Goal: Task Accomplishment & Management: Use online tool/utility

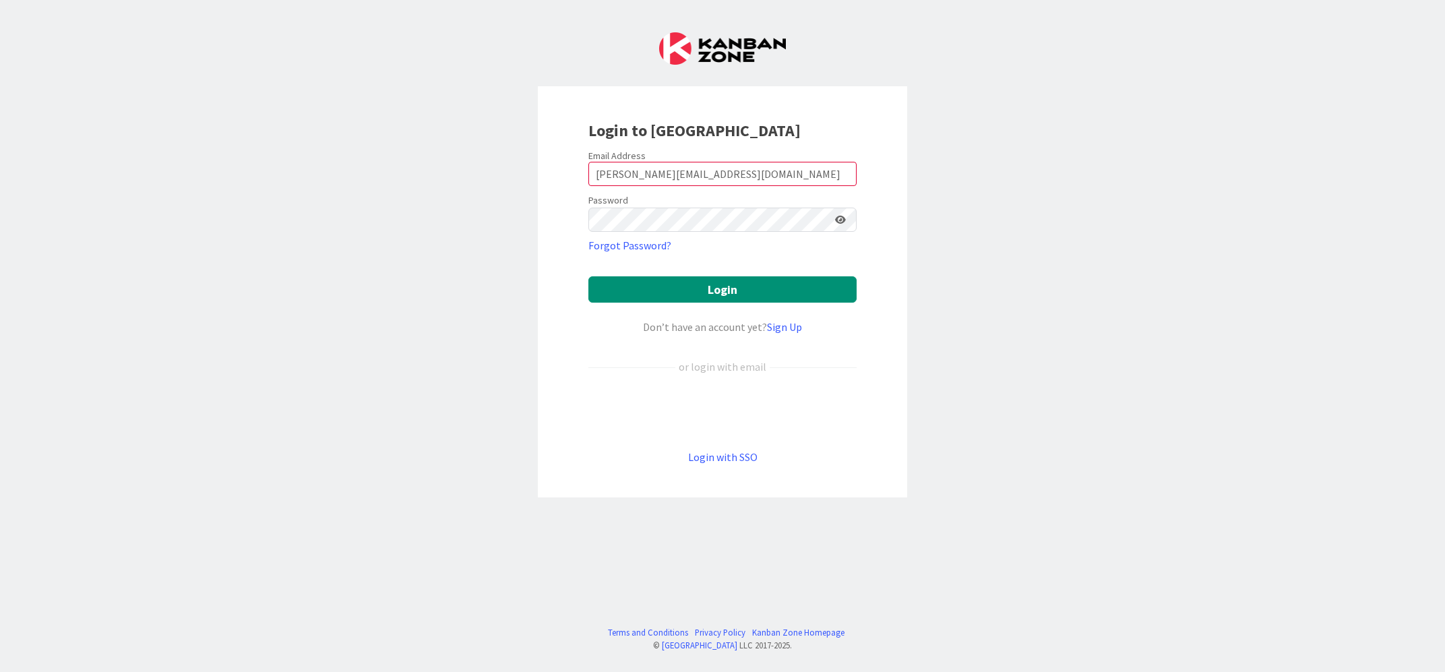
type input "[PERSON_NAME][EMAIL_ADDRESS][DOMAIN_NAME]"
click at [588, 276] on button "Login" at bounding box center [722, 289] width 268 height 26
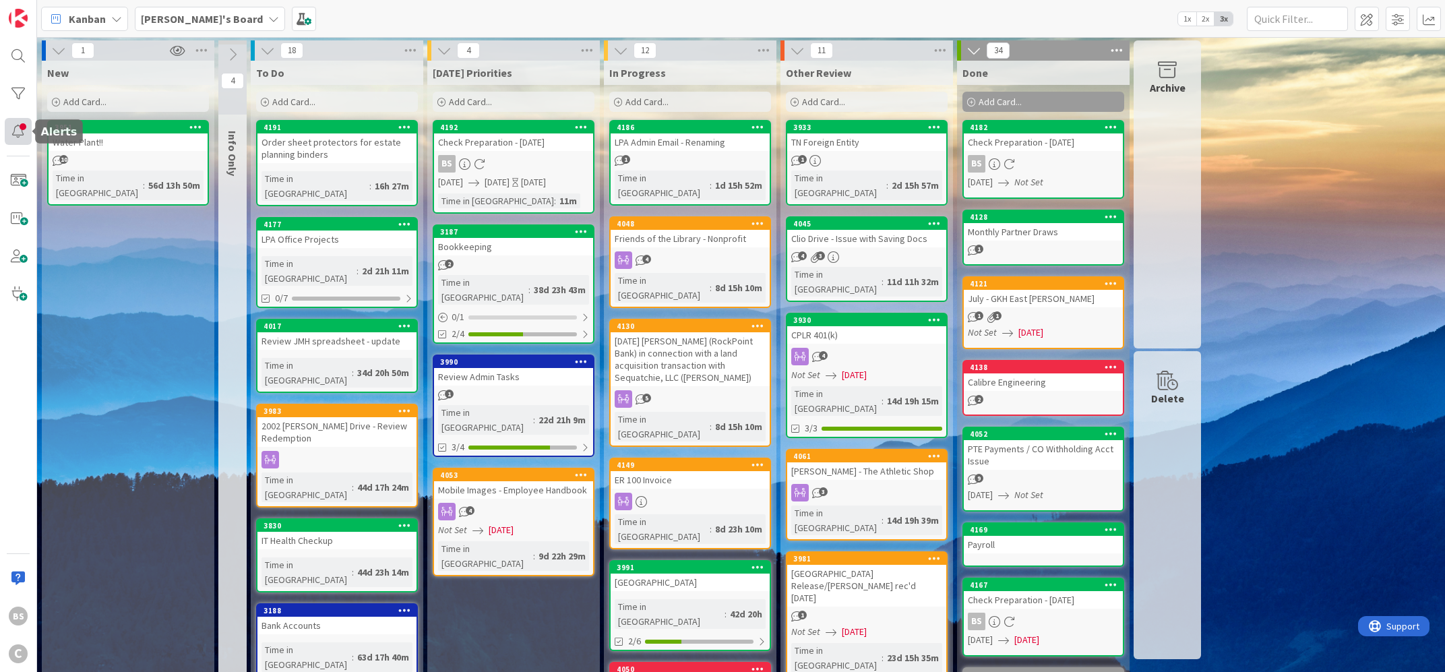
click at [22, 133] on div at bounding box center [18, 131] width 27 height 27
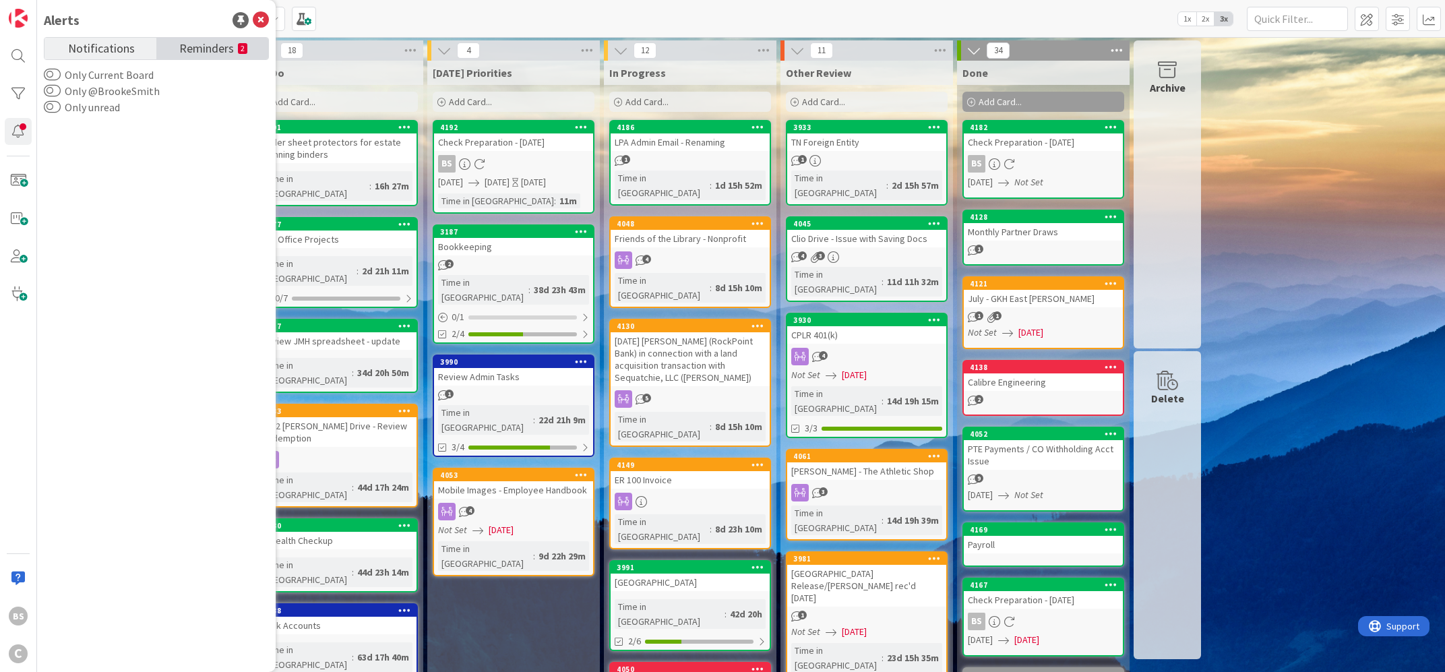
click at [187, 49] on span "Reminders" at bounding box center [206, 47] width 55 height 19
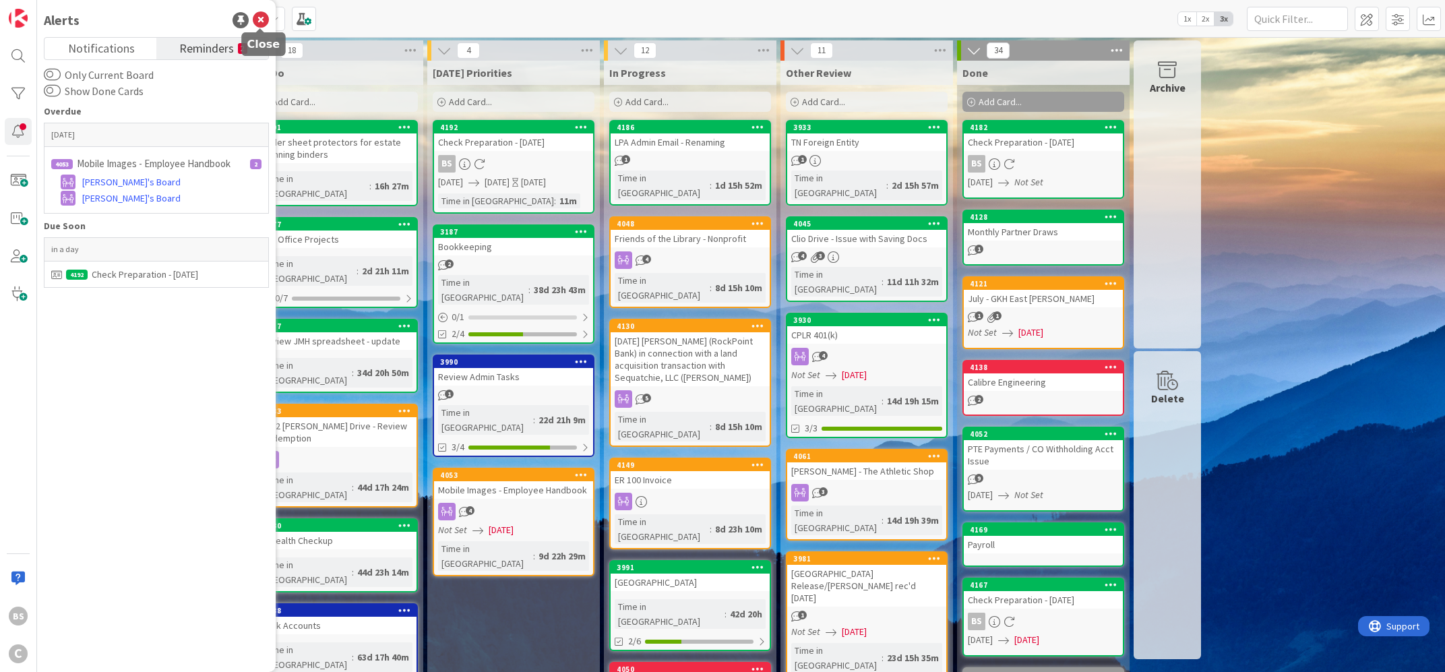
click at [257, 20] on icon at bounding box center [261, 20] width 16 height 16
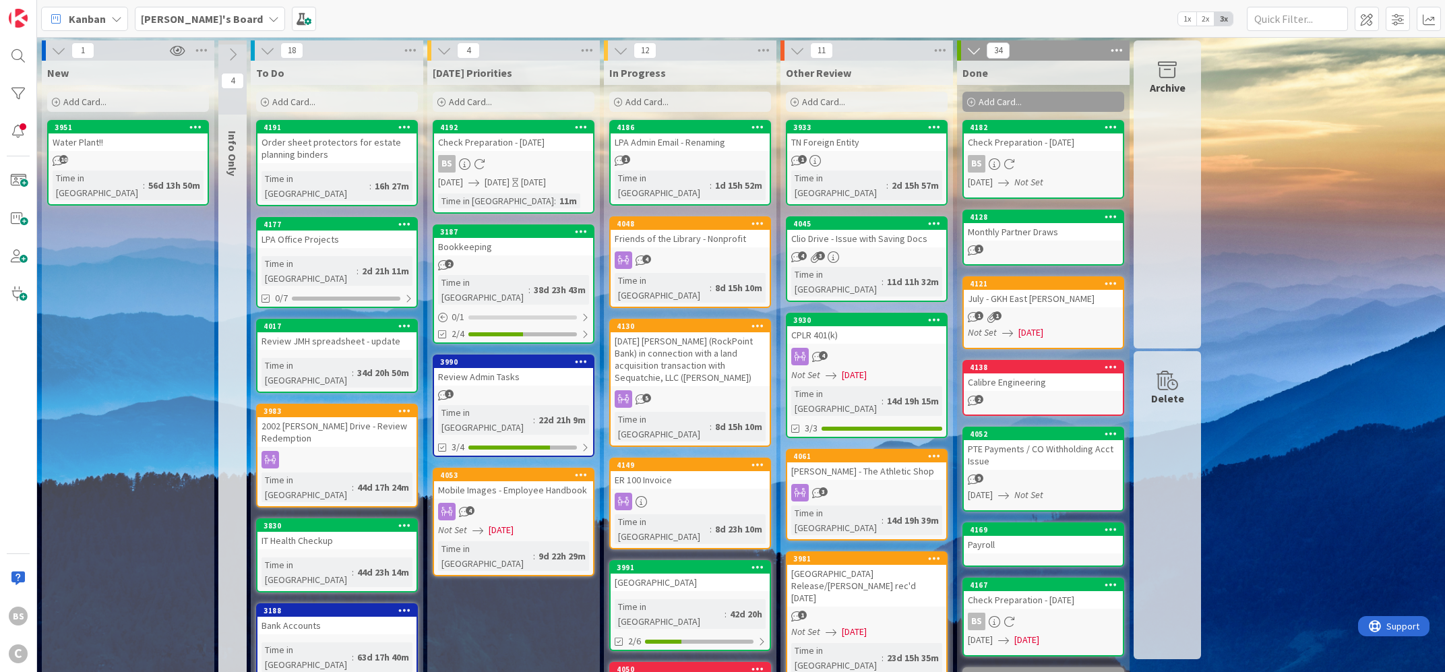
click at [185, 20] on b "[PERSON_NAME]'s Board" at bounding box center [202, 18] width 122 height 13
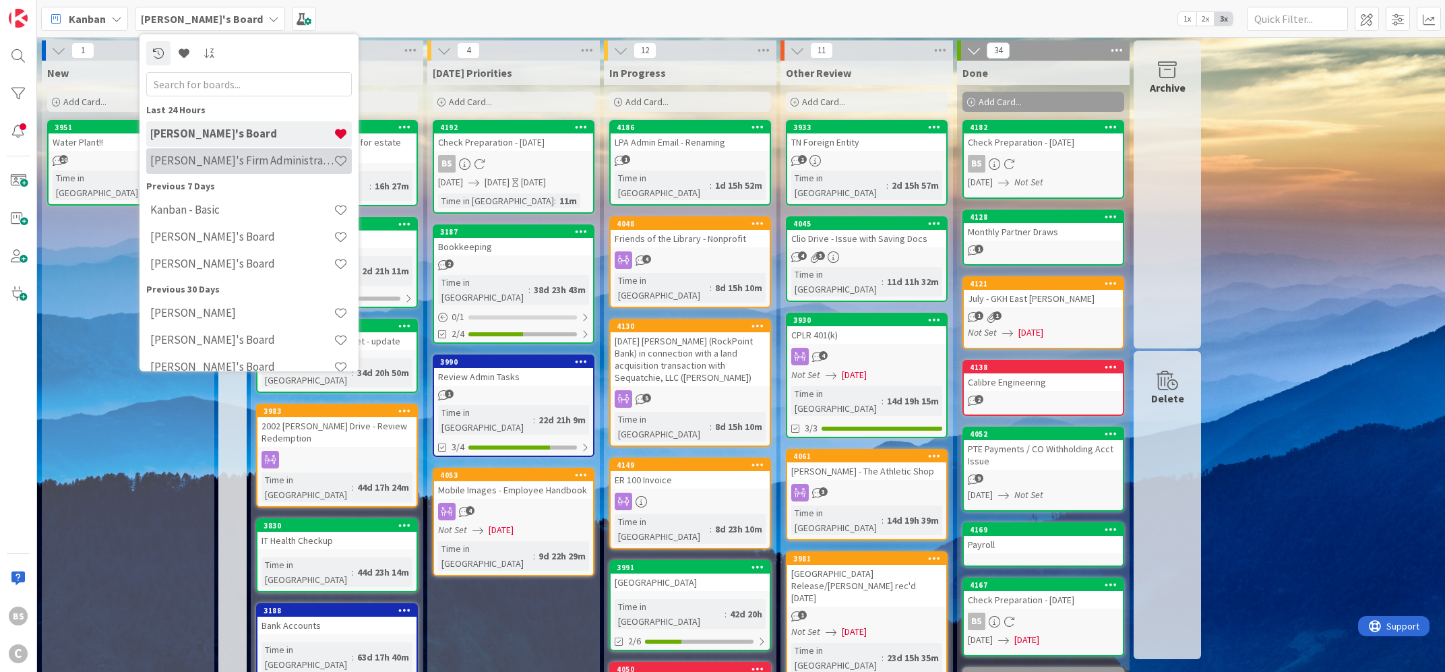
click at [192, 156] on h4 "[PERSON_NAME]'s Firm Administration Board" at bounding box center [241, 160] width 183 height 13
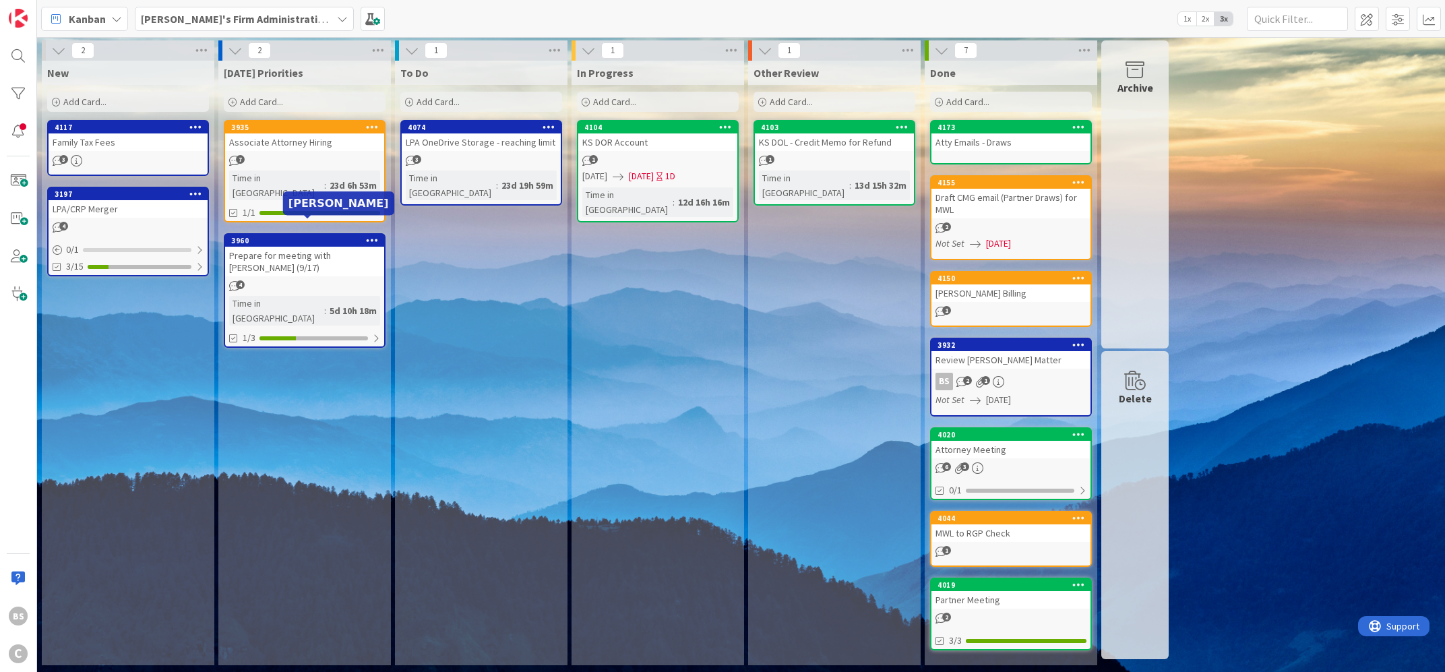
click at [317, 236] on div "3960" at bounding box center [307, 240] width 153 height 9
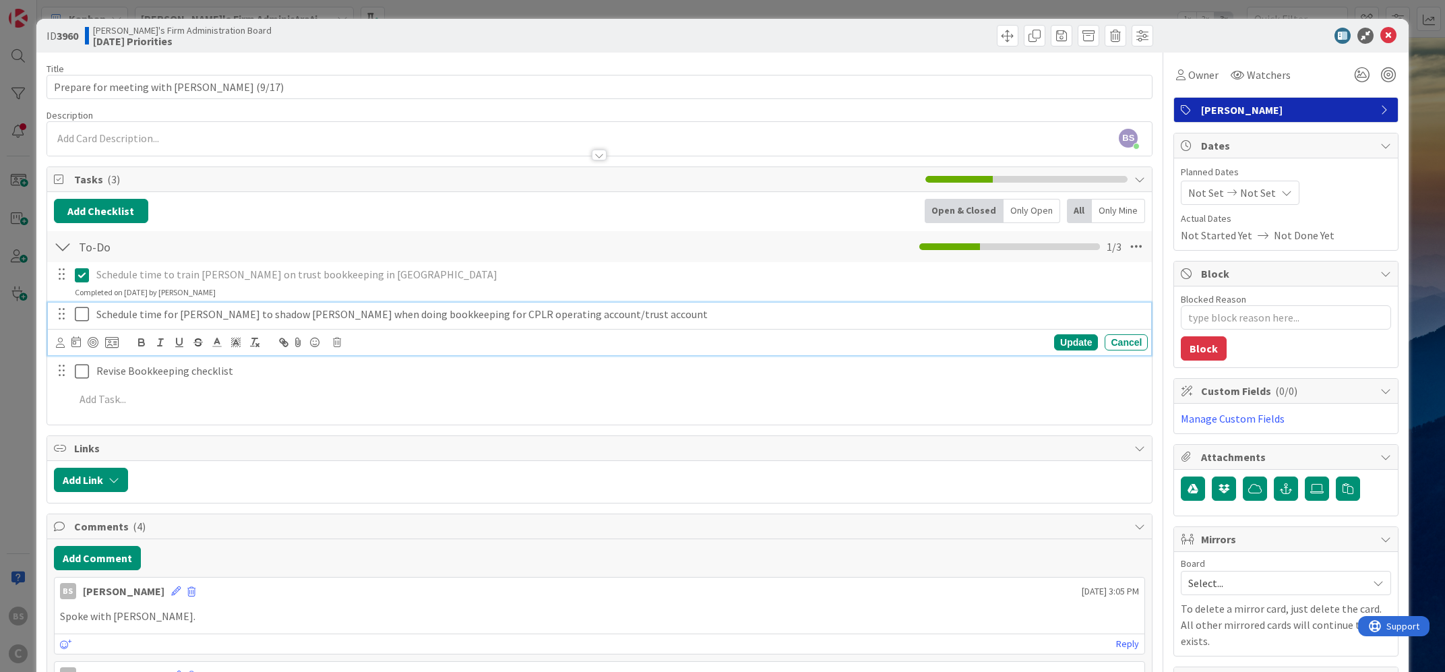
click at [78, 314] on icon at bounding box center [82, 314] width 14 height 16
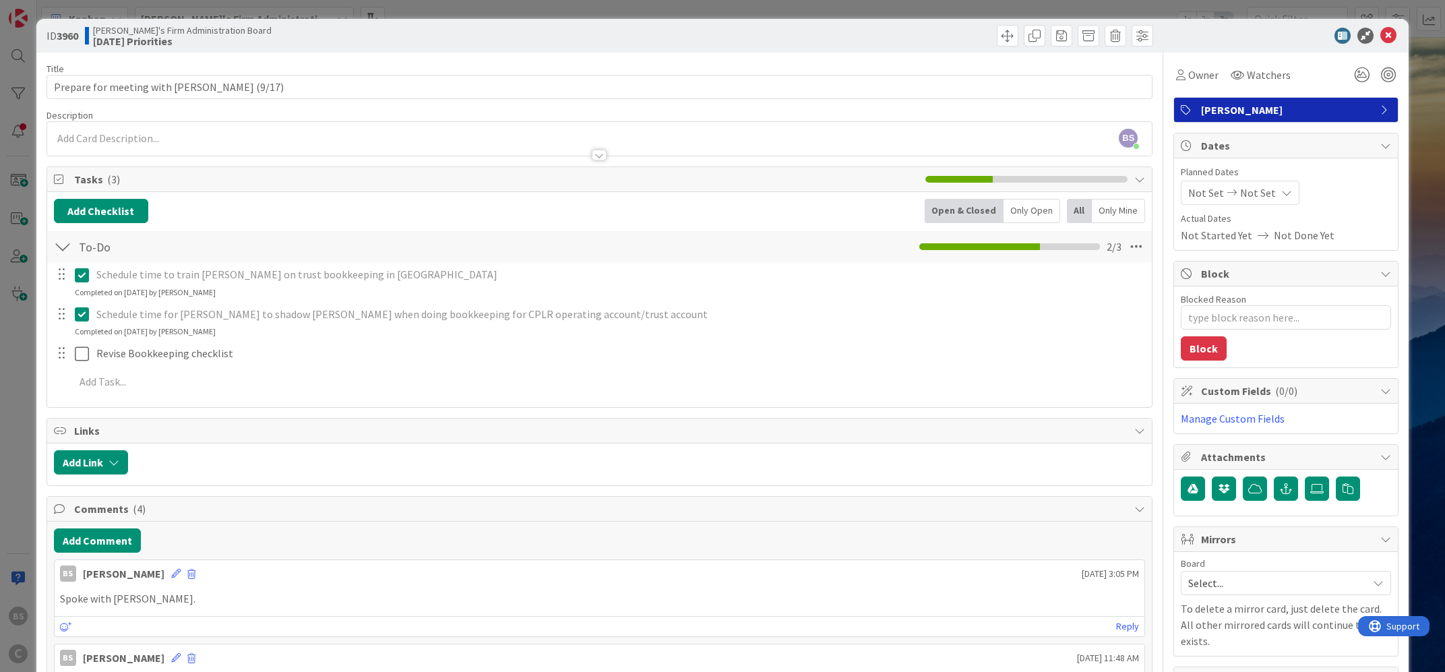
type textarea "x"
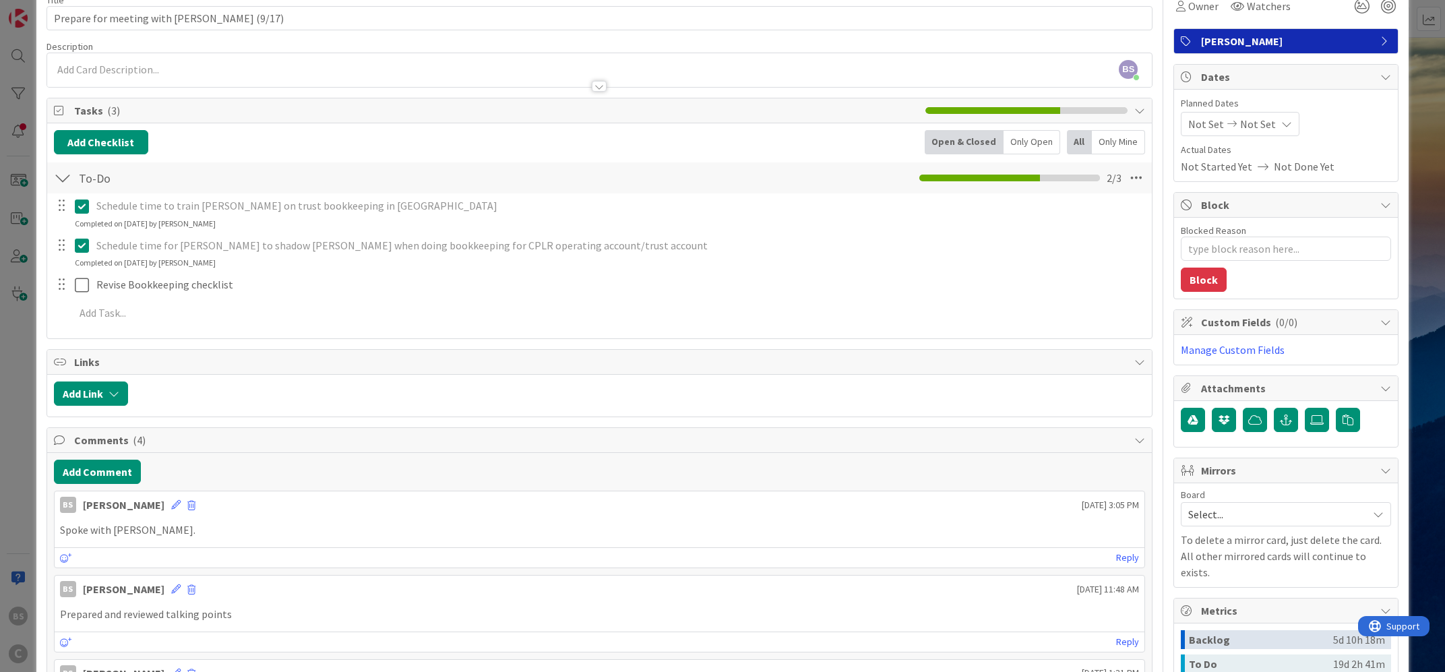
scroll to position [243, 0]
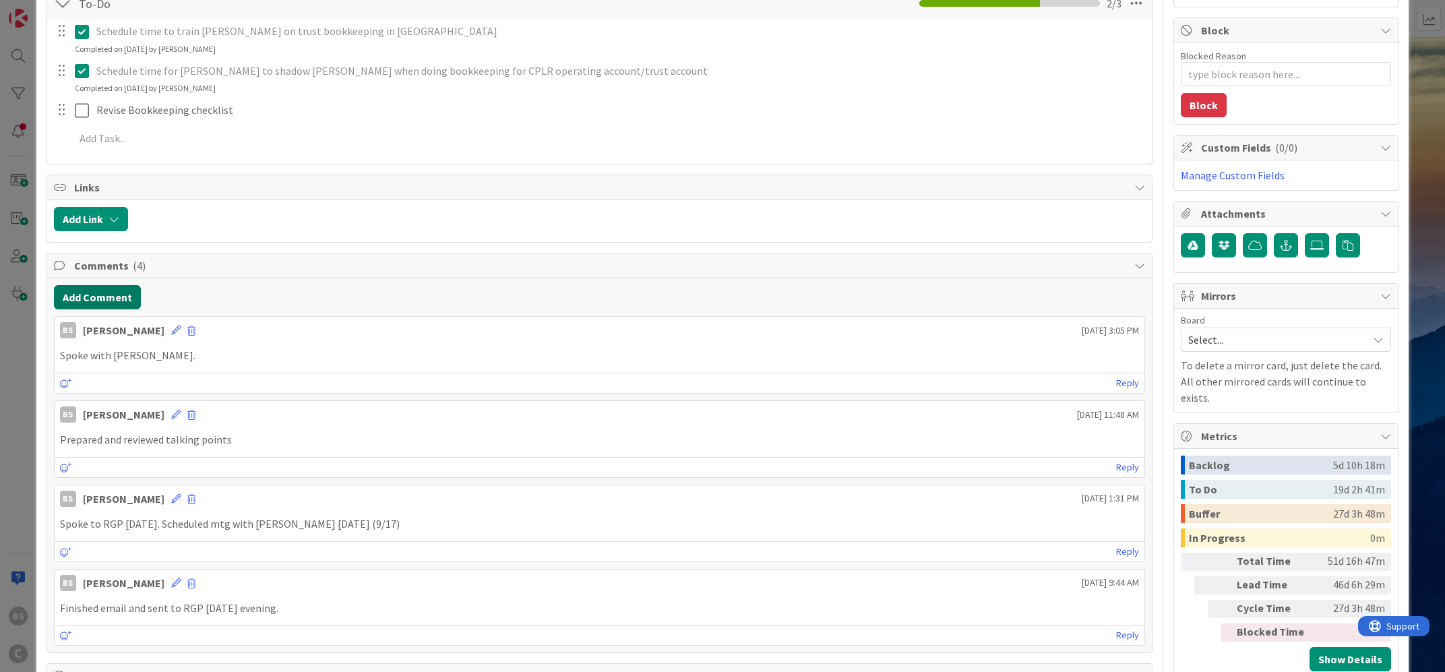
click at [103, 302] on button "Add Comment" at bounding box center [97, 297] width 87 height 24
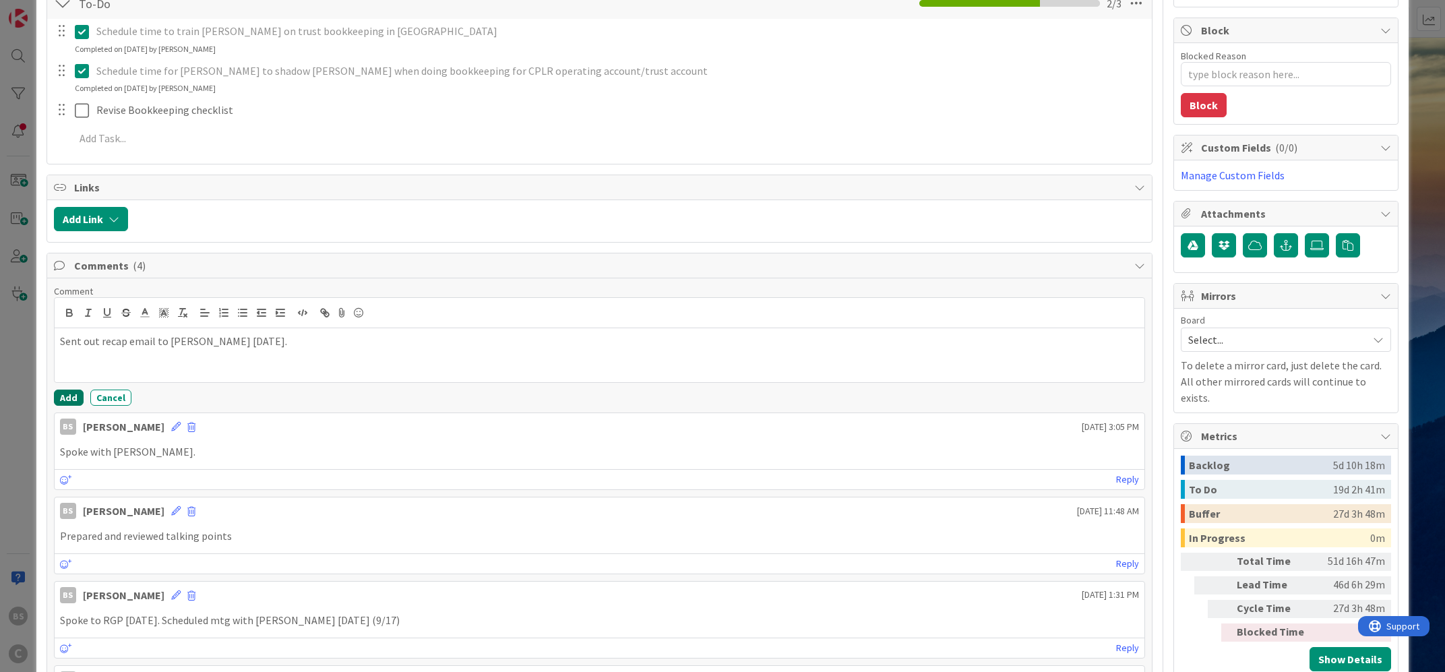
click at [69, 402] on button "Add" at bounding box center [69, 398] width 30 height 16
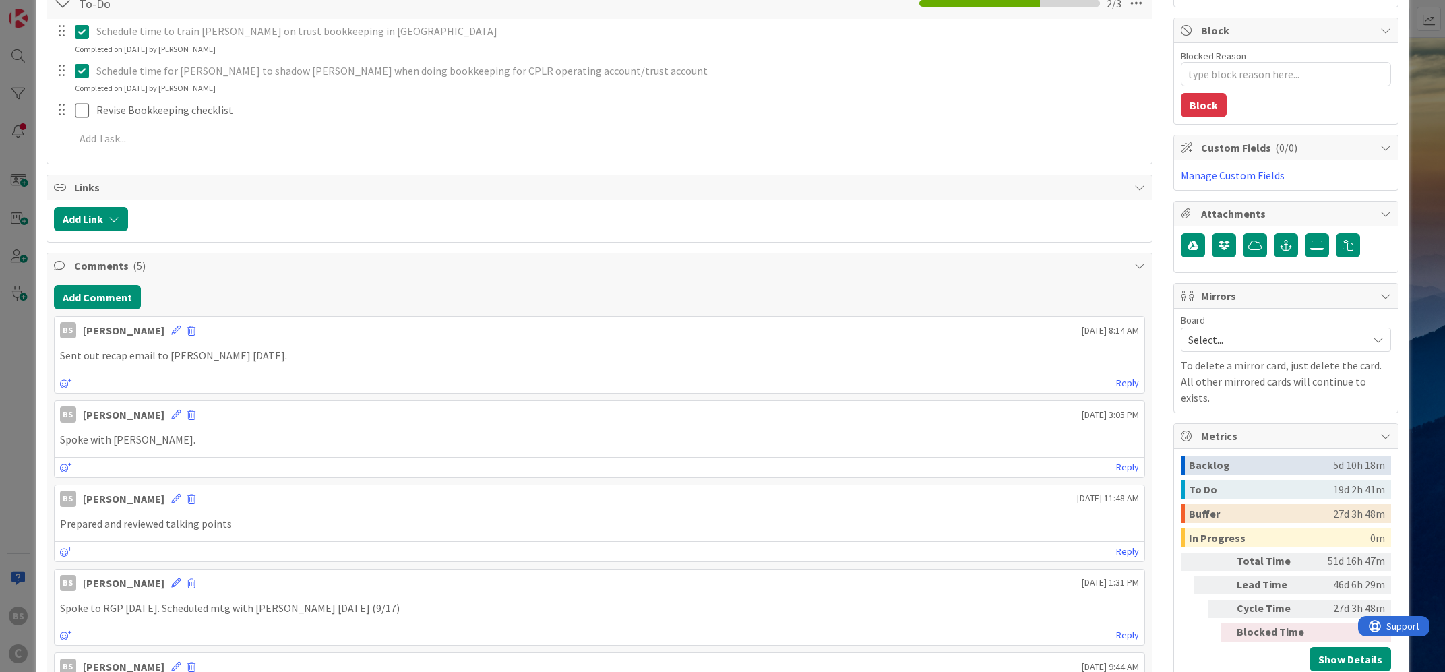
click at [84, 76] on icon at bounding box center [82, 71] width 14 height 16
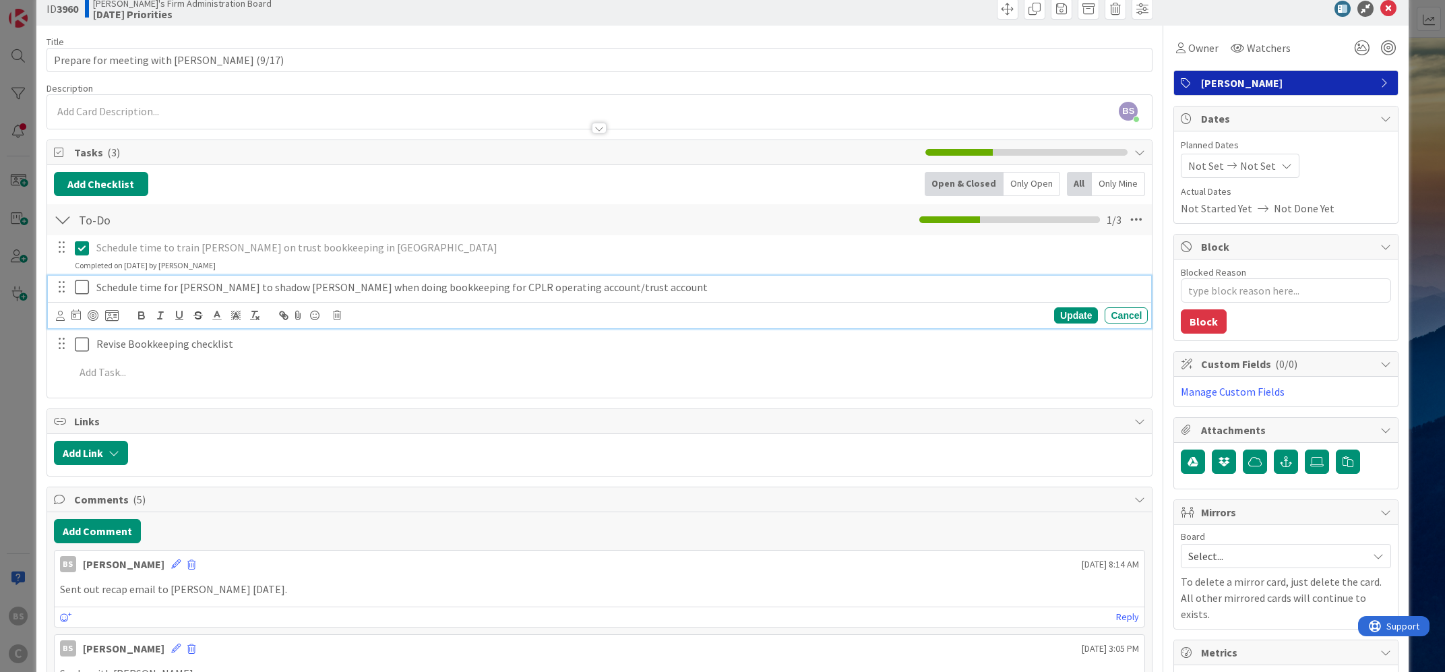
scroll to position [0, 0]
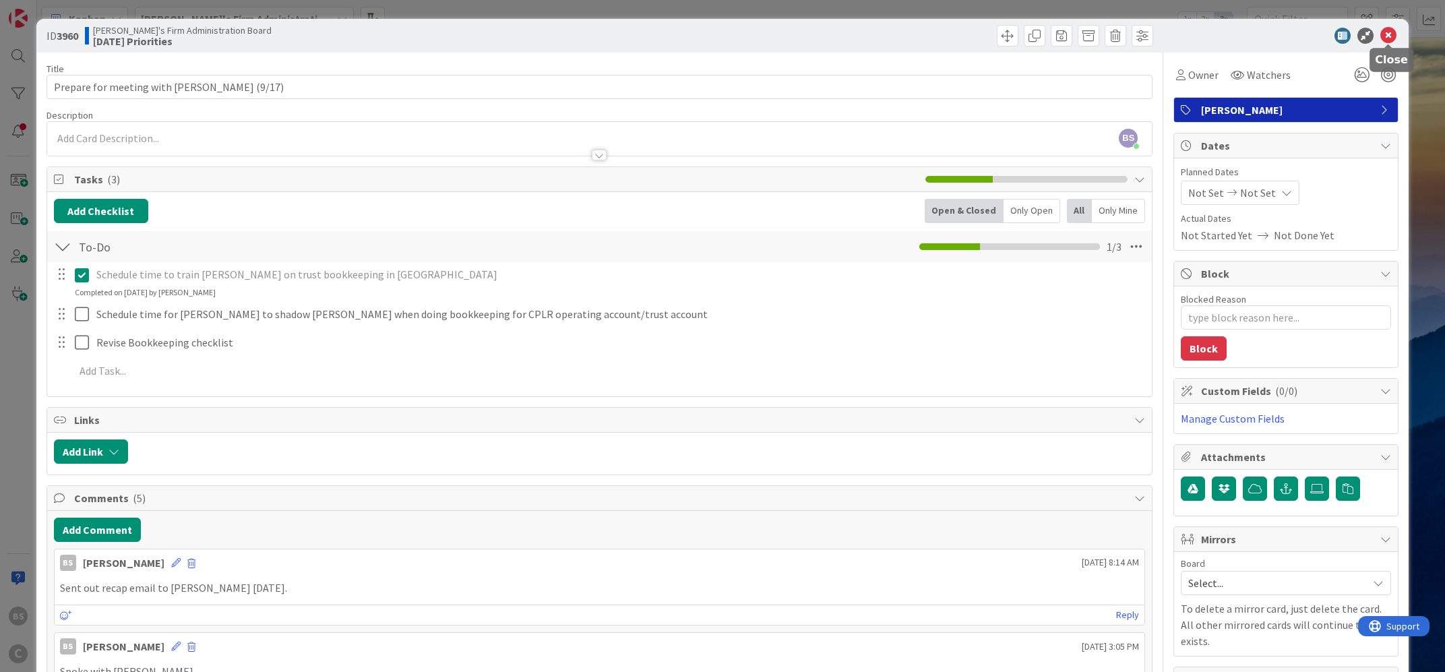
click at [1390, 32] on icon at bounding box center [1388, 36] width 16 height 16
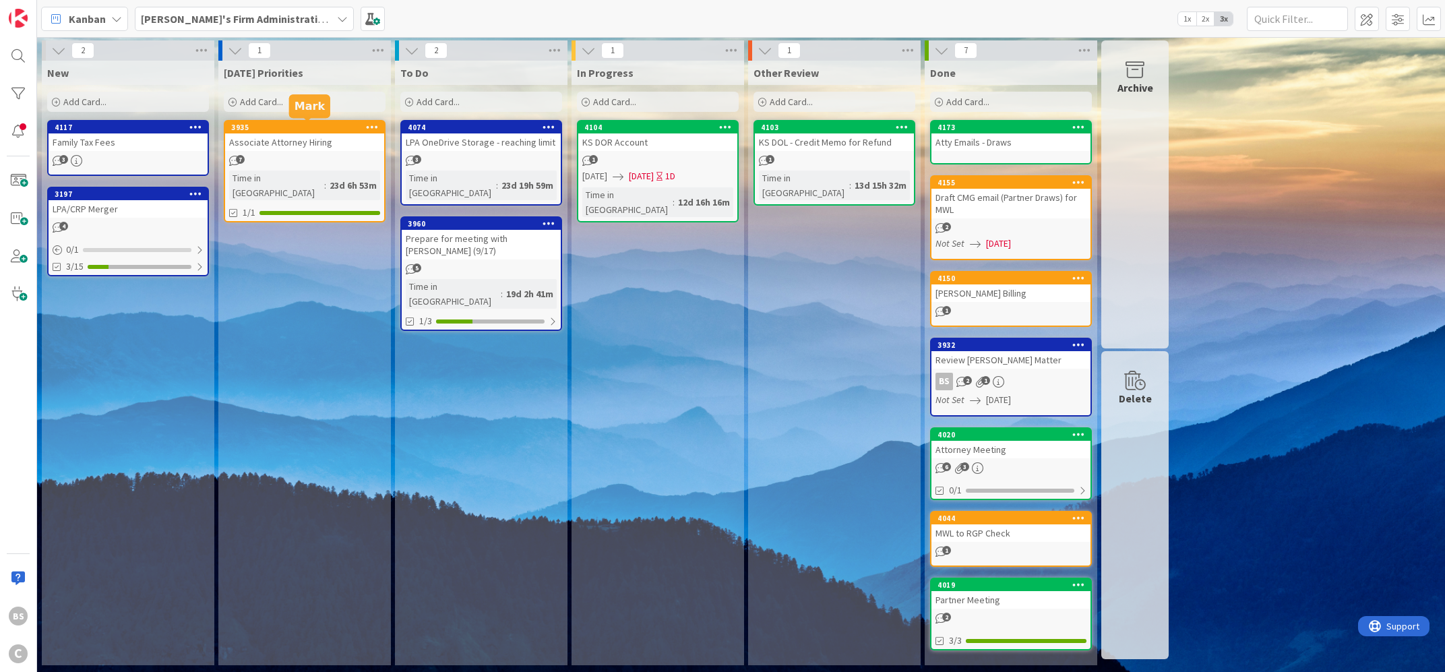
click at [301, 133] on div "3935" at bounding box center [304, 127] width 159 height 12
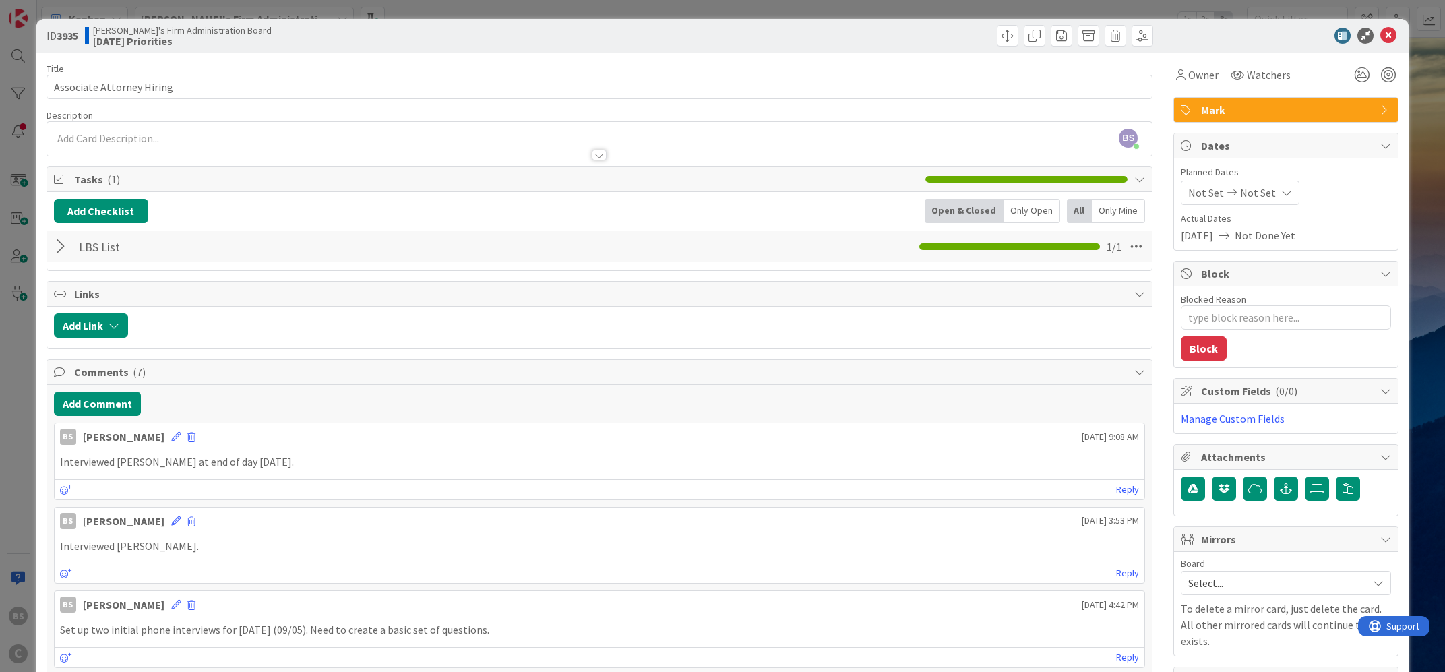
click at [1384, 34] on icon at bounding box center [1388, 36] width 16 height 16
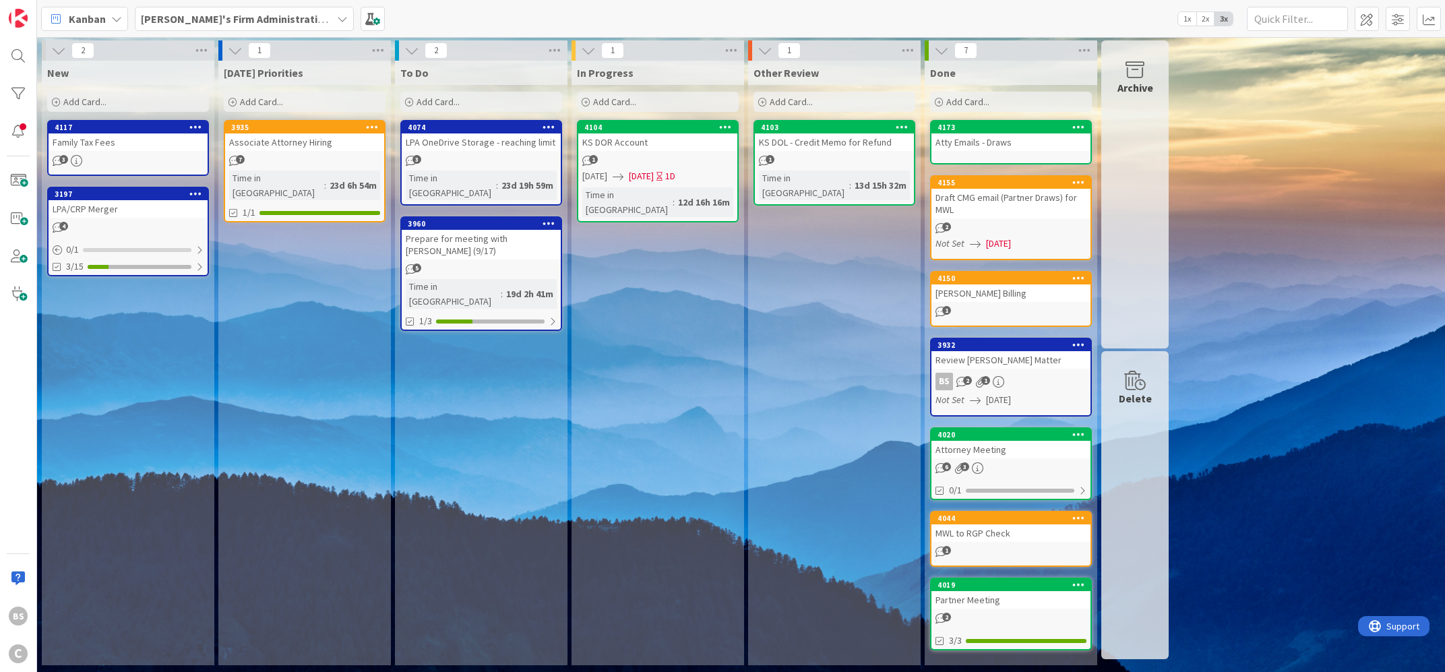
click at [241, 17] on b "[PERSON_NAME]'s Firm Administration Board" at bounding box center [251, 18] width 221 height 13
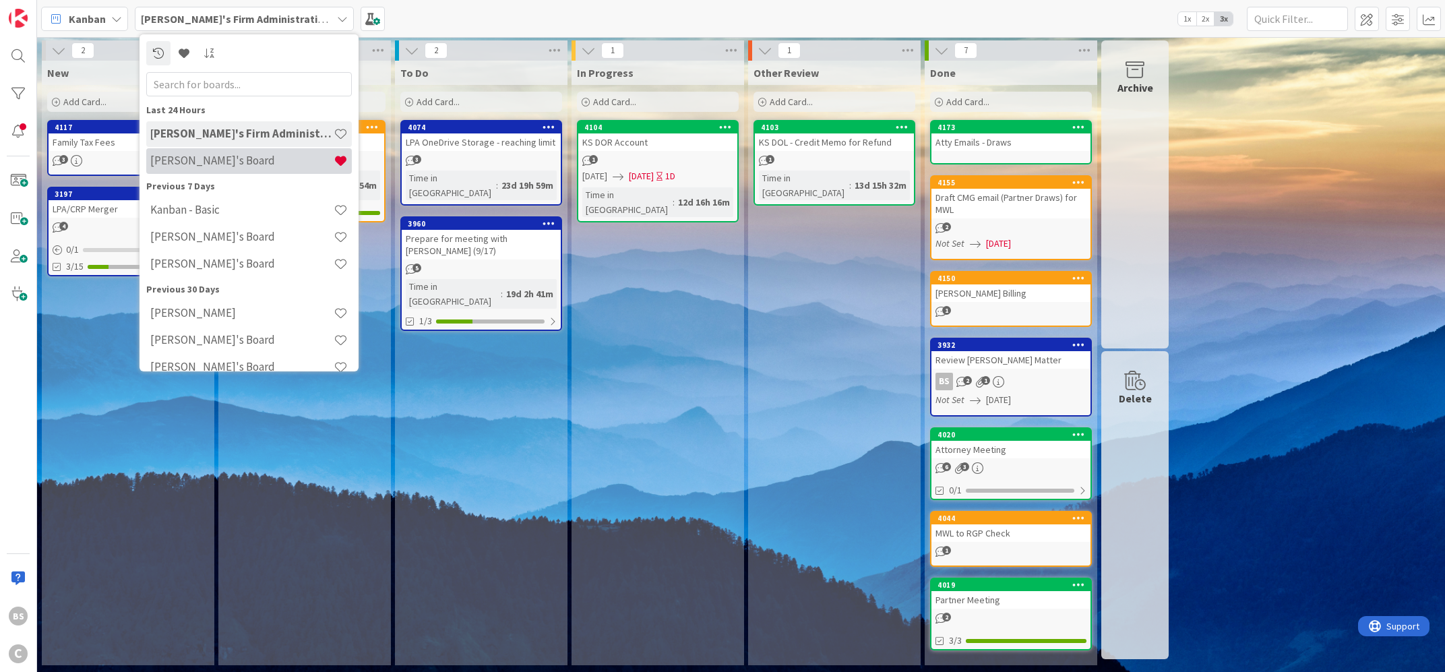
click at [209, 161] on h4 "[PERSON_NAME]'s Board" at bounding box center [241, 160] width 183 height 13
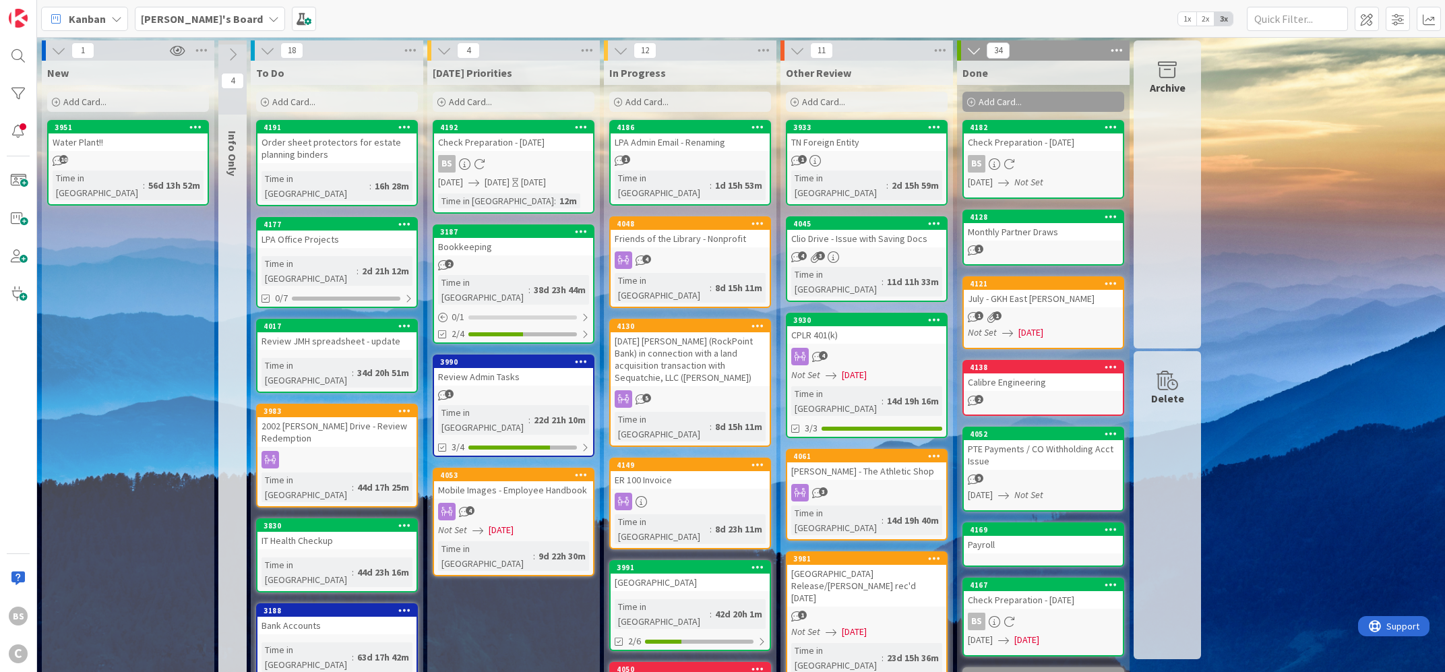
click at [270, 102] on div "Add Card..." at bounding box center [337, 102] width 162 height 20
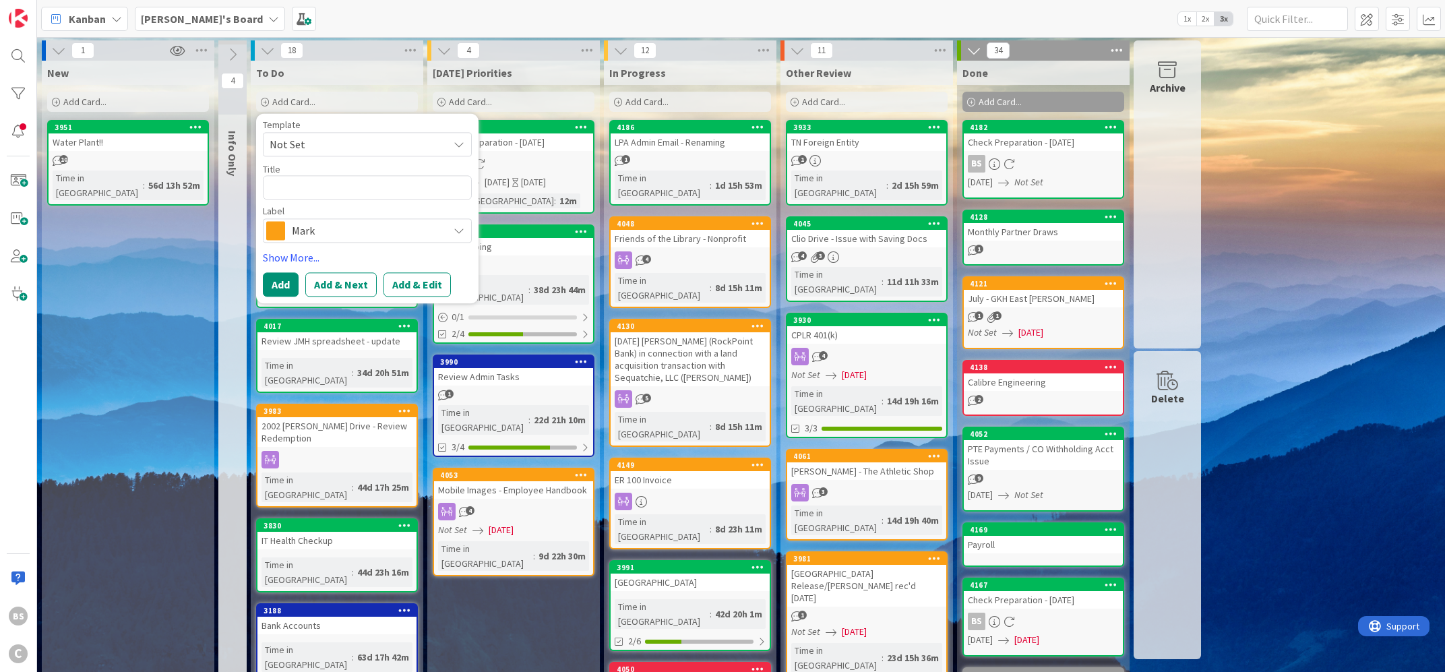
click at [347, 225] on span "Mark" at bounding box center [367, 230] width 150 height 19
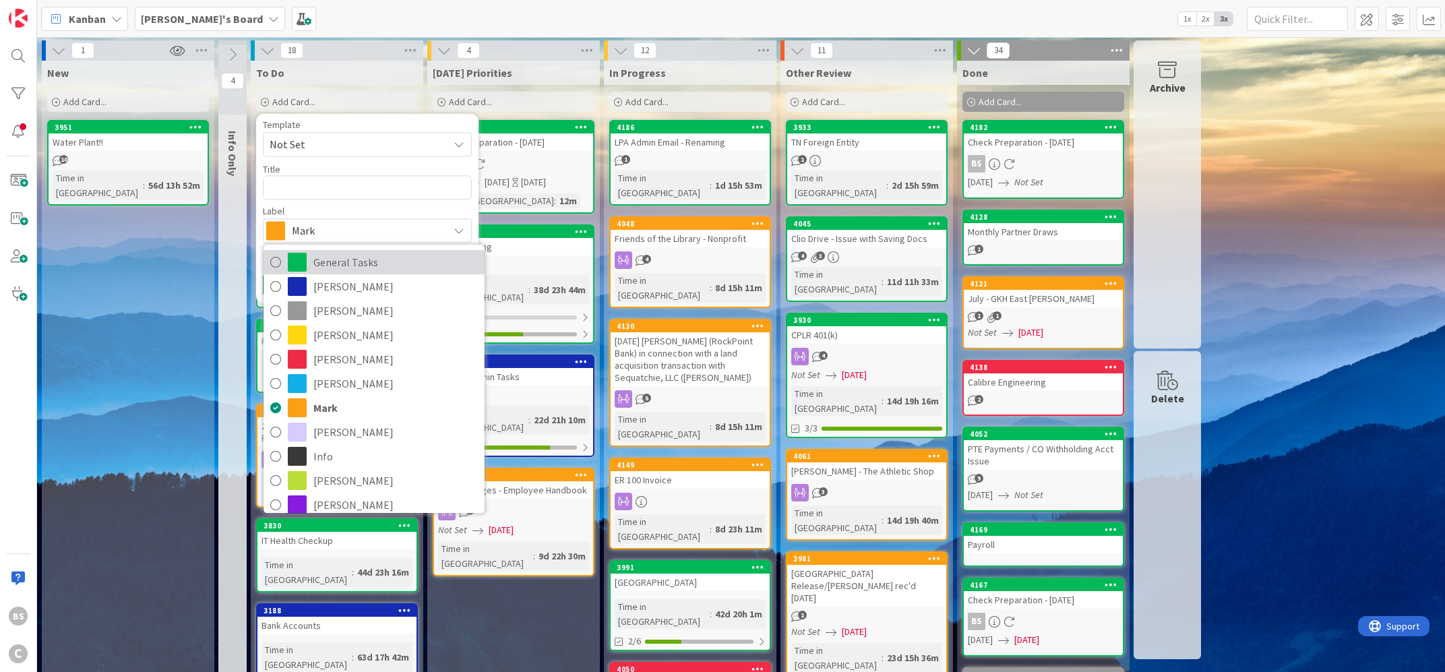
click at [331, 266] on span "General Tasks" at bounding box center [395, 262] width 164 height 20
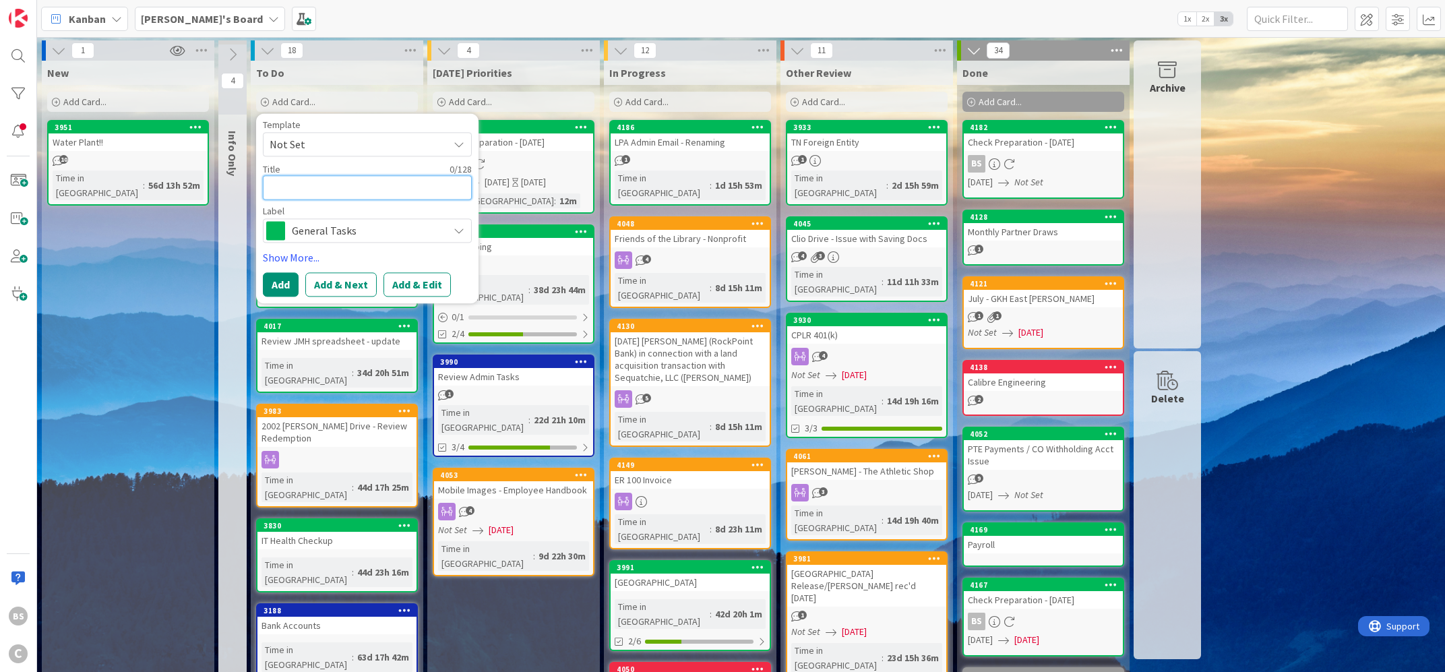
click at [299, 181] on textarea at bounding box center [367, 187] width 209 height 24
type textarea "x"
type textarea "C"
type textarea "x"
type textarea "Ch"
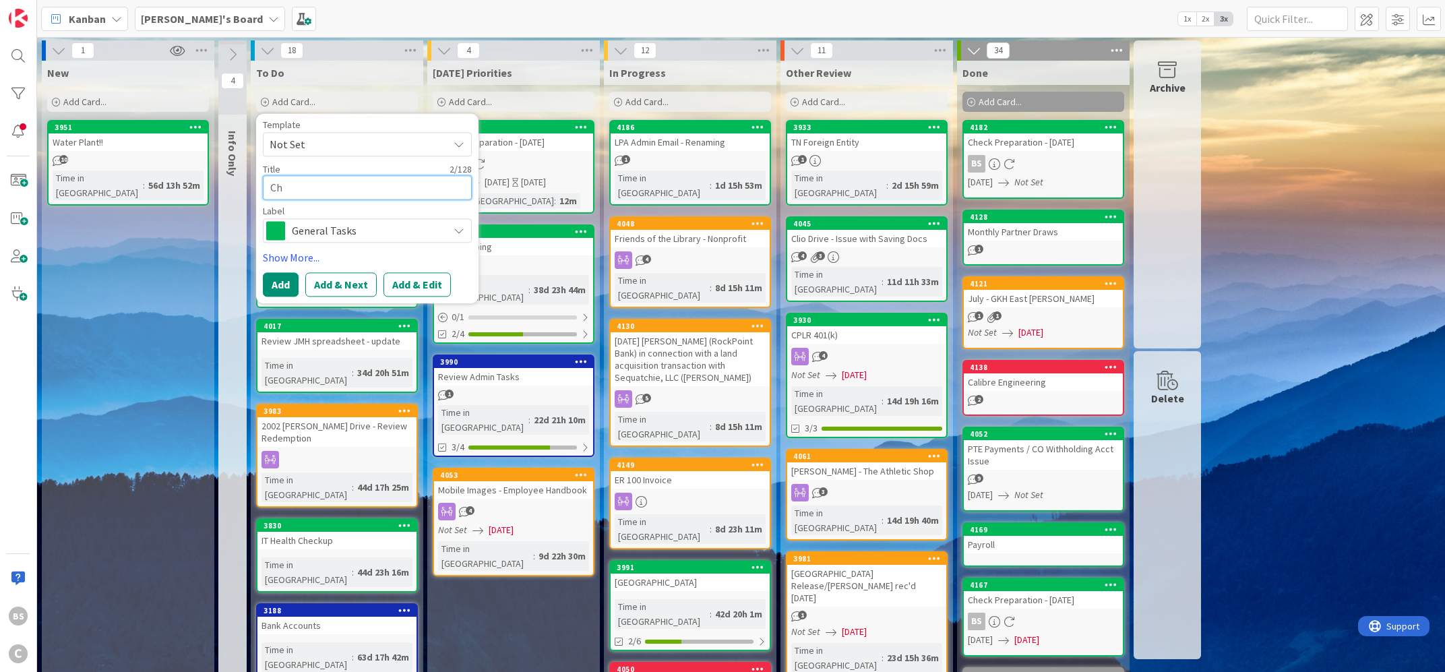
type textarea "x"
type textarea "Che"
type textarea "x"
type textarea "Chec"
type textarea "x"
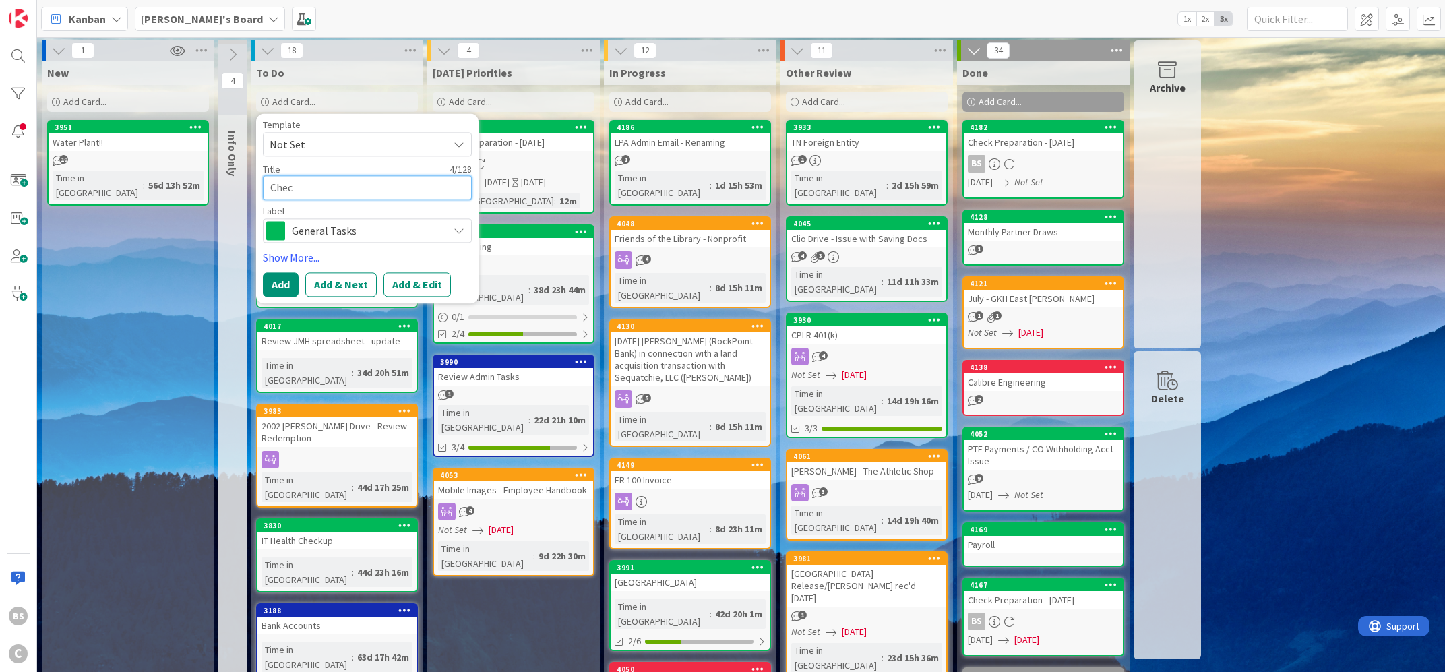
type textarea "Check"
type textarea "x"
type textarea "Check"
type textarea "x"
type textarea "Check P"
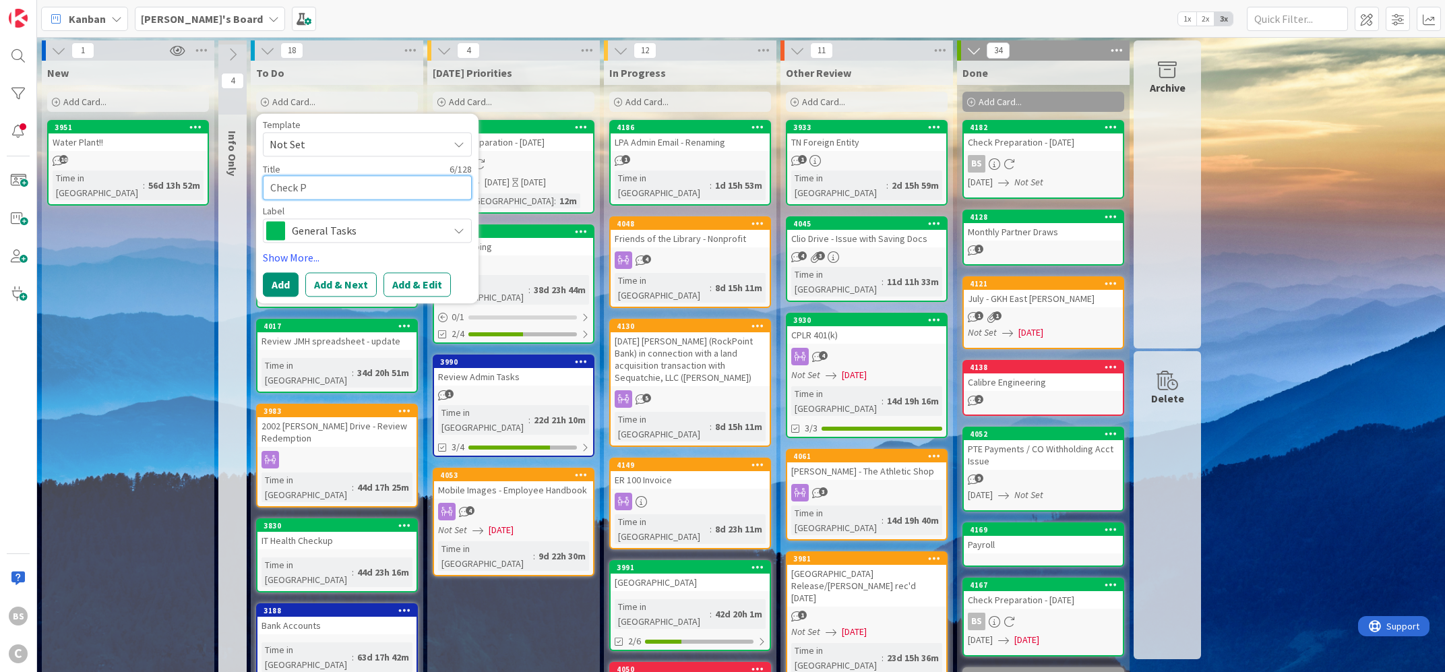
type textarea "x"
type textarea "Check Pr"
type textarea "x"
type textarea "Check Pro"
type textarea "x"
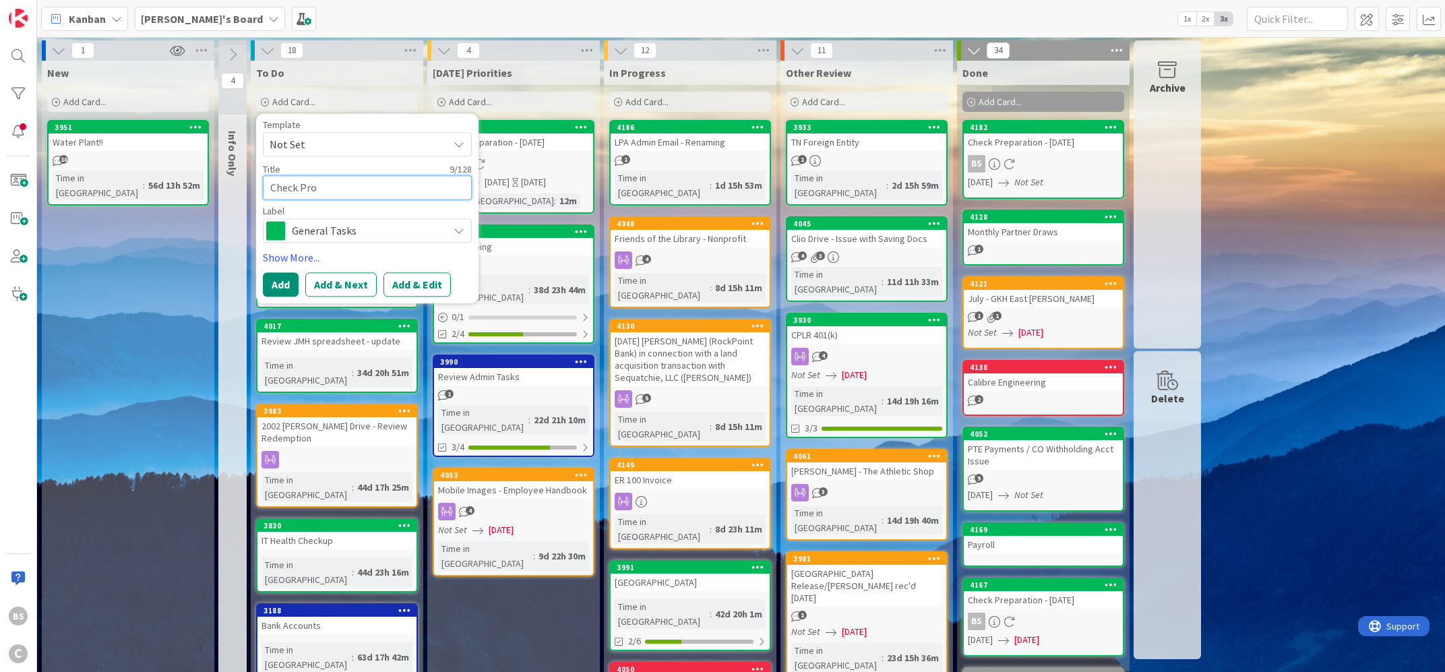
type textarea "Check Proc"
type textarea "x"
type textarea "Check Proce"
type textarea "x"
type textarea "Check Proced"
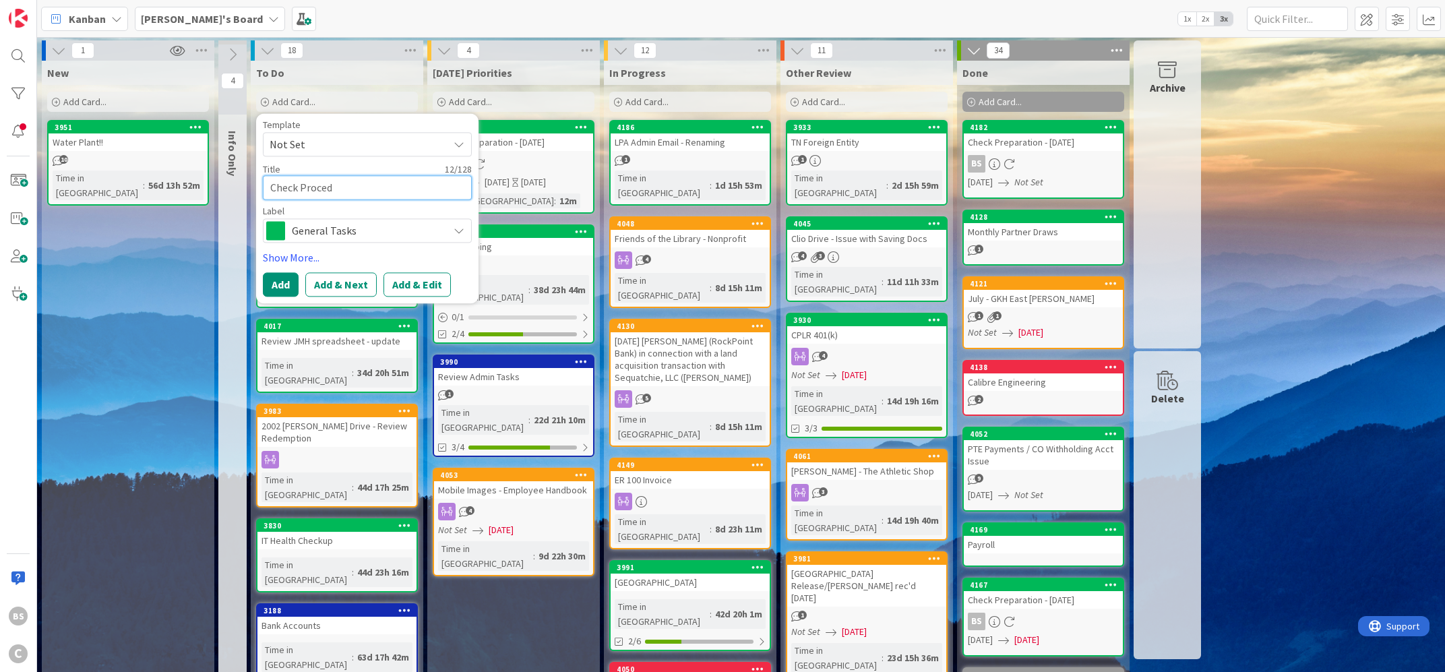
type textarea "x"
type textarea "Check Procedu"
type textarea "x"
type textarea "Check Procedur"
type textarea "x"
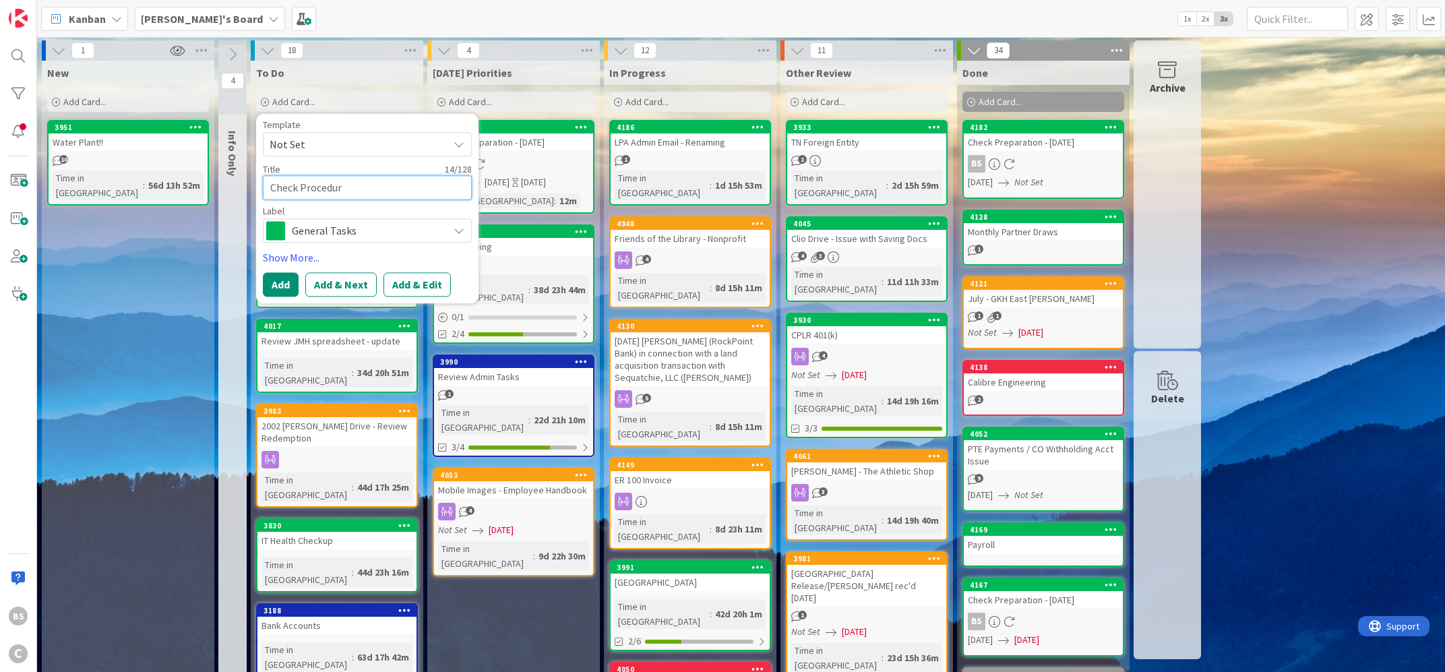
type textarea "Check Procedura"
type textarea "x"
type textarea "Check Procedural"
type textarea "x"
type textarea "Check Procedural"
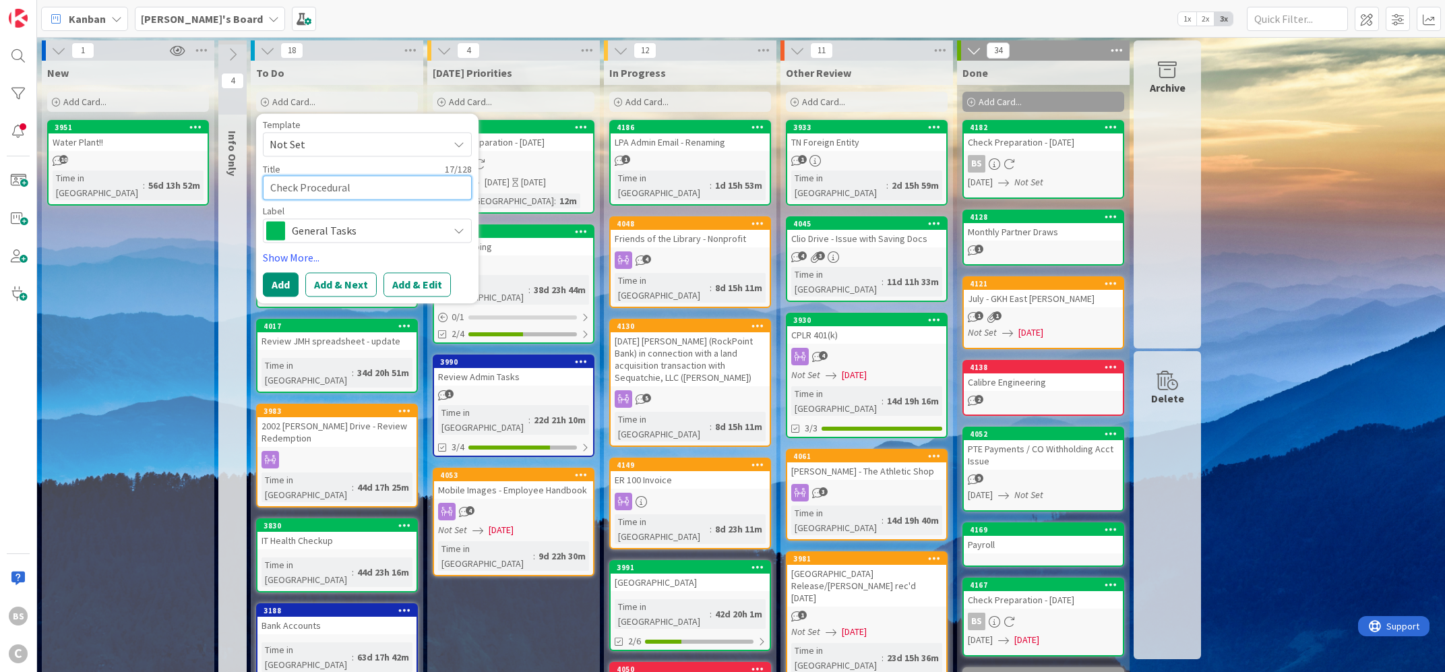
type textarea "x"
type textarea "Check Procedural S"
type textarea "x"
type textarea "Check Procedural St"
type textarea "x"
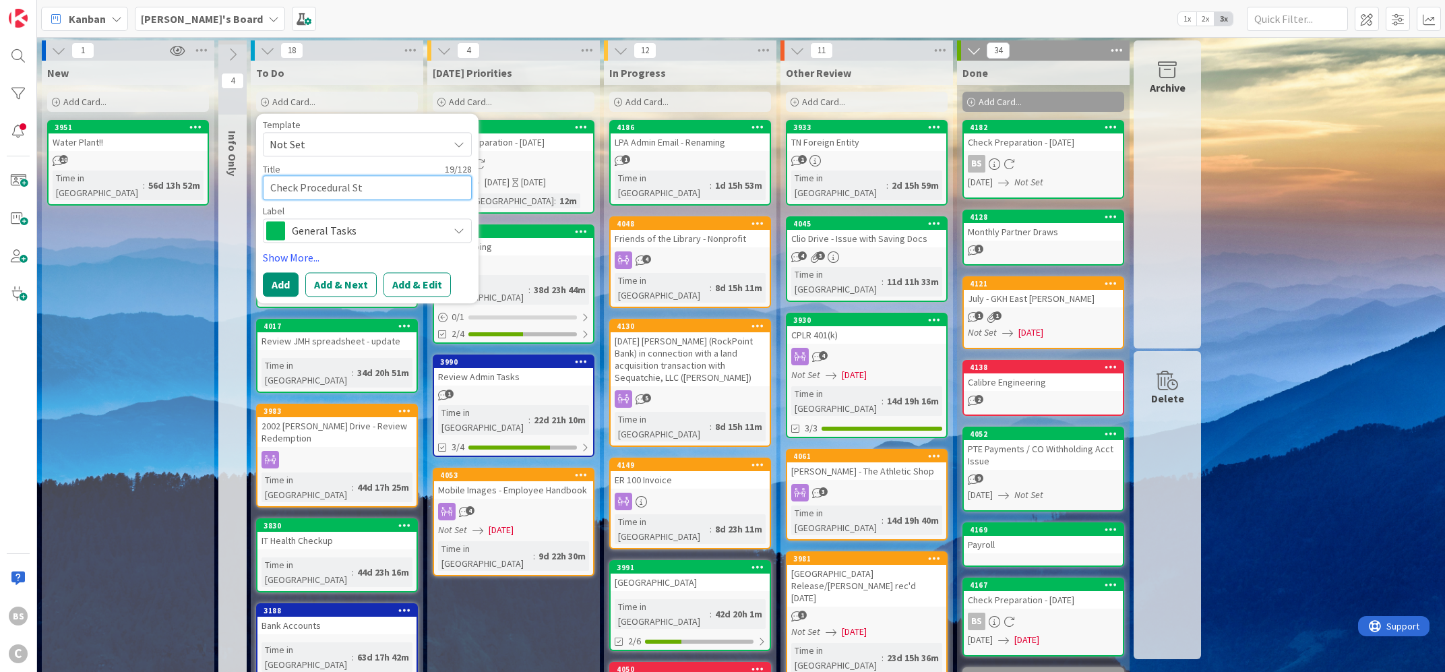
type textarea "Check Procedural Ste"
type textarea "x"
type textarea "Check Procedural Step"
type textarea "x"
type textarea "Check Procedural Steps"
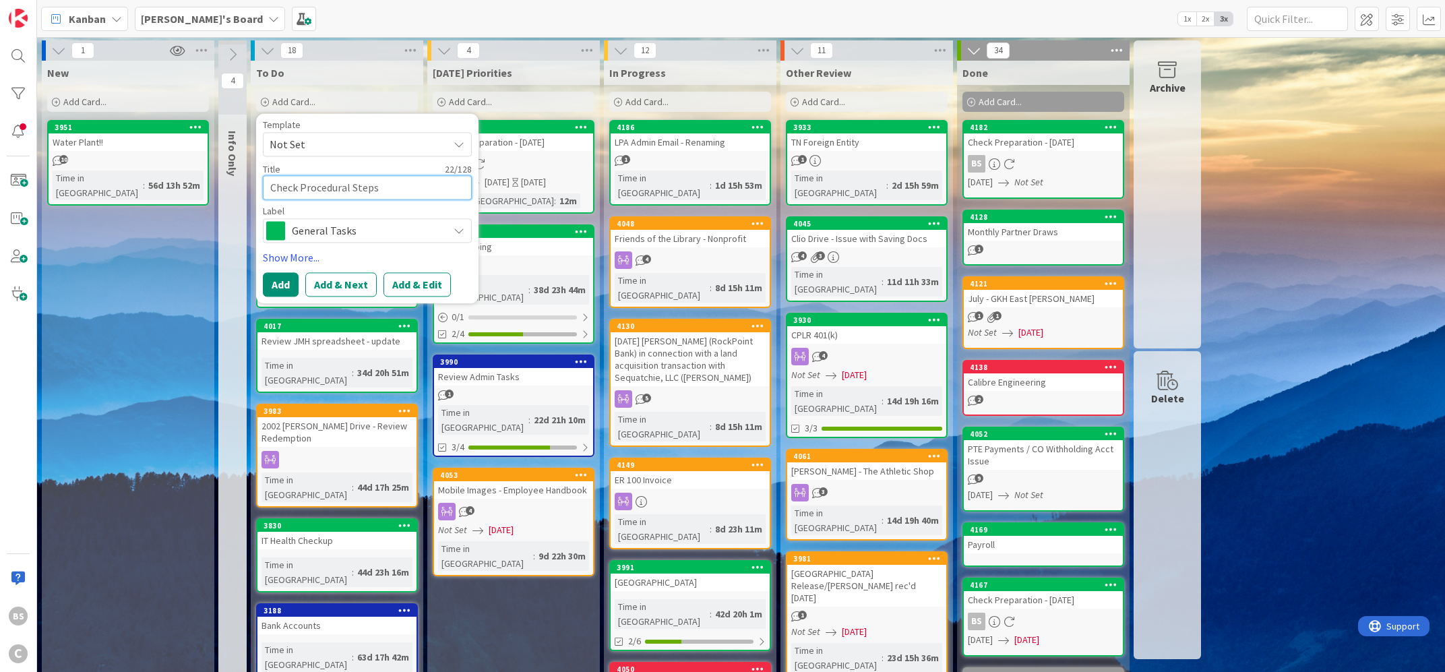
type textarea "x"
type textarea "Check Procedural Steps"
type textarea "x"
type textarea "Check Procedural Steps L"
type textarea "x"
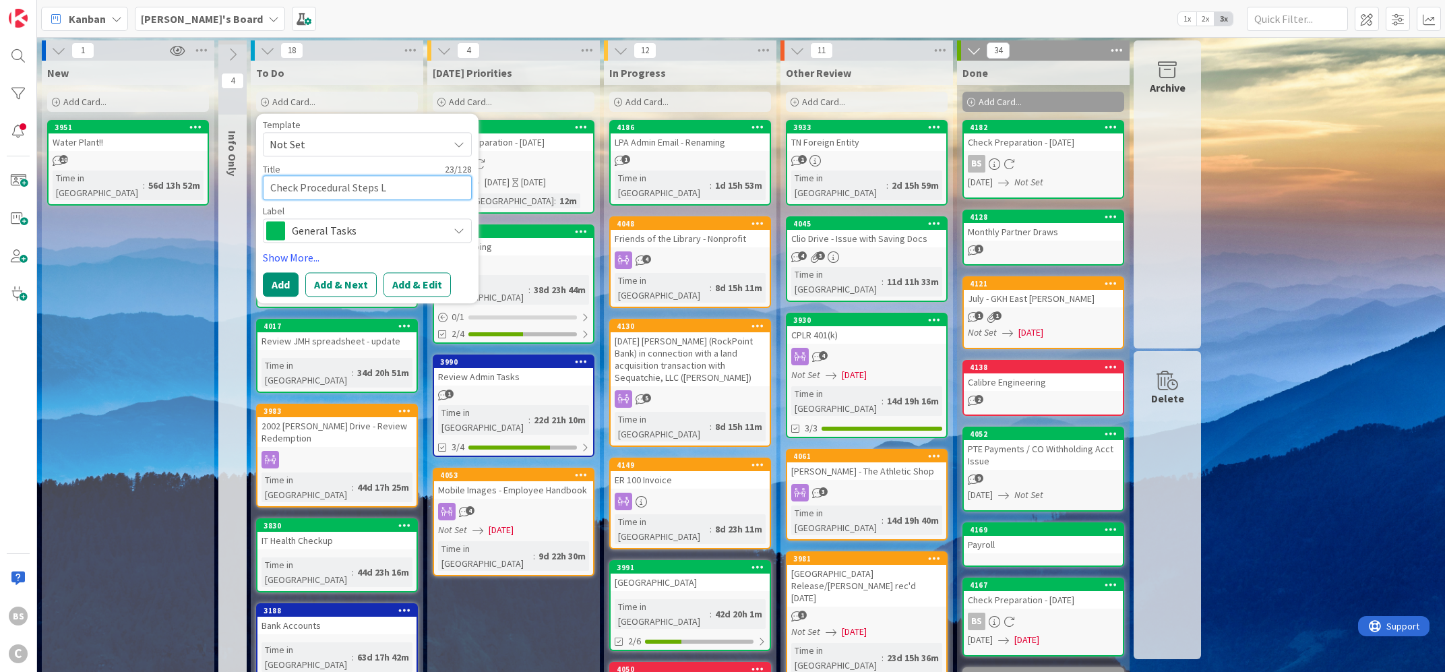
type textarea "Check Procedural Steps Li"
type textarea "x"
type textarea "Check Procedural Steps Lis"
type textarea "x"
type textarea "Check Procedural Steps List"
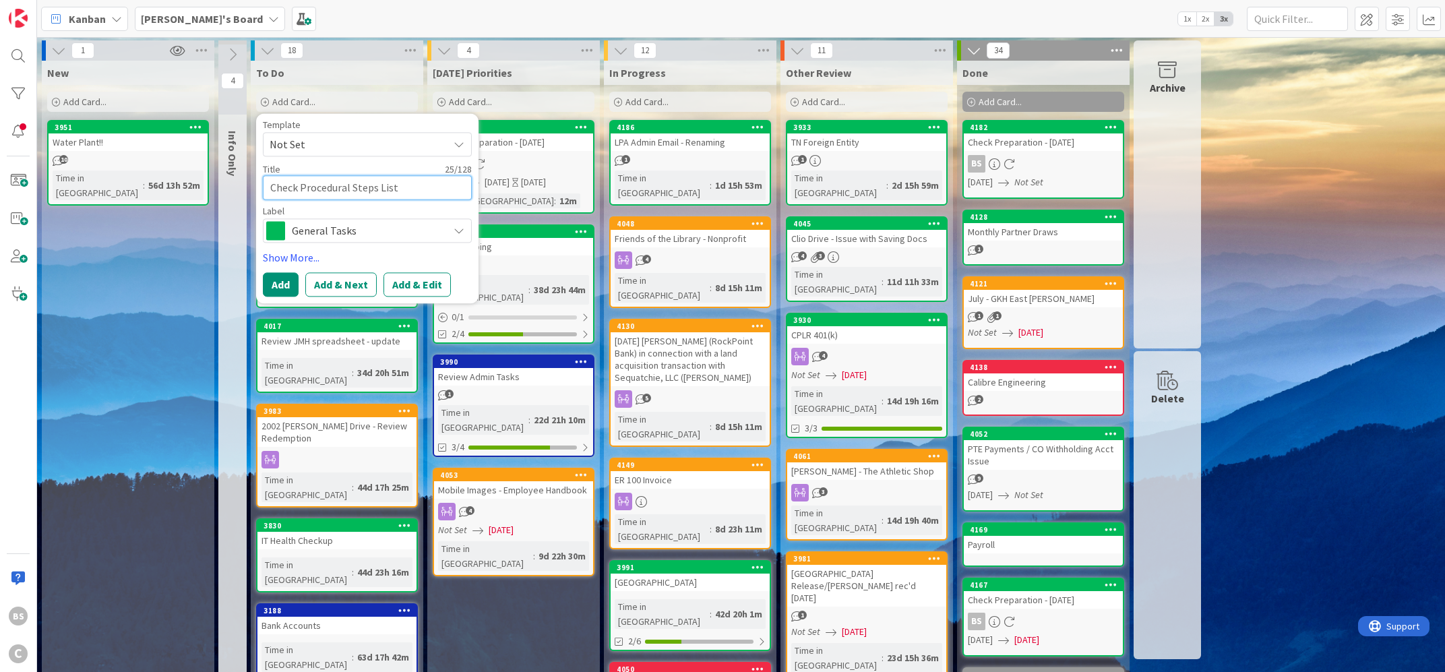
type textarea "x"
type textarea "Check Procedural Steps List"
type textarea "x"
type textarea "Check Procedural Steps List -"
type textarea "x"
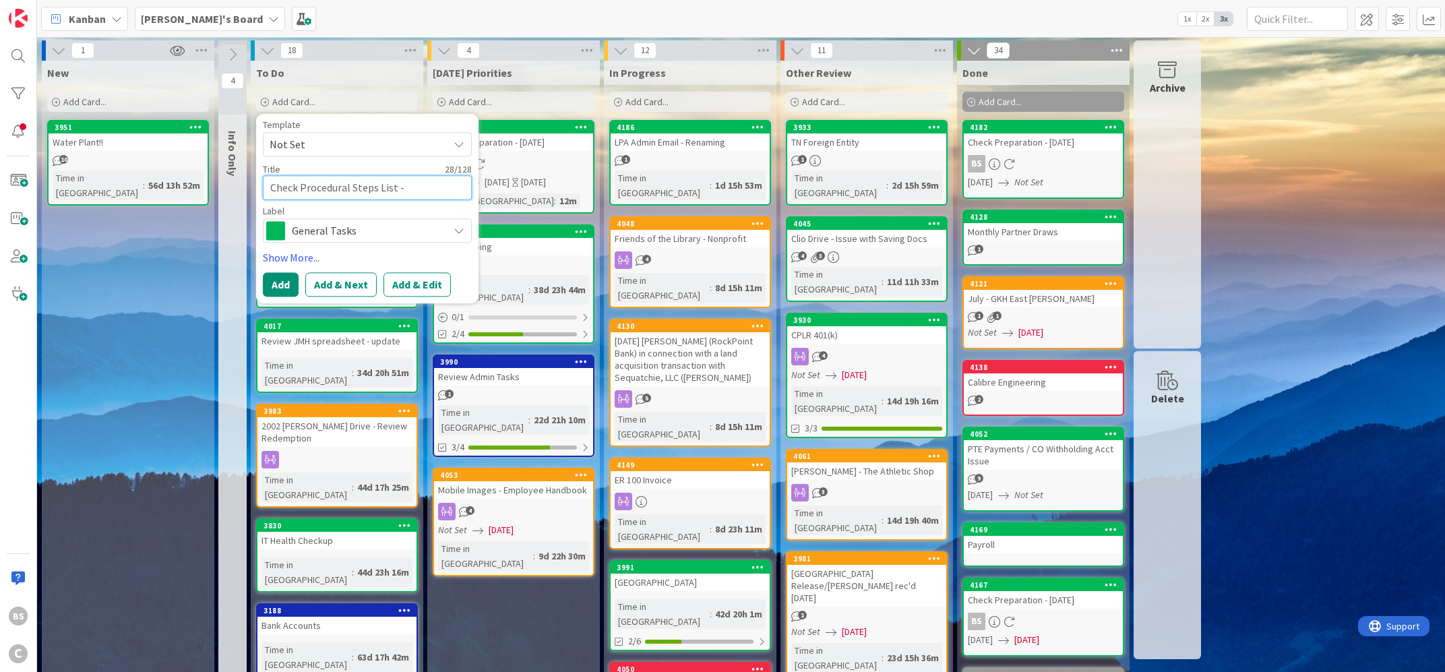
type textarea "Check Procedural Steps List -"
type textarea "x"
type textarea "Check Procedural Steps List - H"
type textarea "x"
type textarea "Check Procedural Steps List - Ha"
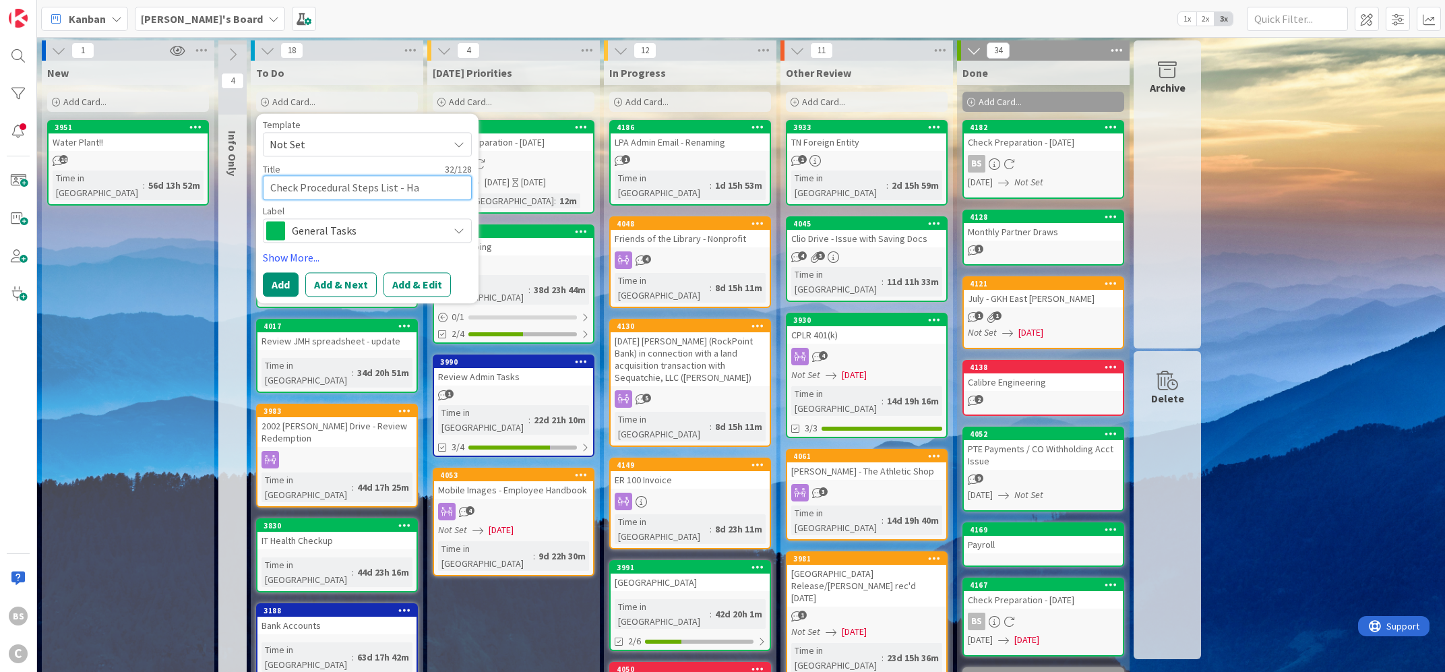
type textarea "x"
type textarea "Check Procedural Steps List - Ham"
type textarea "x"
type textarea "Check Procedural Steps List - HamC"
type textarea "x"
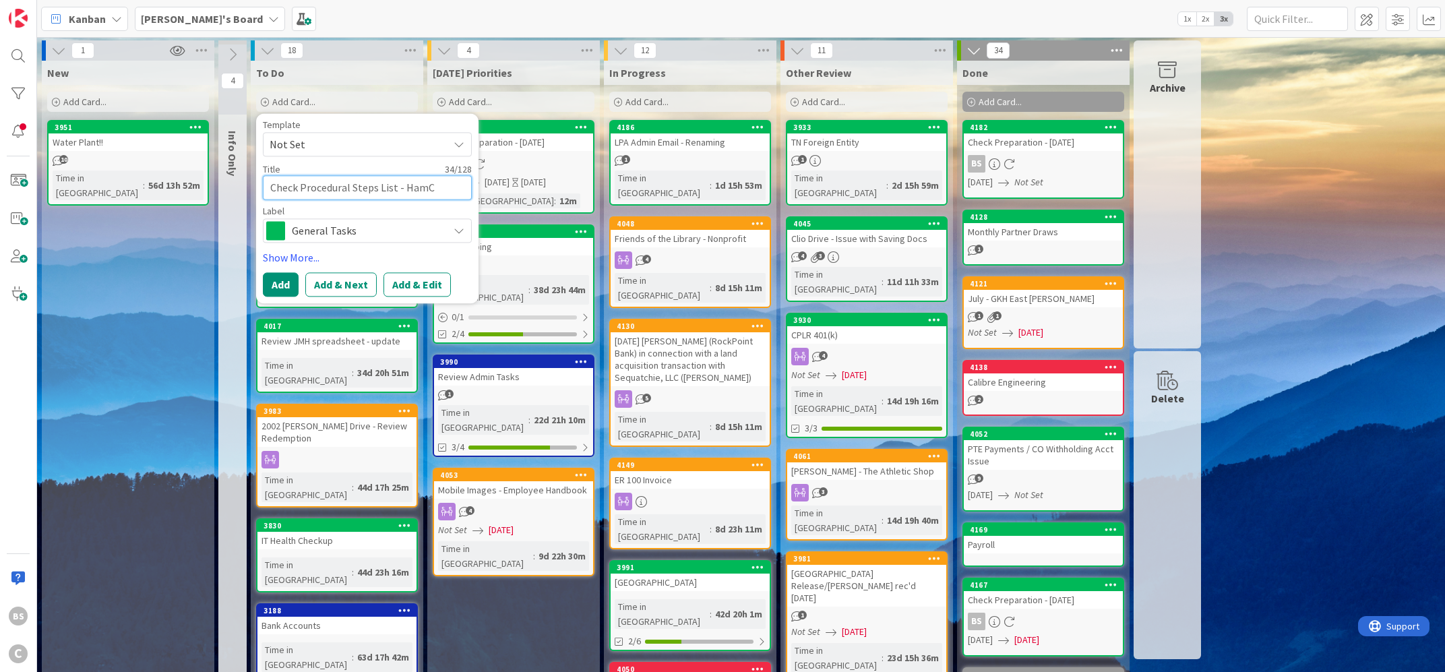
type textarea "Check Procedural Steps List - HamCo"
type textarea "x"
type textarea "Check Procedural Steps List - HamCo"
type textarea "x"
type textarea "Check Procedural Steps List - HamCo C"
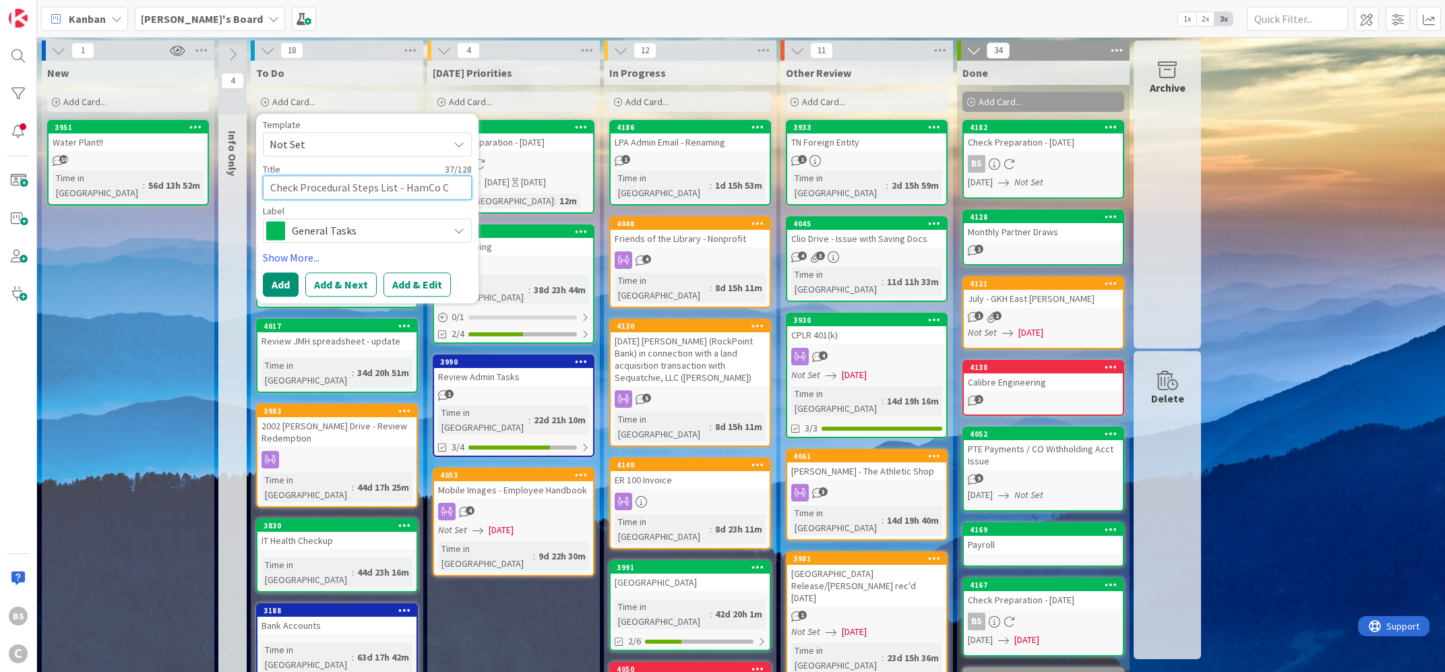
type textarea "x"
type textarea "Check Procedural Steps List - HamCo Ci"
type textarea "x"
type textarea "Check Procedural Steps List - HamCo Cir"
type textarea "x"
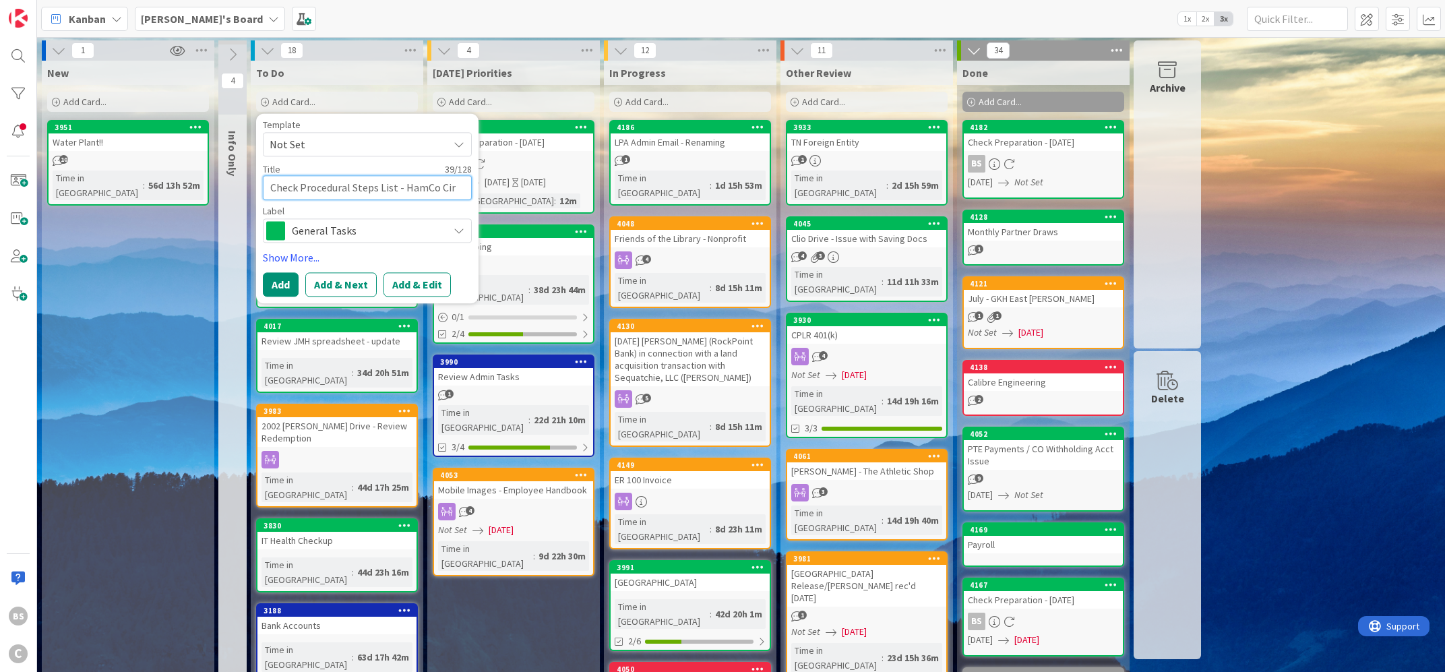
type textarea "Check Procedural Steps List - HamCo Circ"
type textarea "x"
type textarea "Check Procedural Steps List - HamCo Circu"
type textarea "x"
type textarea "Check Procedural Steps List - HamCo Circuit"
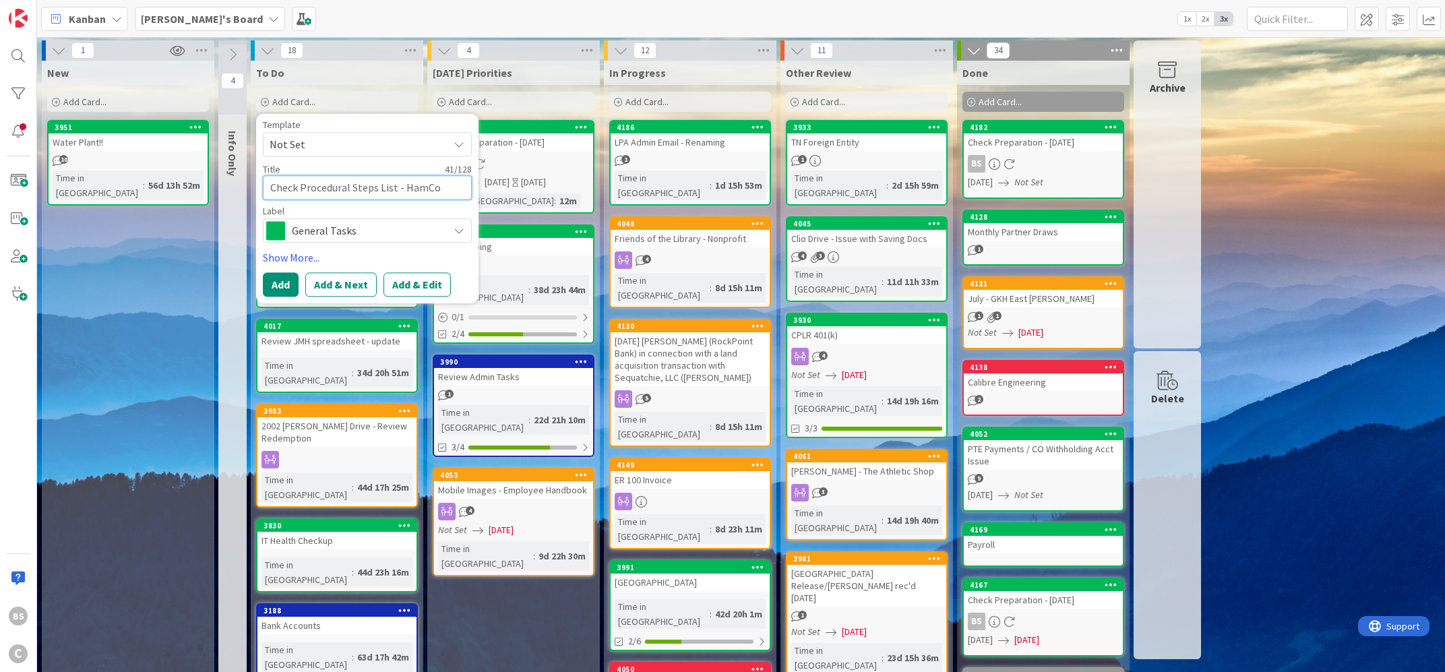
type textarea "x"
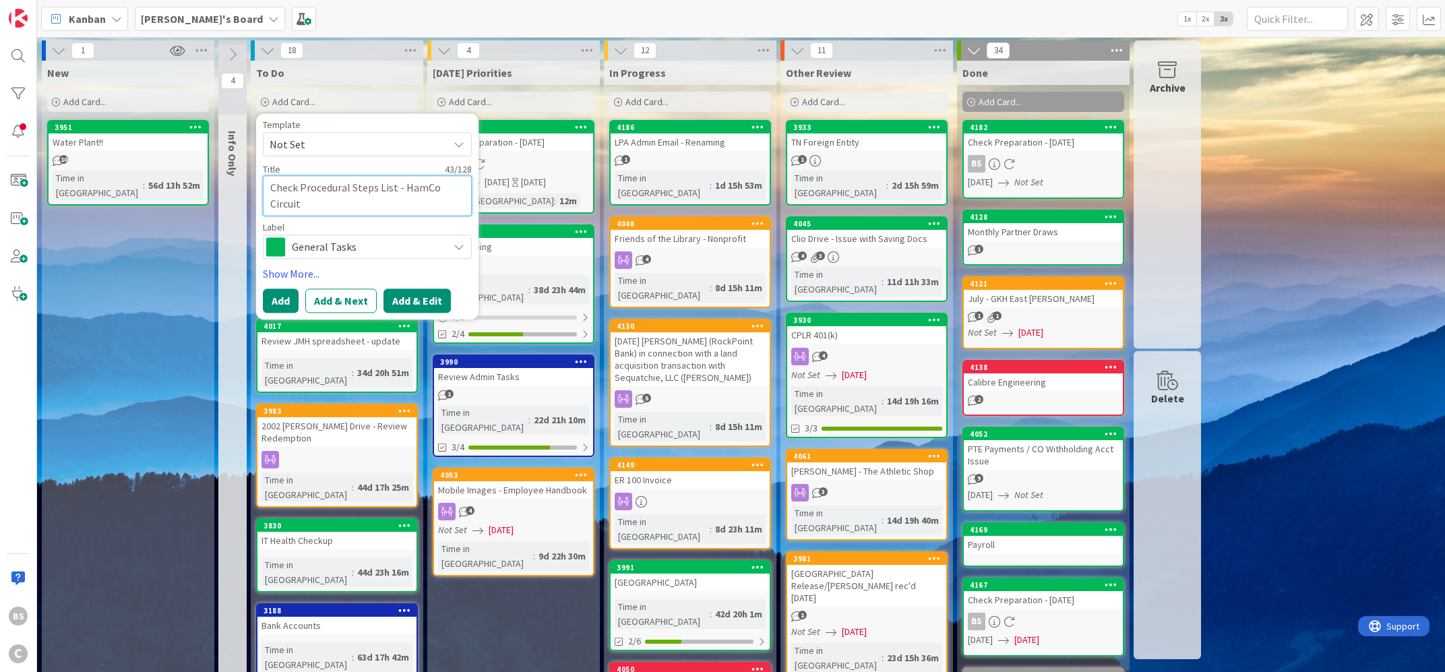
type textarea "Check Procedural Steps List - HamCo Circuit"
click at [425, 294] on button "Add & Edit" at bounding box center [417, 301] width 67 height 24
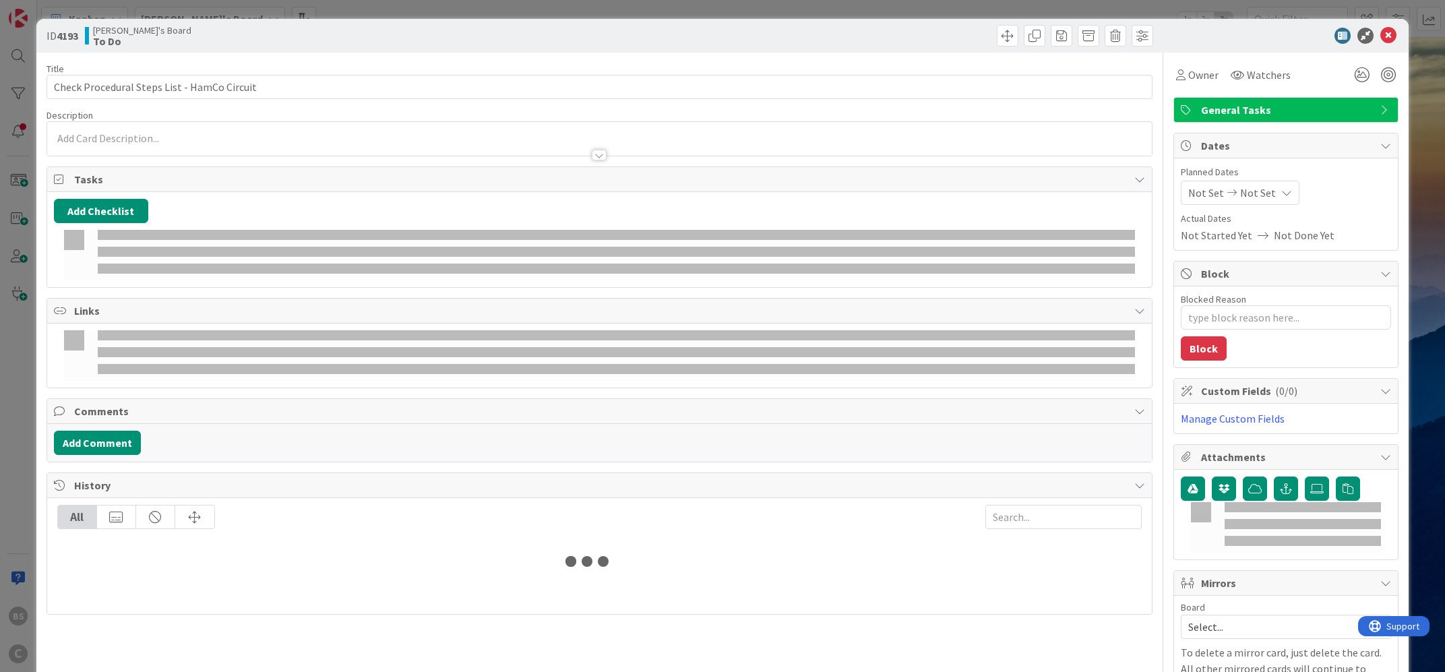
type textarea "x"
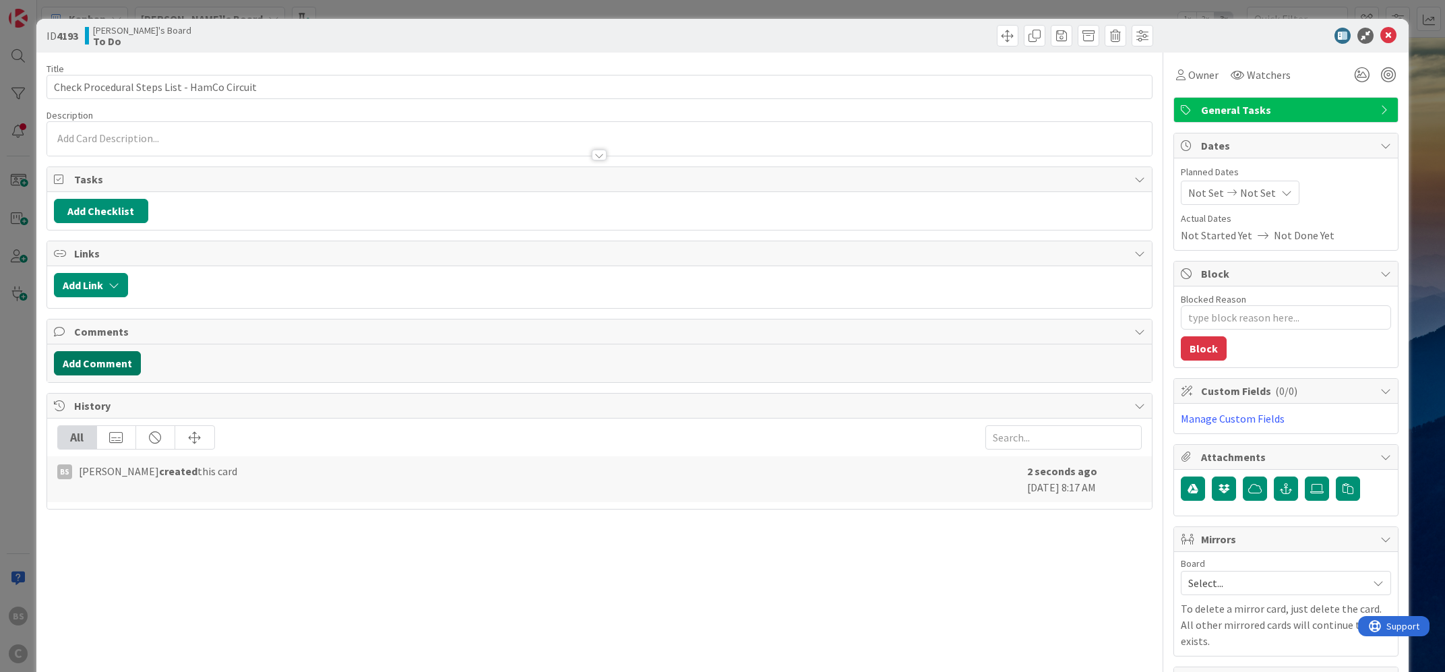
click at [86, 355] on button "Add Comment" at bounding box center [97, 363] width 87 height 24
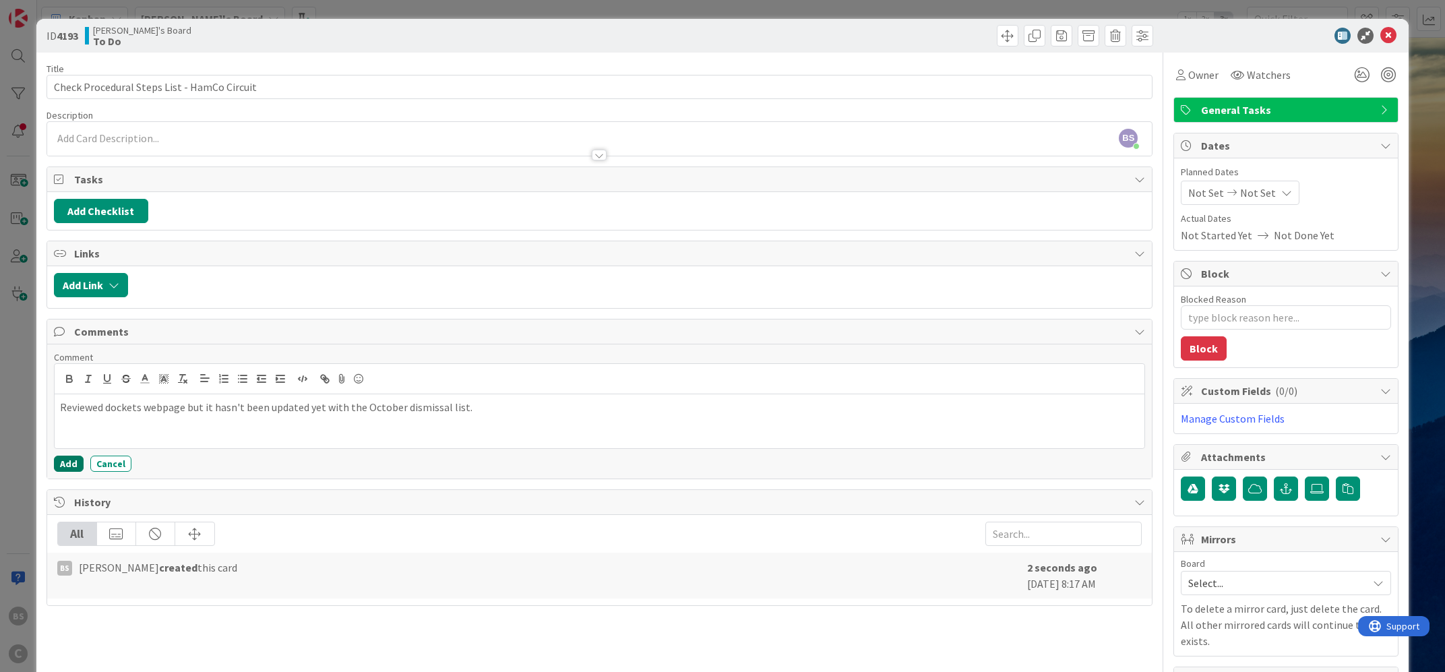
click at [73, 463] on button "Add" at bounding box center [69, 464] width 30 height 16
type textarea "x"
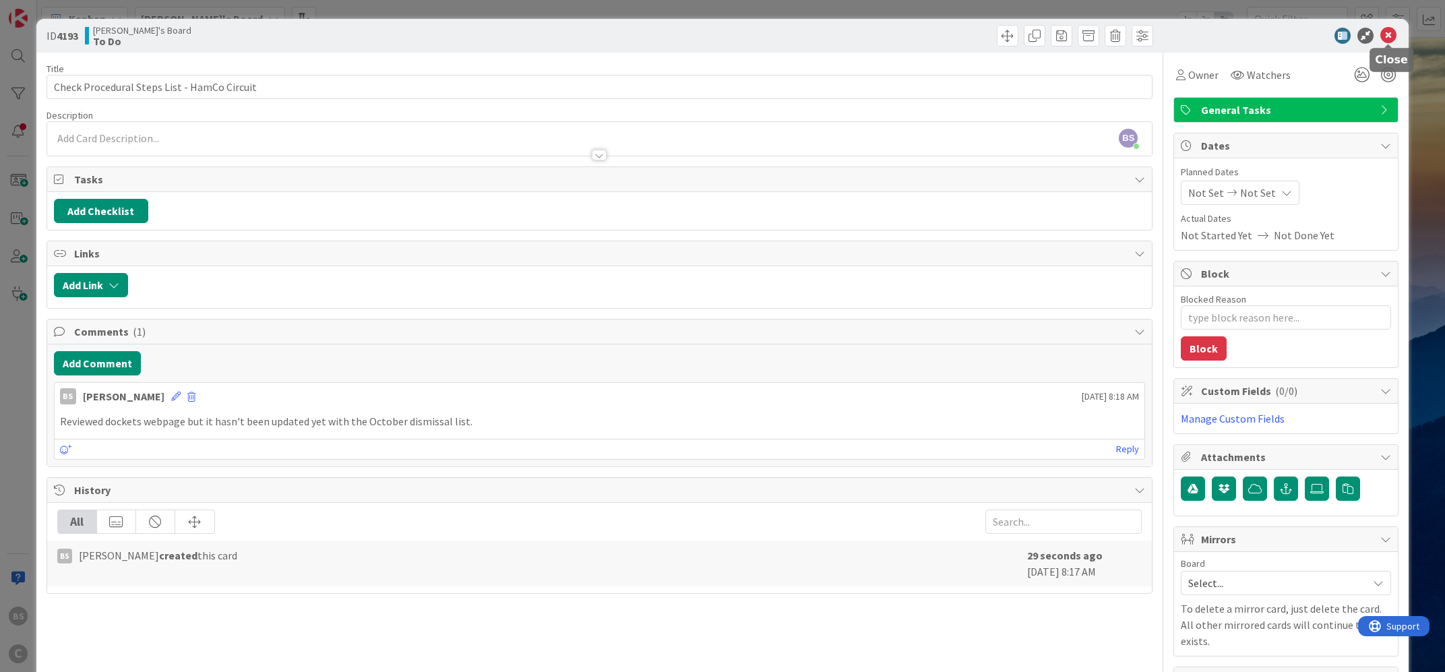
click at [1389, 32] on icon at bounding box center [1388, 36] width 16 height 16
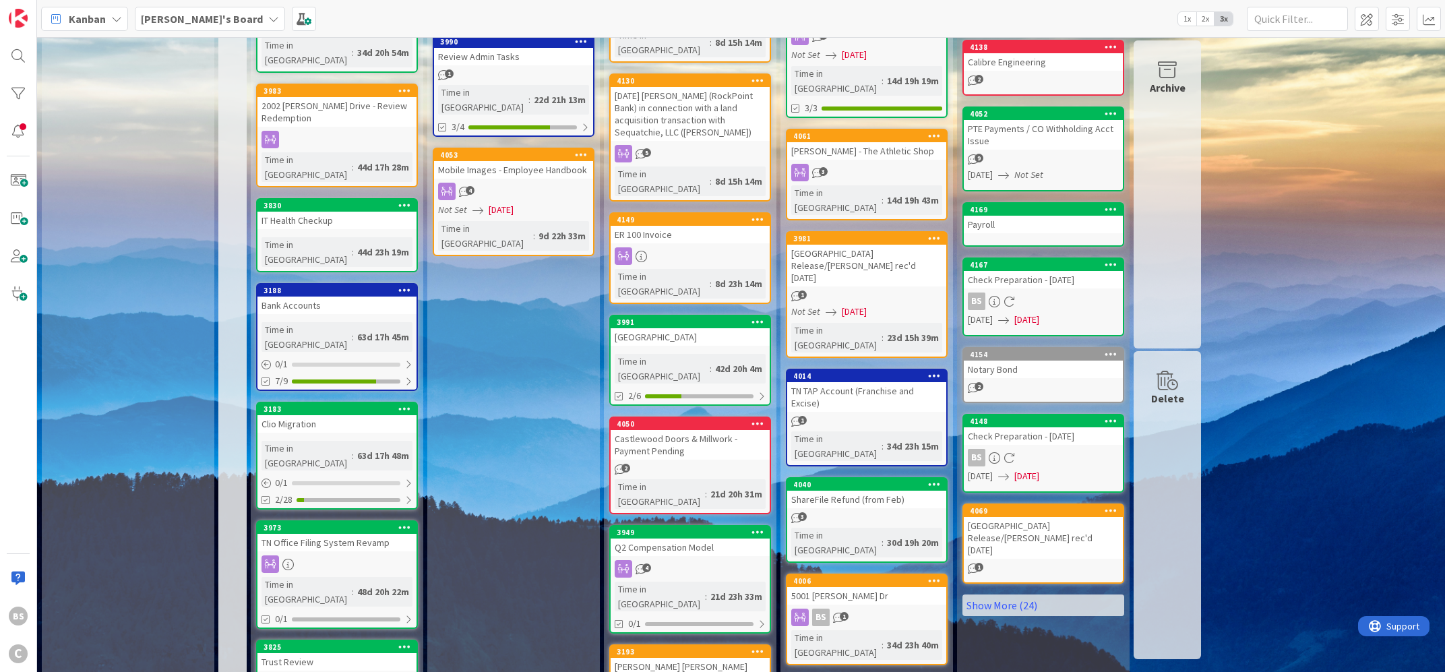
scroll to position [325, 0]
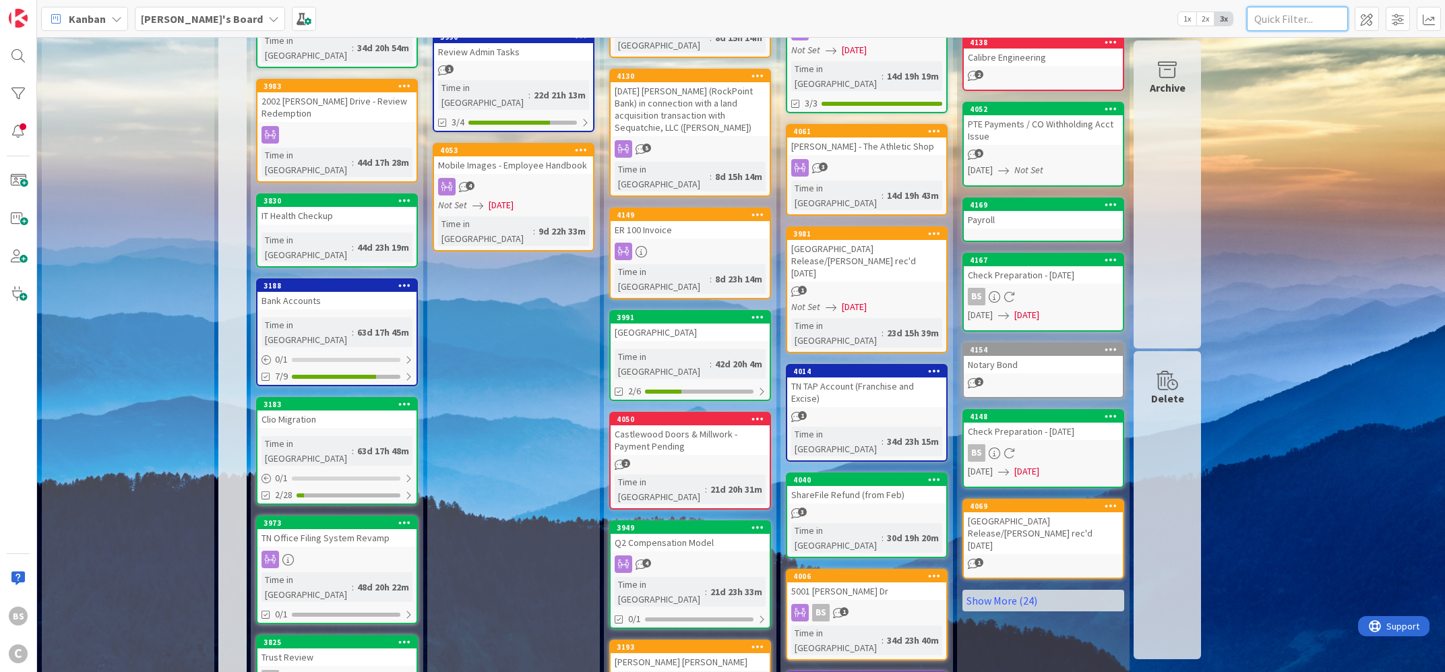
click at [1277, 18] on input "text" at bounding box center [1297, 19] width 101 height 24
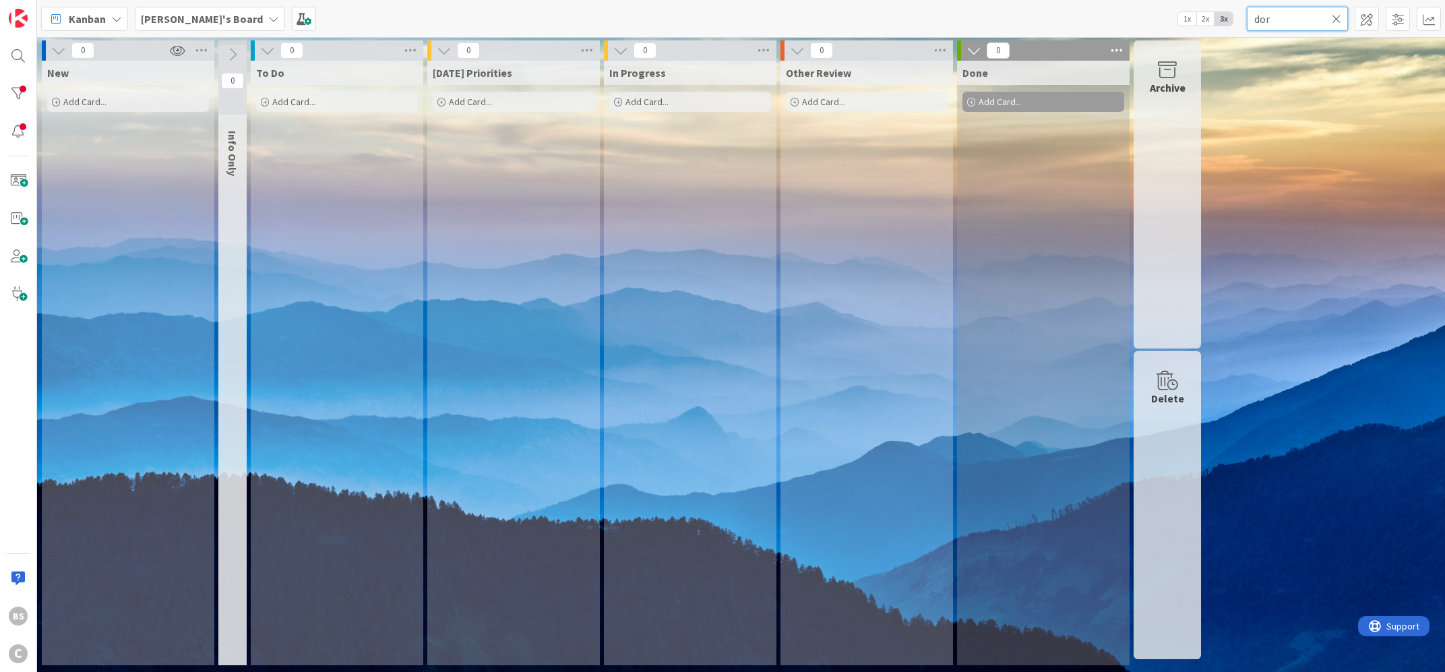
scroll to position [0, 0]
type input "d"
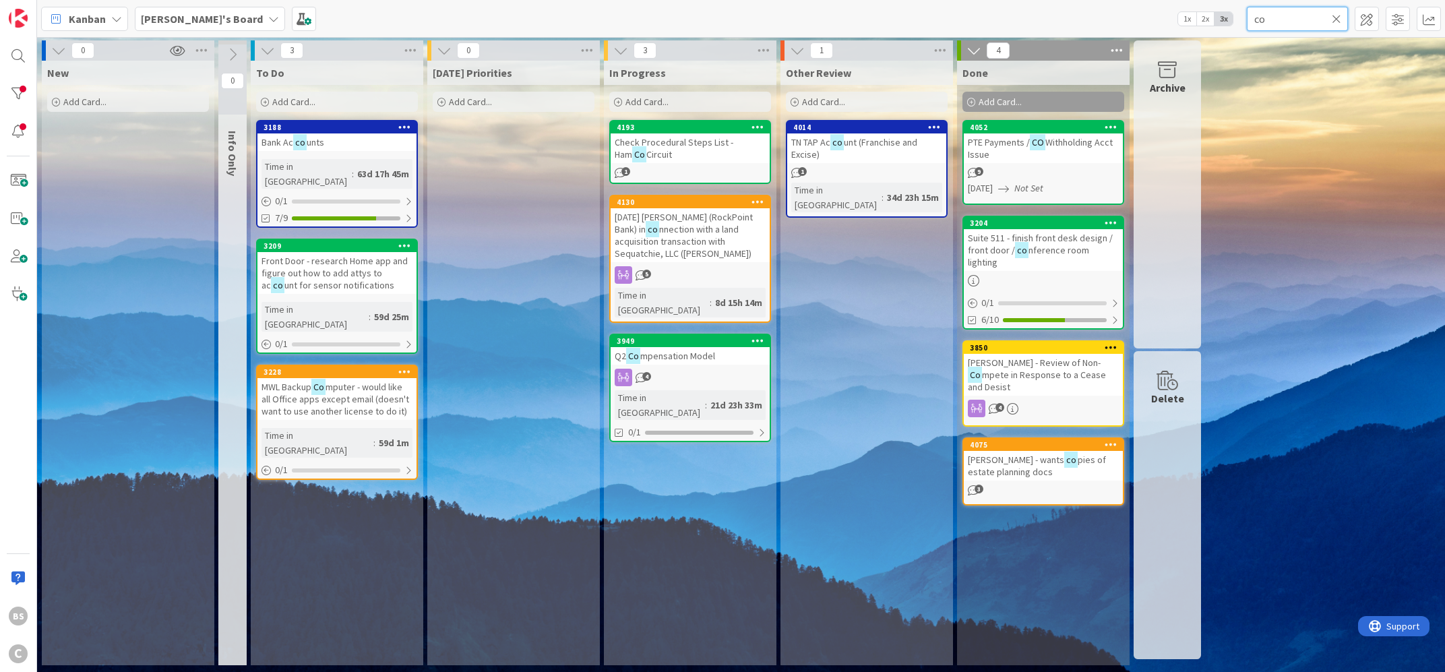
type input "c"
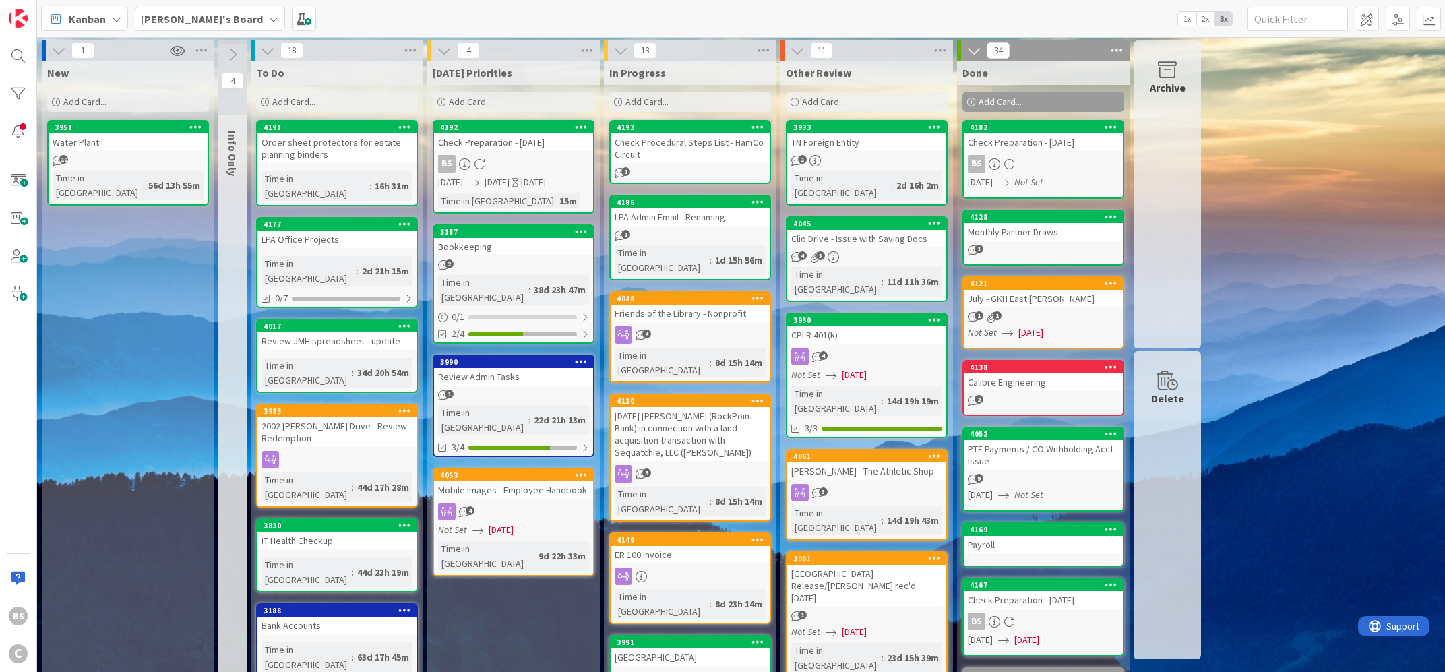
click at [169, 17] on b "[PERSON_NAME]'s Board" at bounding box center [202, 18] width 122 height 13
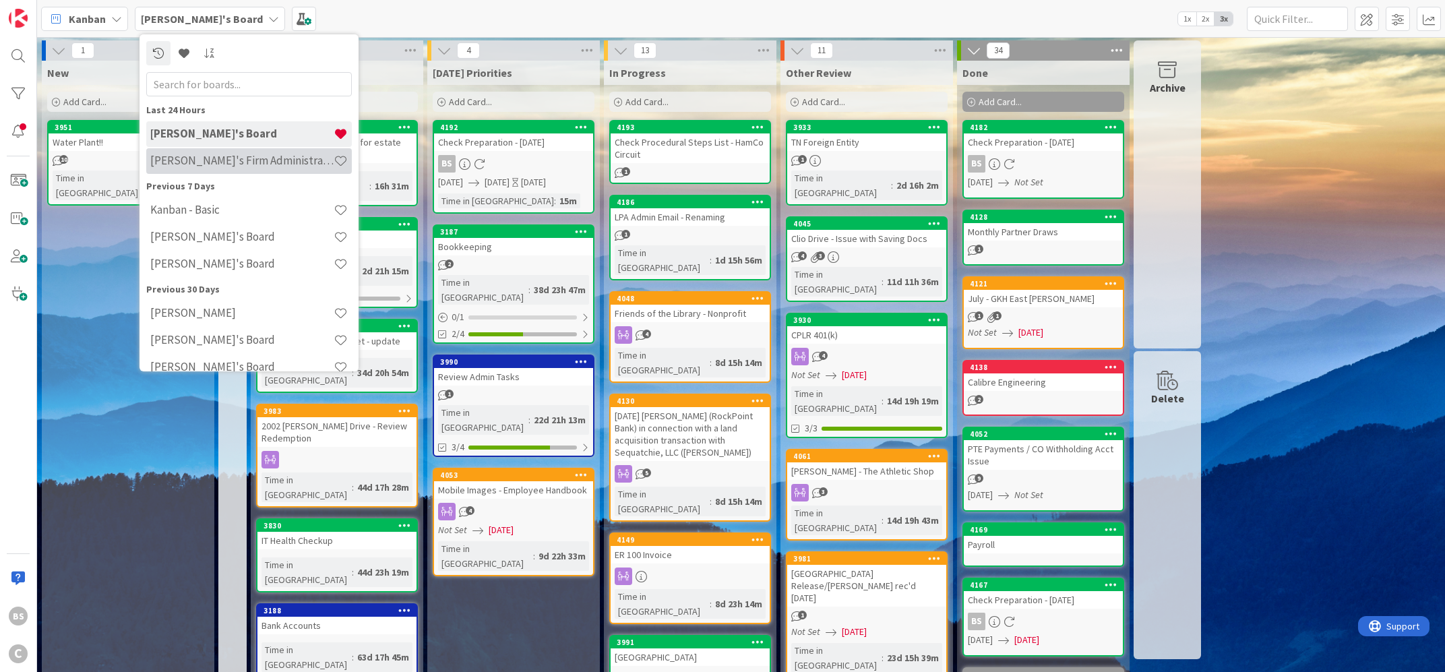
click at [187, 160] on h4 "[PERSON_NAME]'s Firm Administration Board" at bounding box center [241, 160] width 183 height 13
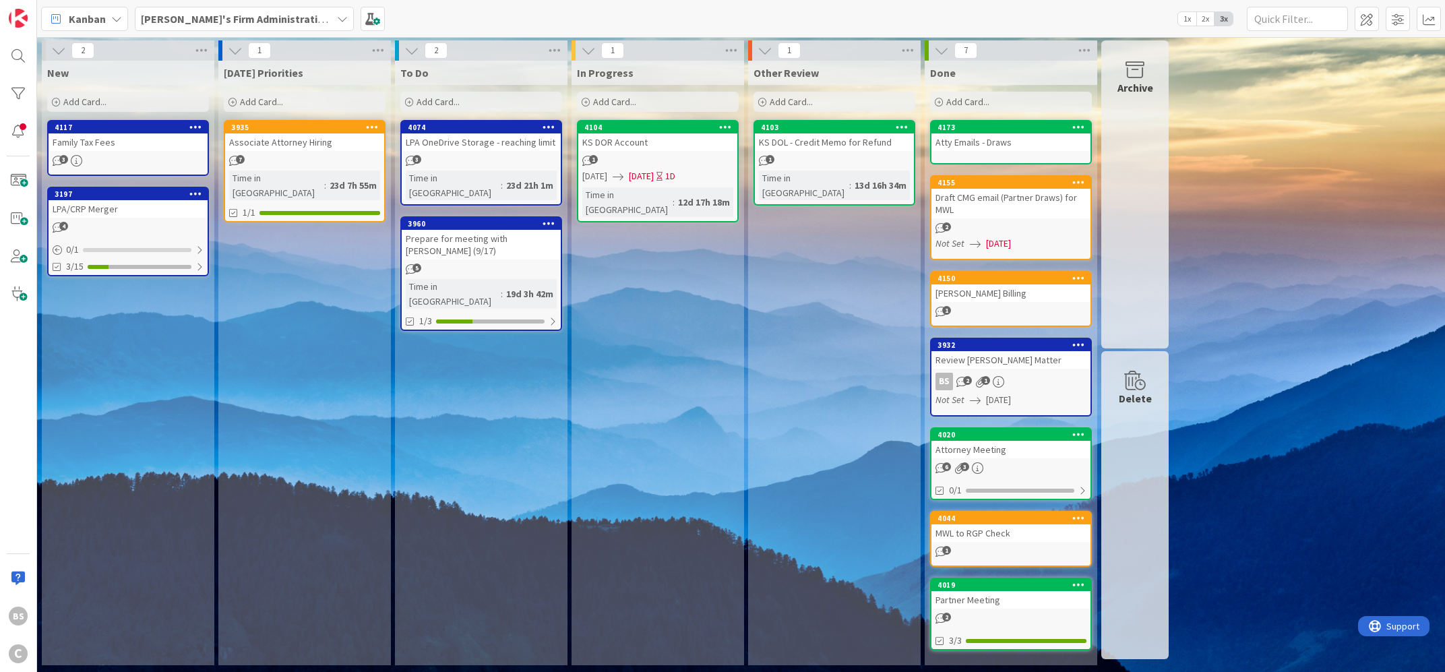
click at [412, 100] on icon at bounding box center [409, 102] width 8 height 8
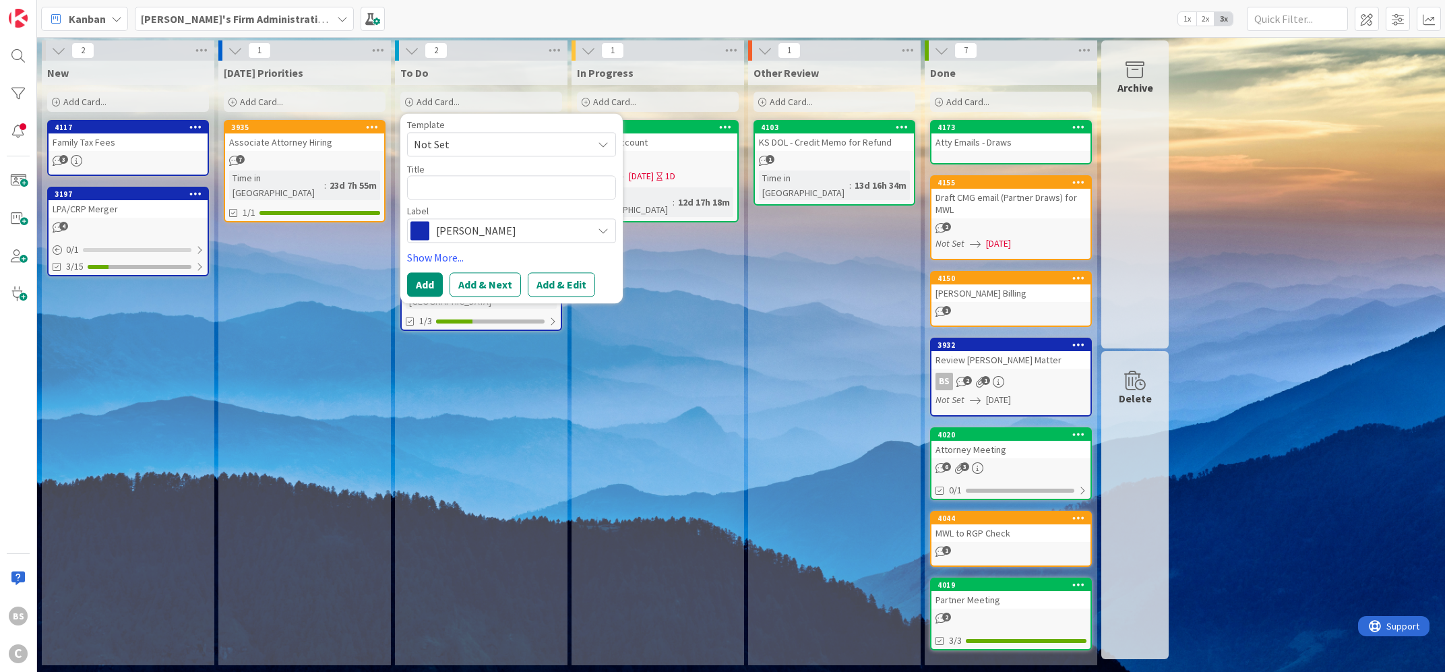
type textarea "x"
type textarea "C"
type textarea "x"
type textarea "CO"
type textarea "x"
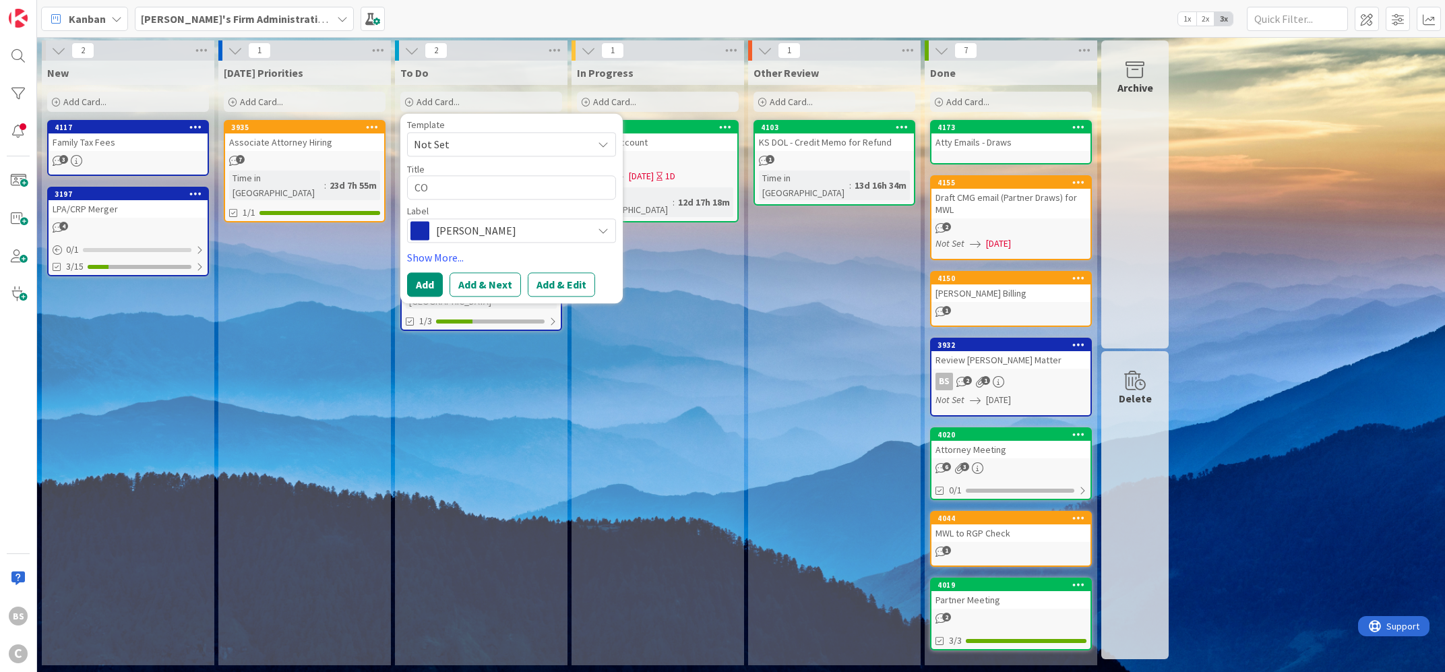
type textarea "CO"
type textarea "x"
type textarea "CO D"
type textarea "x"
type textarea "CO DO"
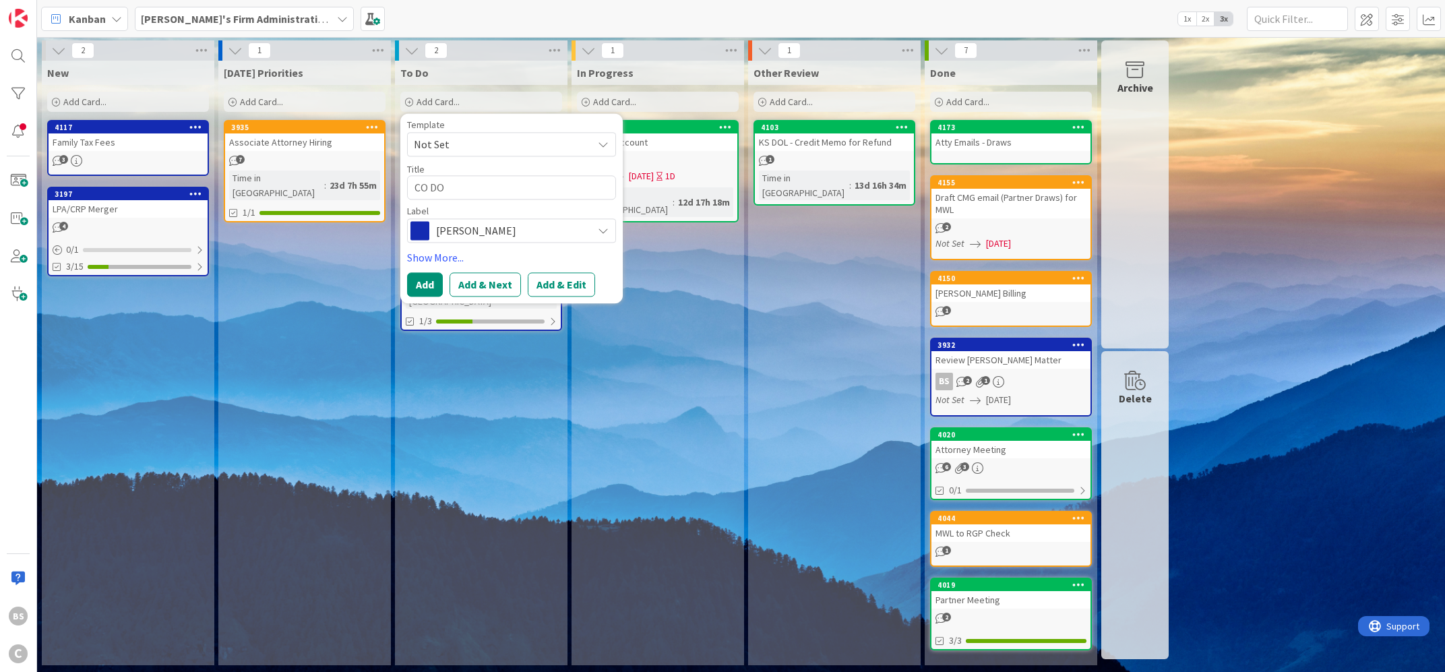
type textarea "x"
type textarea "CO DOR"
type textarea "x"
type textarea "CO DOR"
type textarea "x"
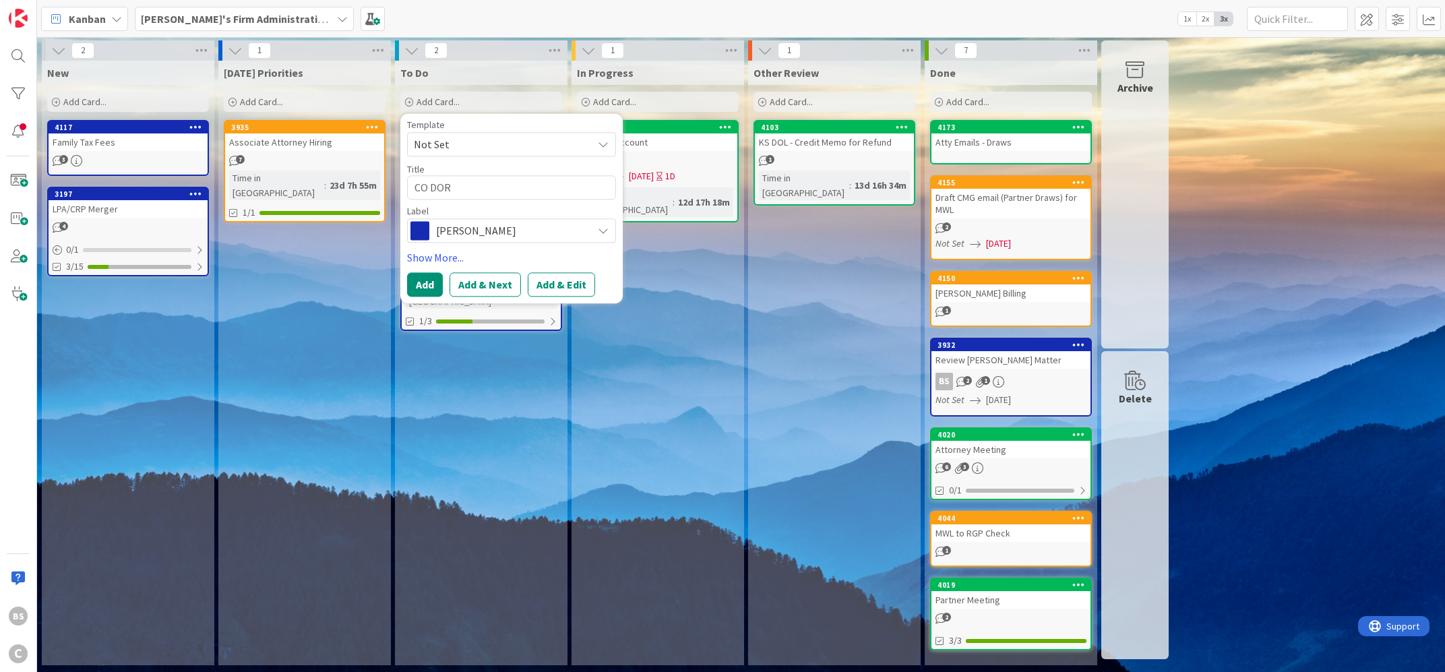
type textarea "CO DOR -"
type textarea "x"
type textarea "CO DOR -"
type textarea "x"
type textarea "CO DOR - C"
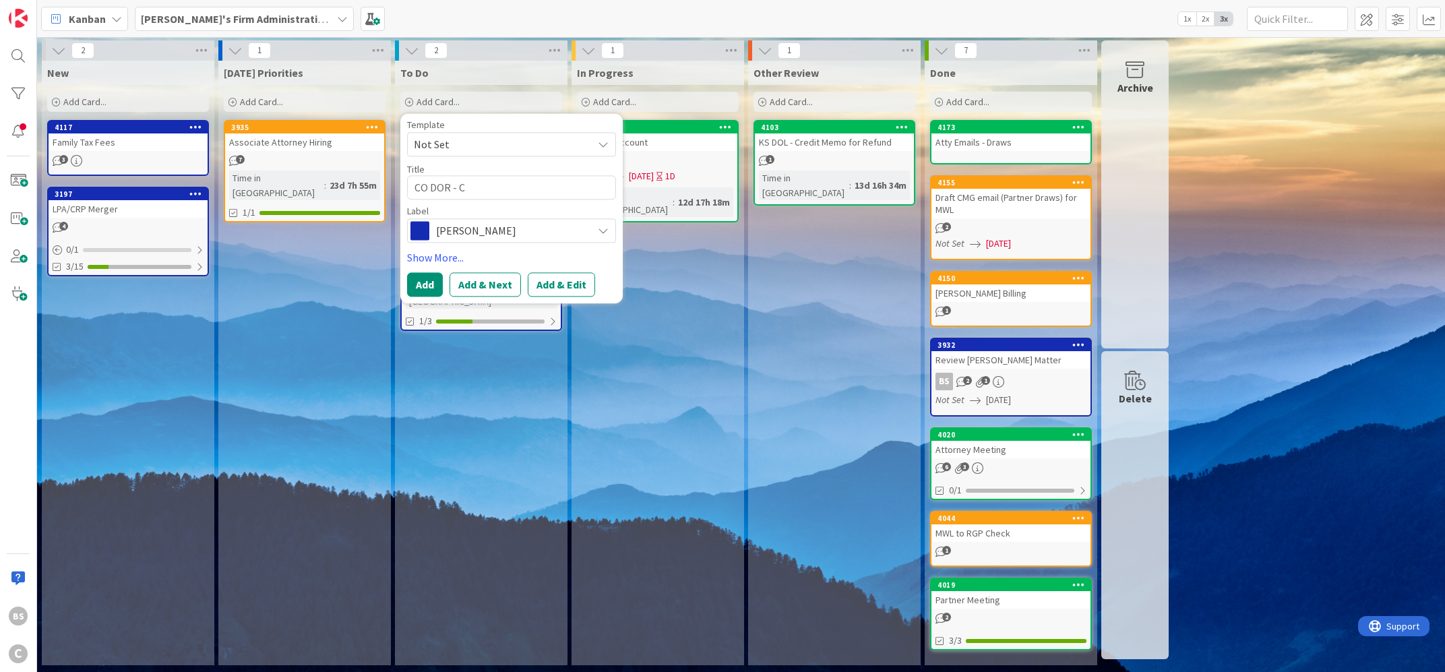
type textarea "x"
type textarea "CO DOR - Cl"
type textarea "x"
type textarea "CO DOR - Cla"
type textarea "x"
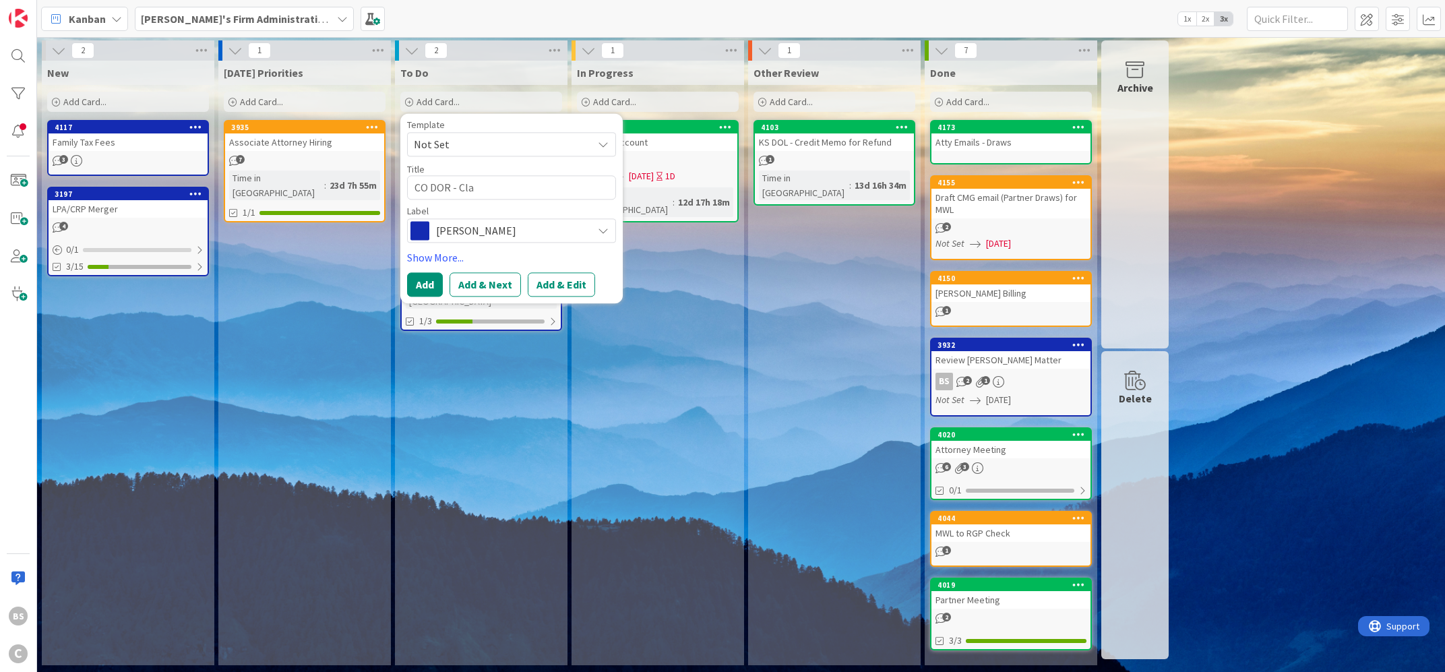
type textarea "CO DOR - Clai"
type textarea "x"
type textarea "CO DOR - Claim"
type textarea "x"
type textarea "CO DOR - Claim"
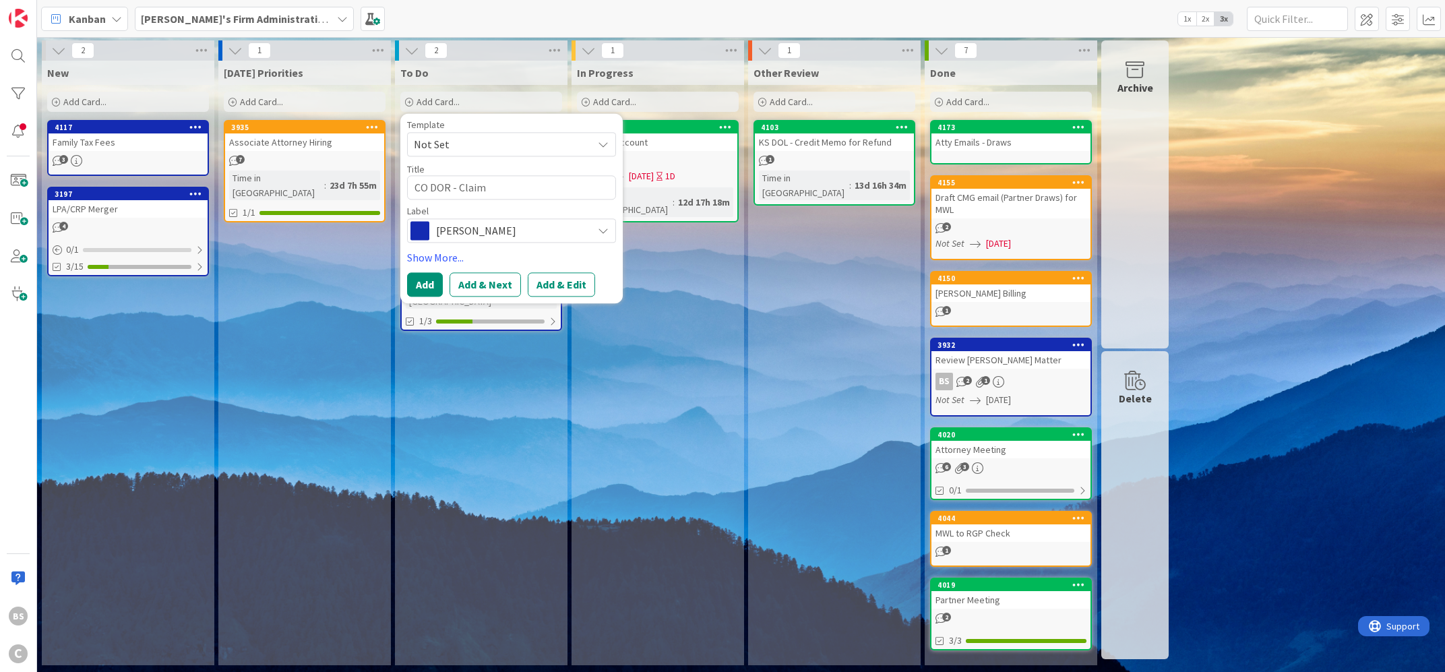
type textarea "x"
type textarea "CO DOR - Claim f"
type textarea "x"
type textarea "CO DOR - Claim fo"
type textarea "x"
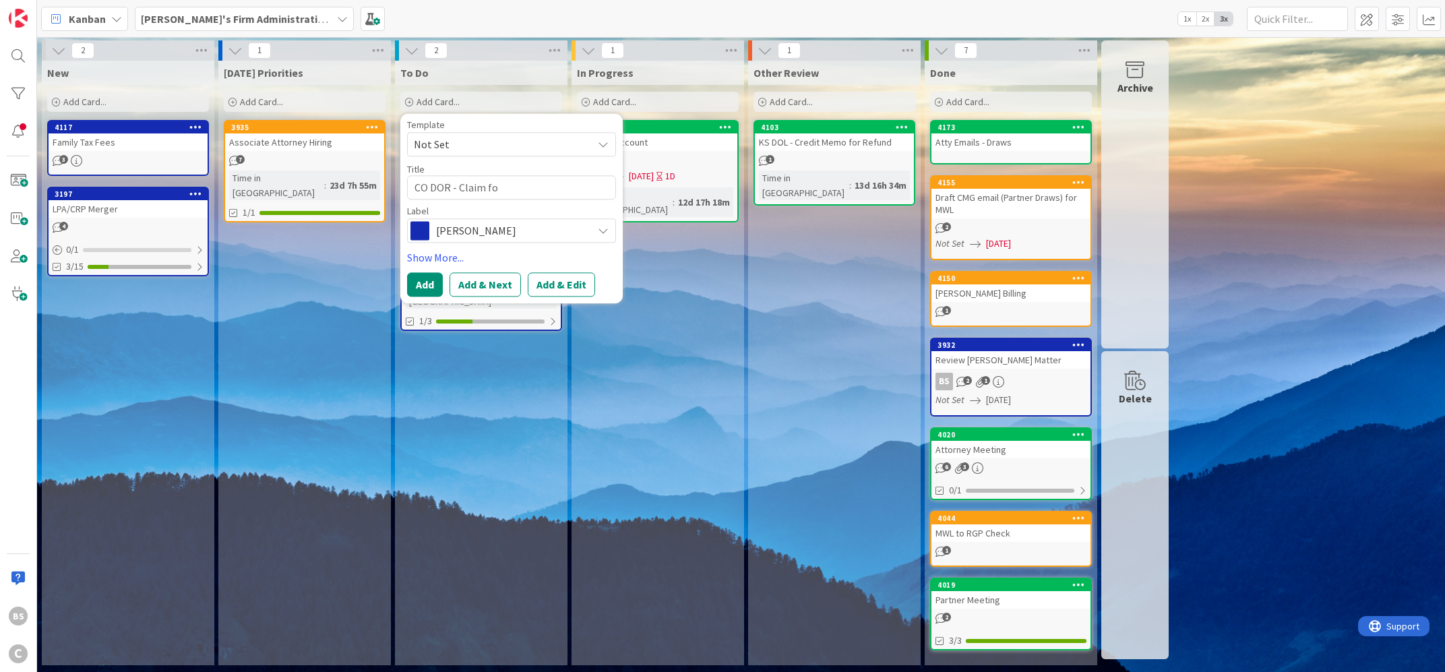
type textarea "CO DOR - Claim for"
type textarea "x"
type textarea "CO DOR - Claim for"
type textarea "x"
type textarea "CO DOR - Claim for R"
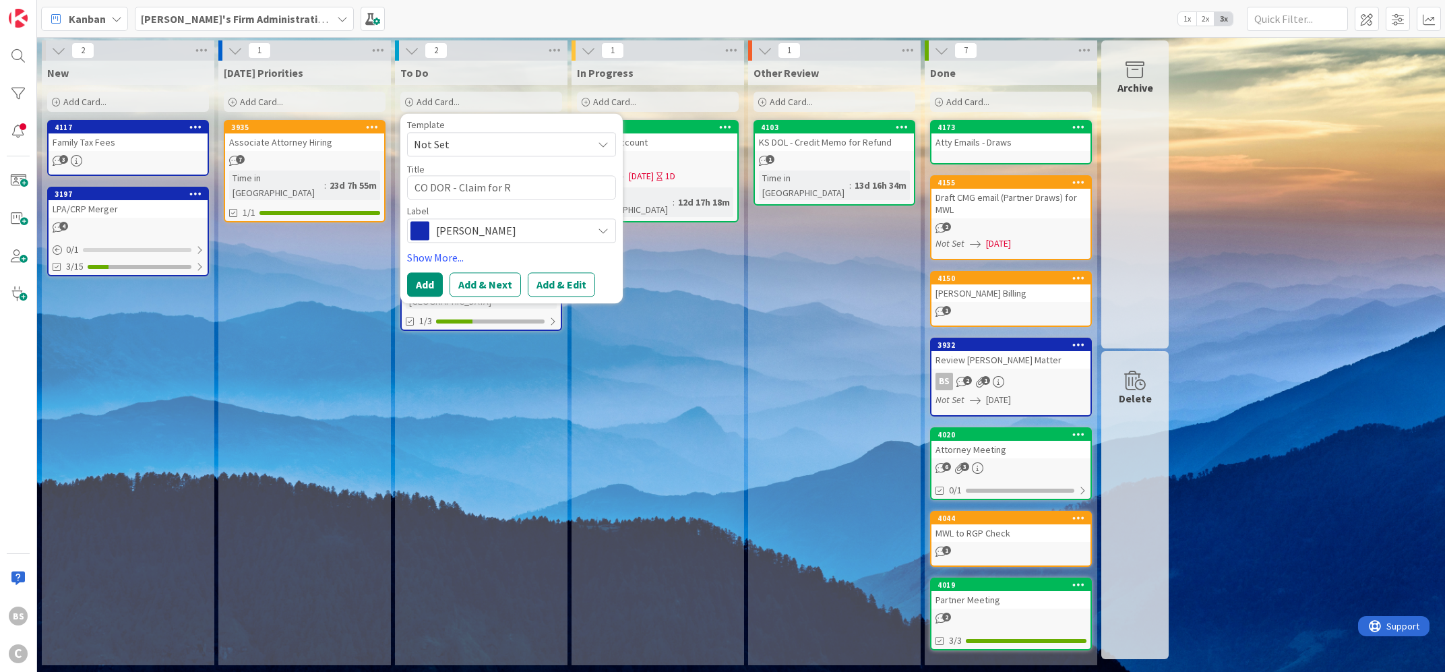
type textarea "x"
type textarea "CO DOR - Claim for Re"
type textarea "x"
type textarea "CO DOR - Claim for Ref"
type textarea "x"
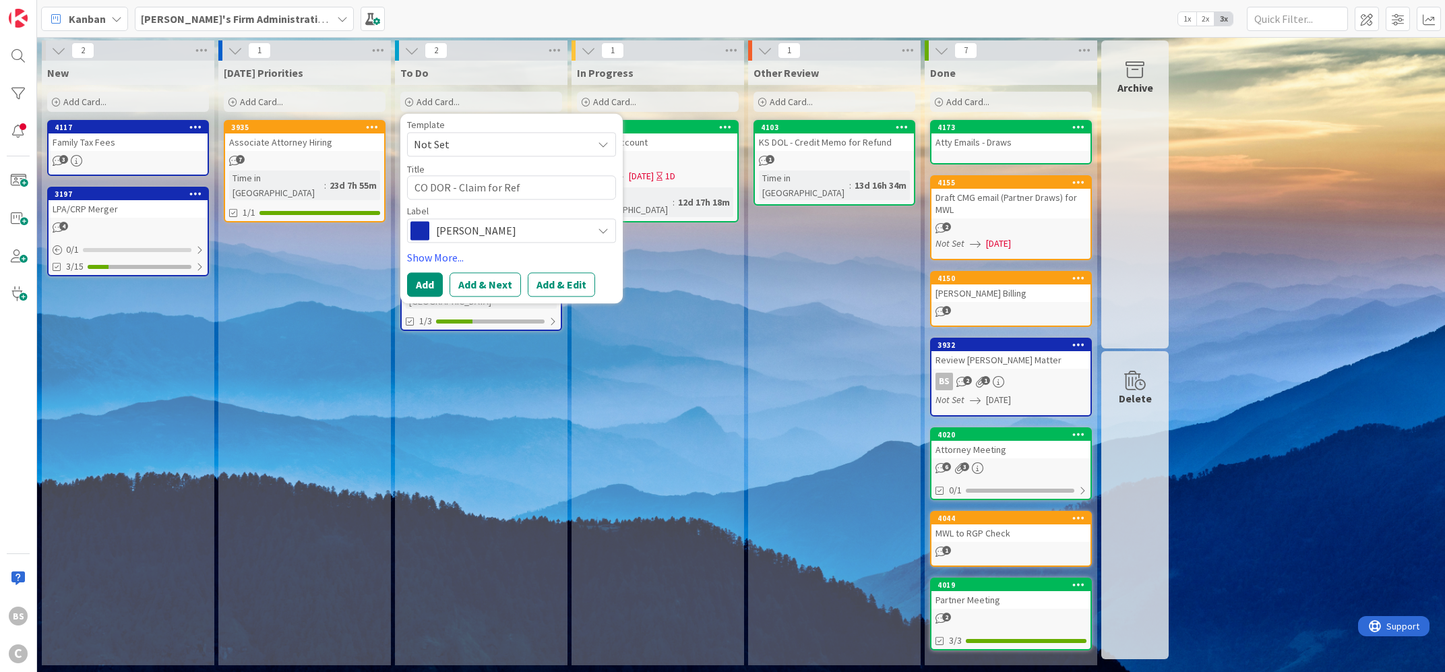
type textarea "CO DOR - Claim for Refu"
type textarea "x"
type textarea "CO DOR - Claim for Refun"
type textarea "x"
type textarea "CO DOR - Claim for Refund"
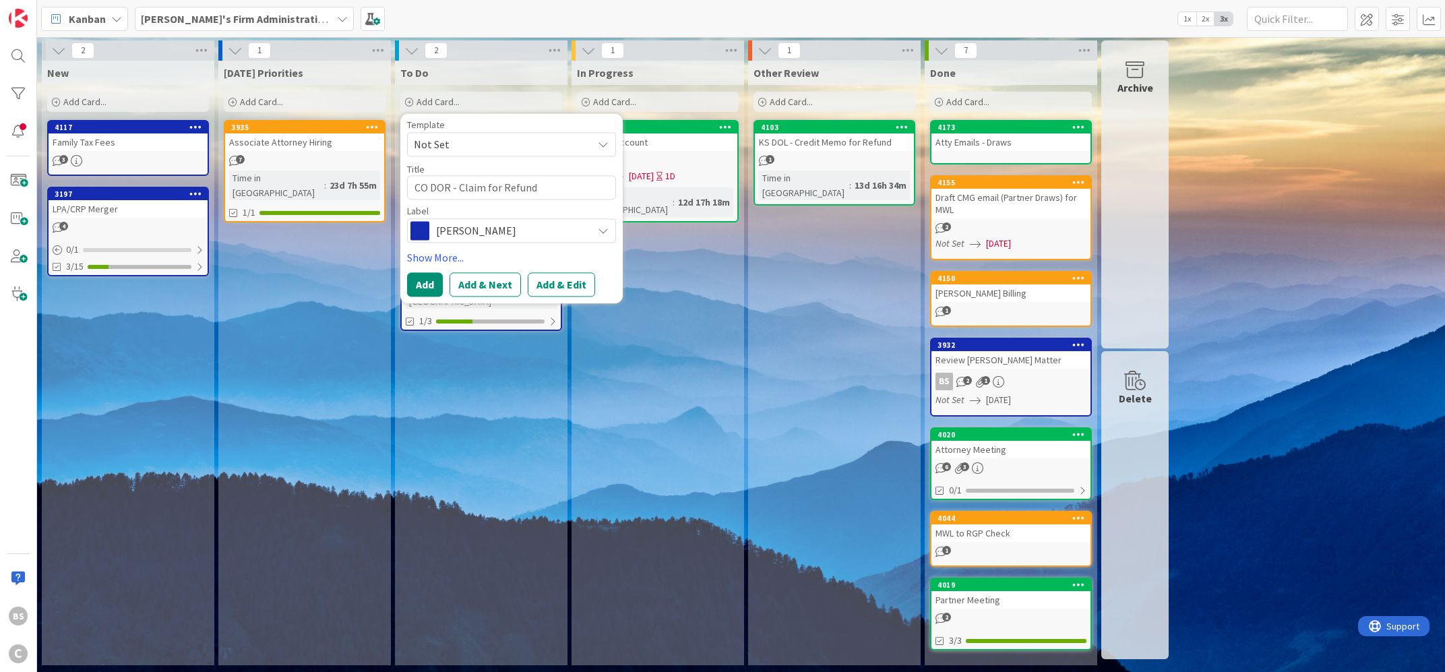
type textarea "x"
type textarea "CO DOR - Claim for Refund/"
type textarea "x"
type textarea "CO DOR - Claim for Refund/A"
type textarea "x"
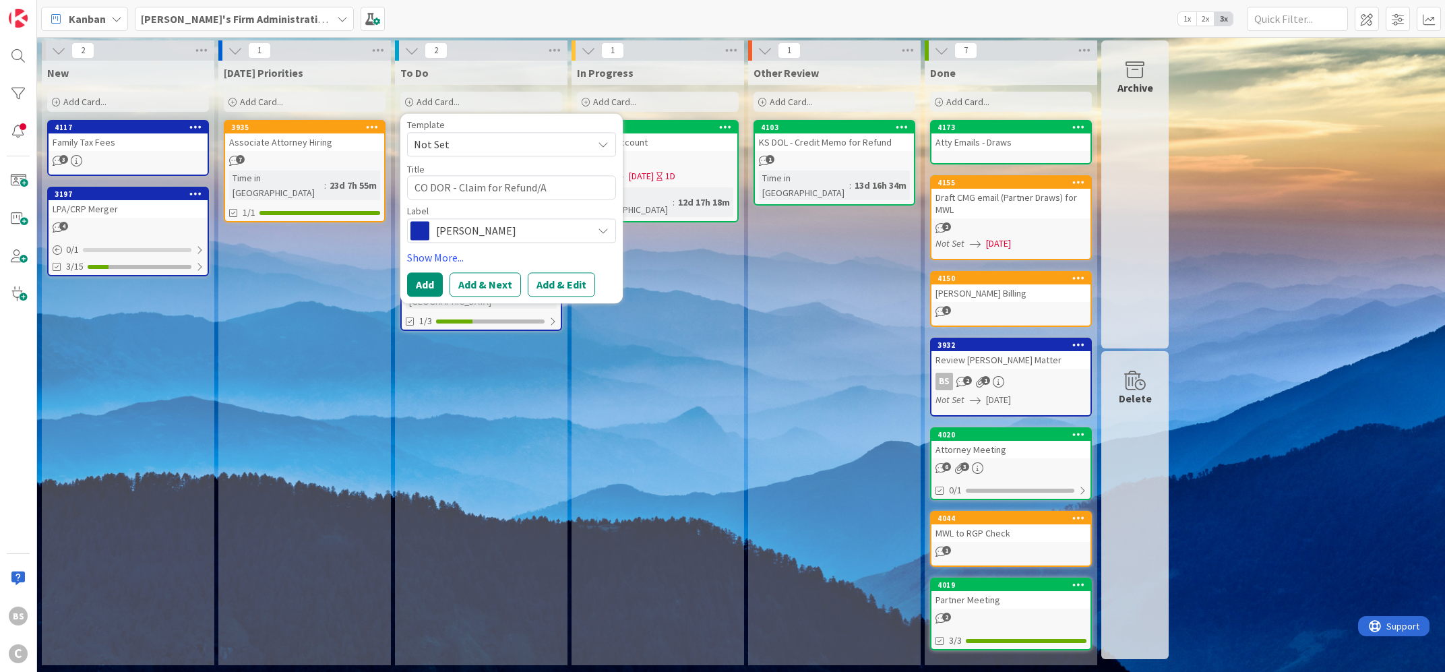
type textarea "CO DOR - Claim for Refund/Am"
type textarea "x"
type textarea "CO DOR - Claim for Refund/Amd"
type textarea "x"
type textarea "CO DOR - Claim for Refund/Amd"
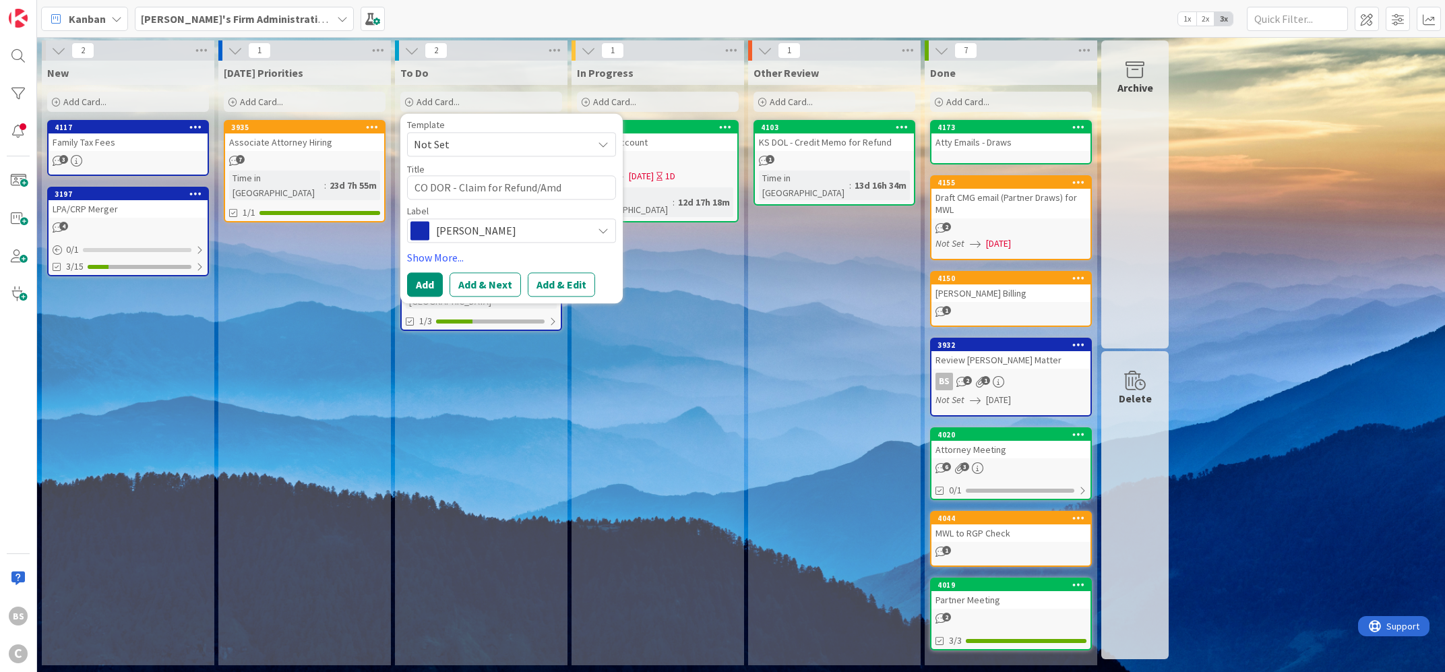
type textarea "x"
type textarea "CO DOR - Claim for Refund/Amd R"
type textarea "x"
type textarea "CO DOR - Claim for Refund/Amd Re"
type textarea "x"
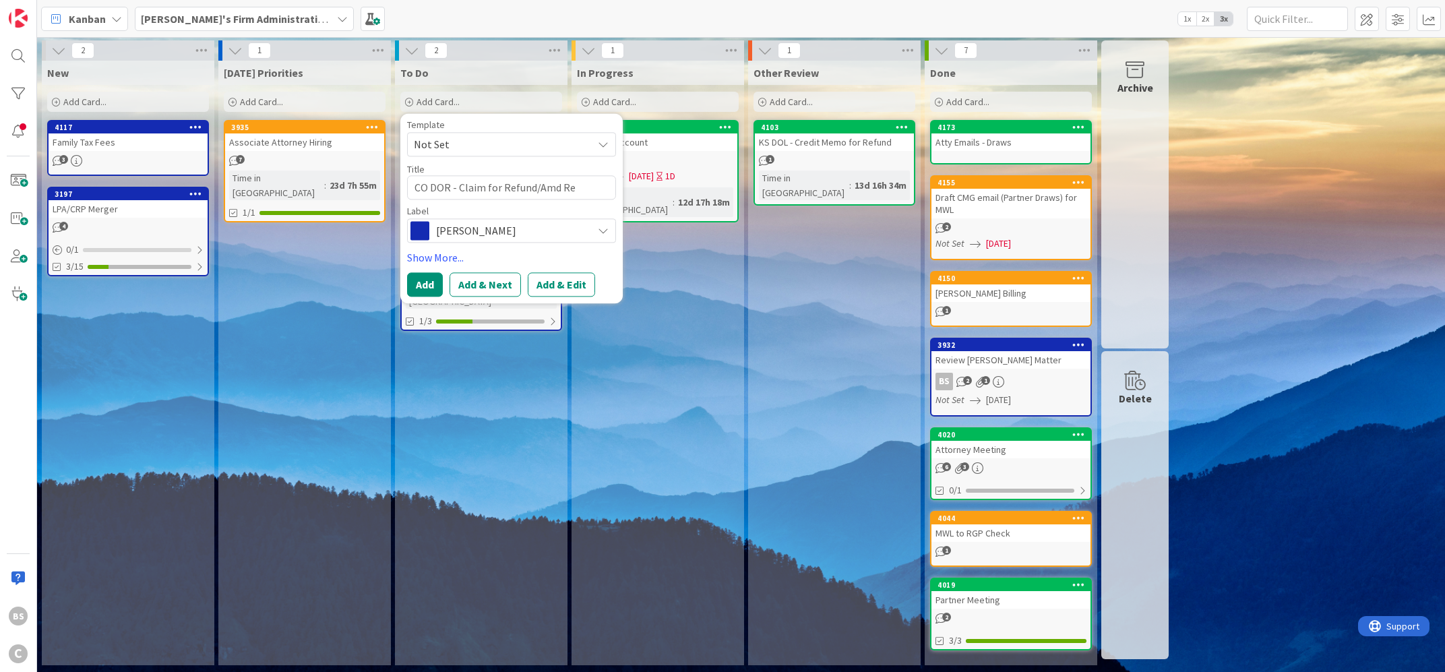
type textarea "CO DOR - Claim for Refund/Amd Ret"
type textarea "x"
type textarea "CO DOR - Claim for Refund/Amd Retu"
type textarea "x"
type textarea "CO DOR - Claim for Refund/Amd Retur"
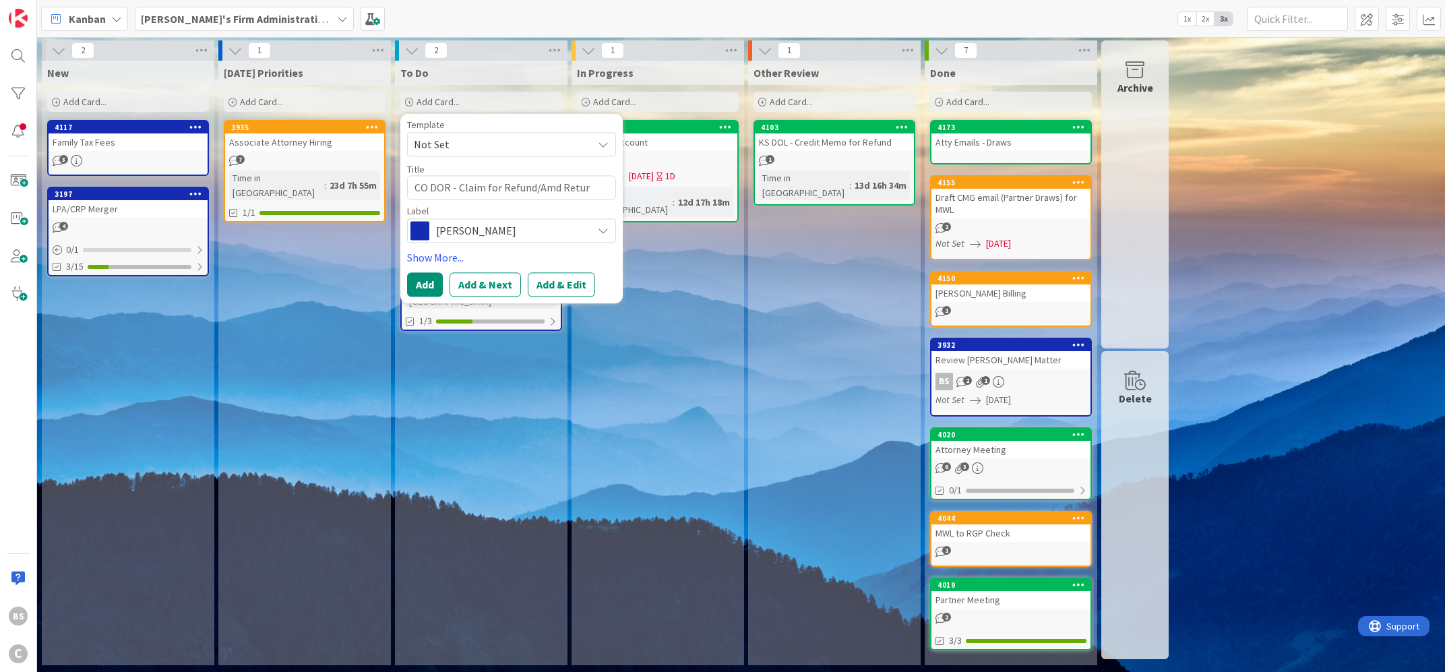
type textarea "x"
type textarea "CO DOR - Claim for Refund/Amd Return"
click at [451, 233] on span "[PERSON_NAME]" at bounding box center [511, 230] width 150 height 19
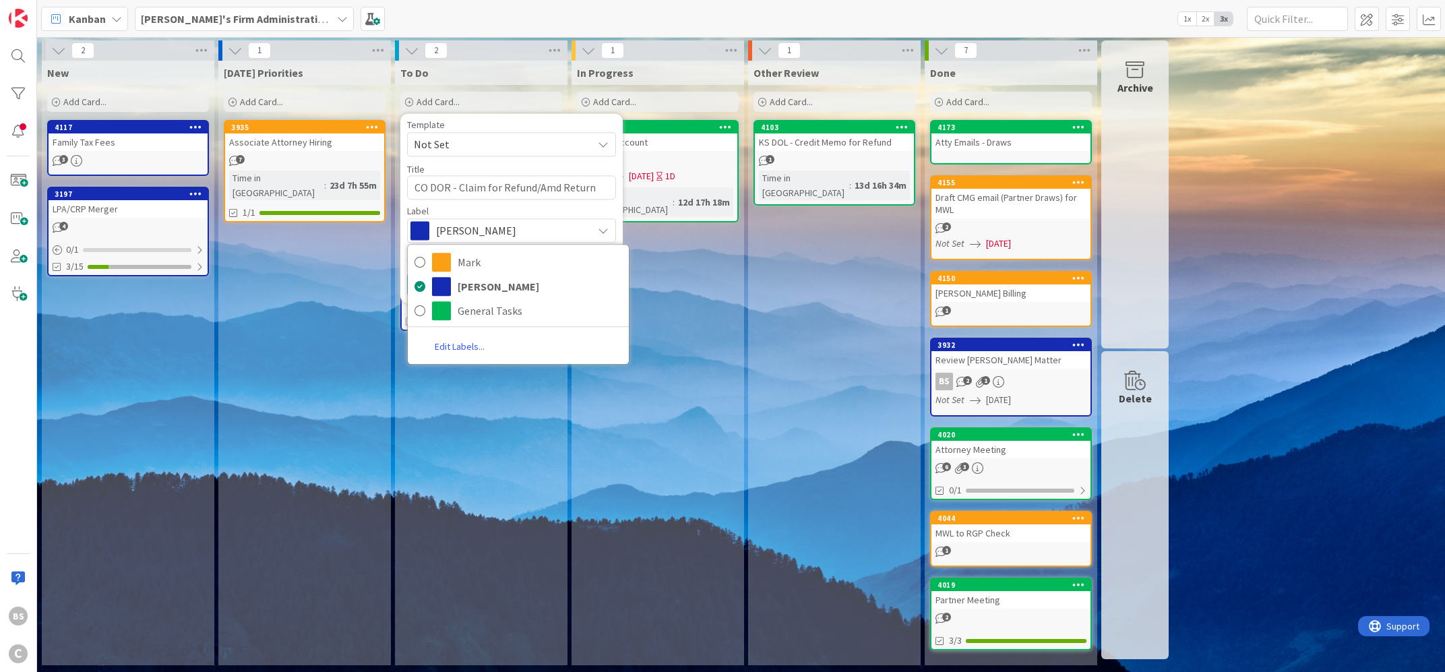
click at [481, 124] on div "Template" at bounding box center [511, 124] width 209 height 9
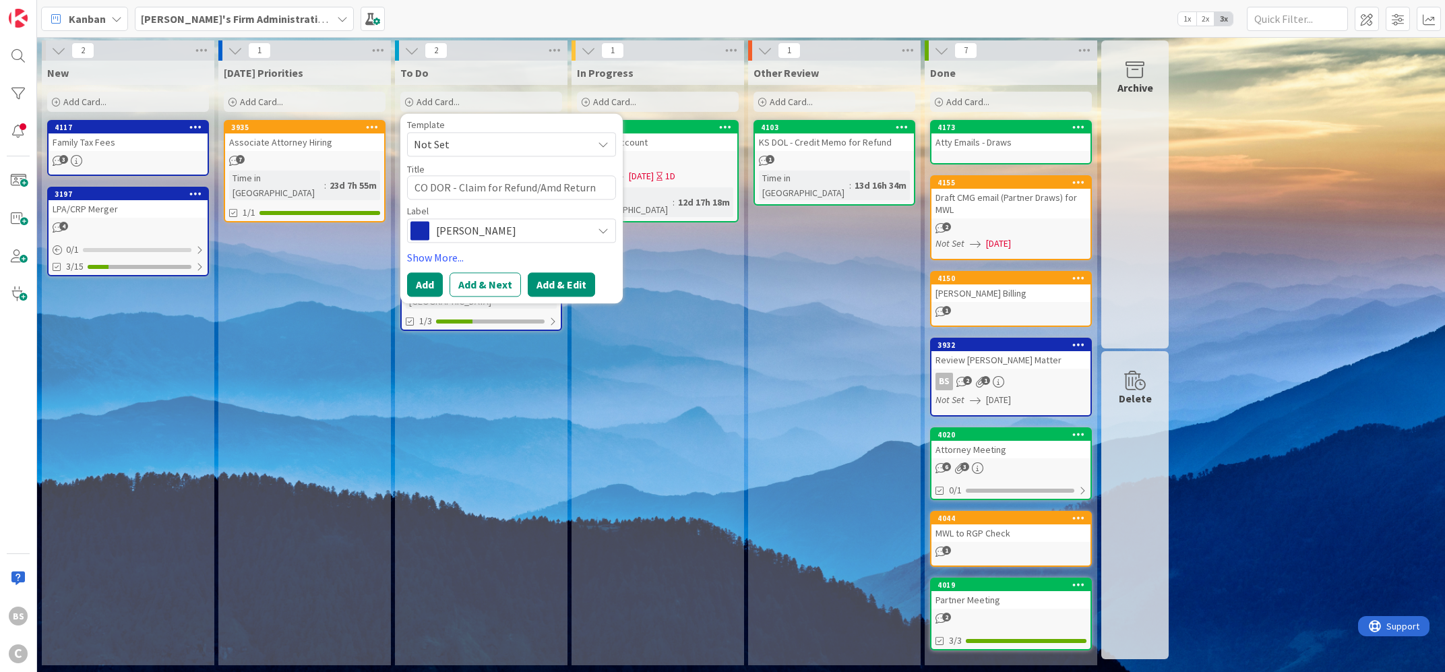
click at [569, 282] on button "Add & Edit" at bounding box center [561, 284] width 67 height 24
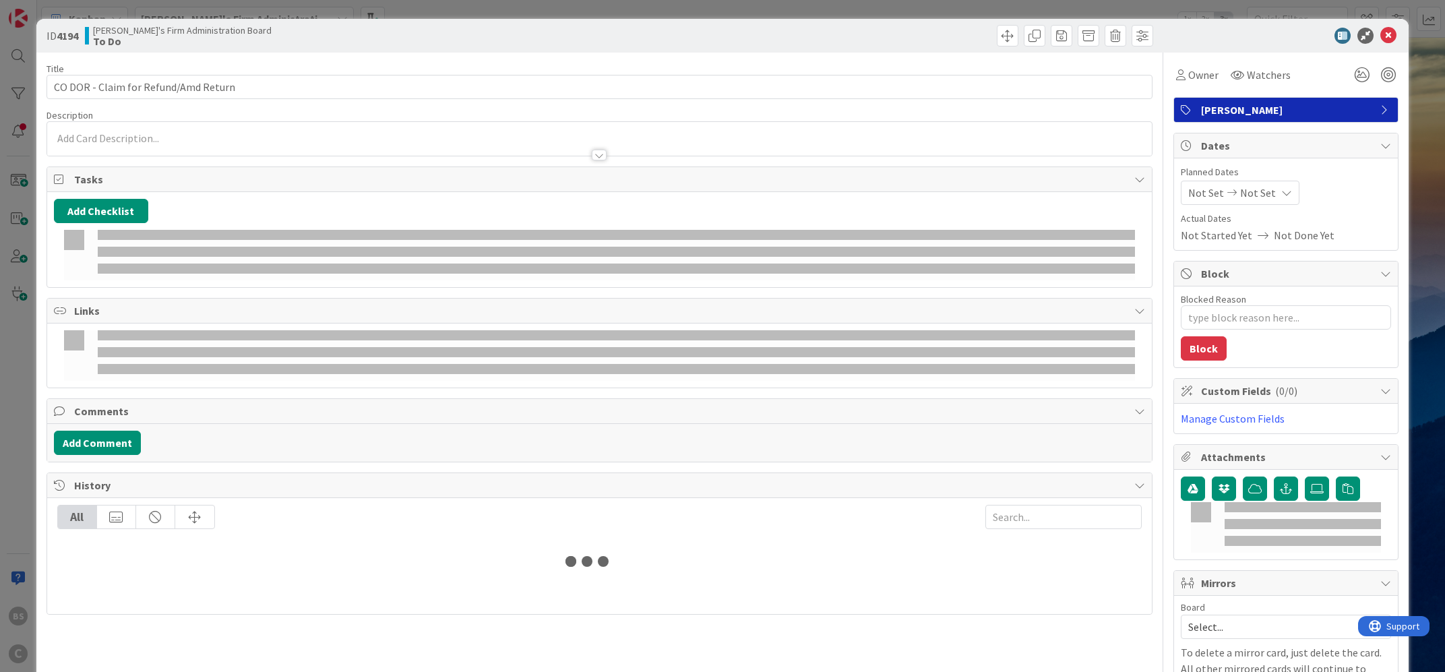
type textarea "x"
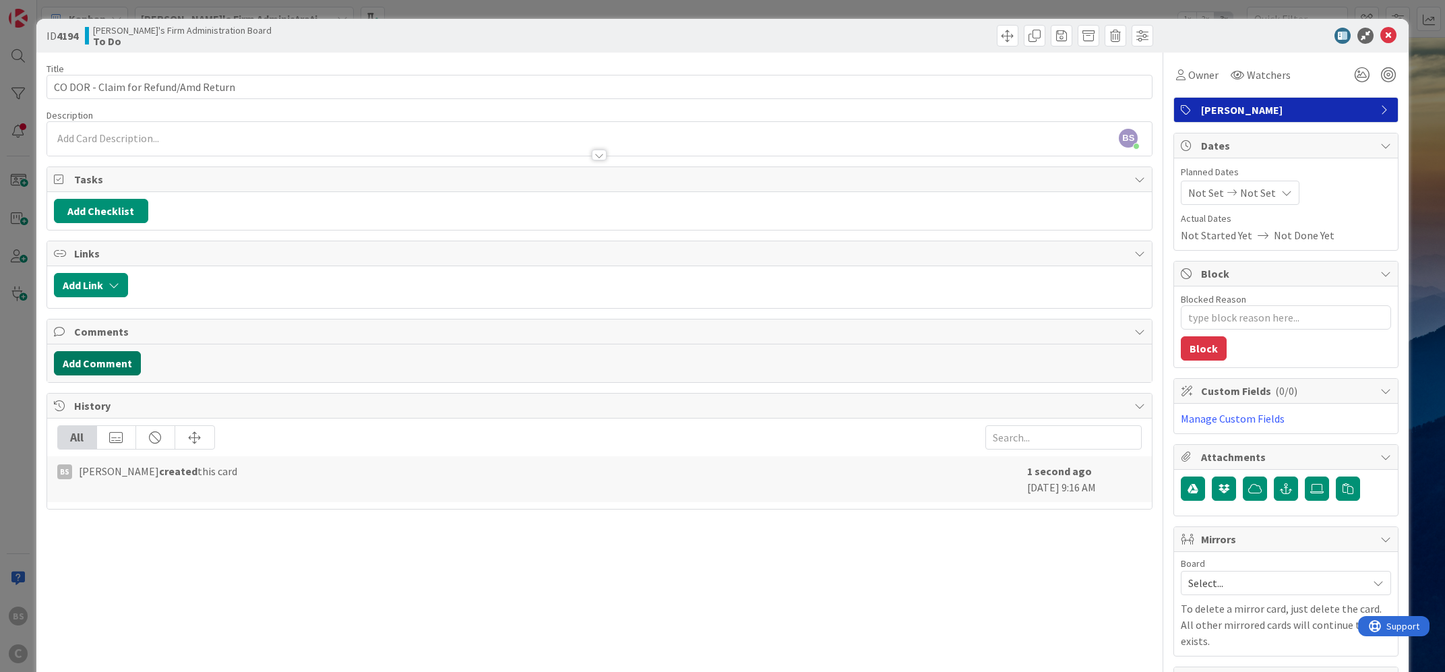
click at [80, 367] on button "Add Comment" at bounding box center [97, 363] width 87 height 24
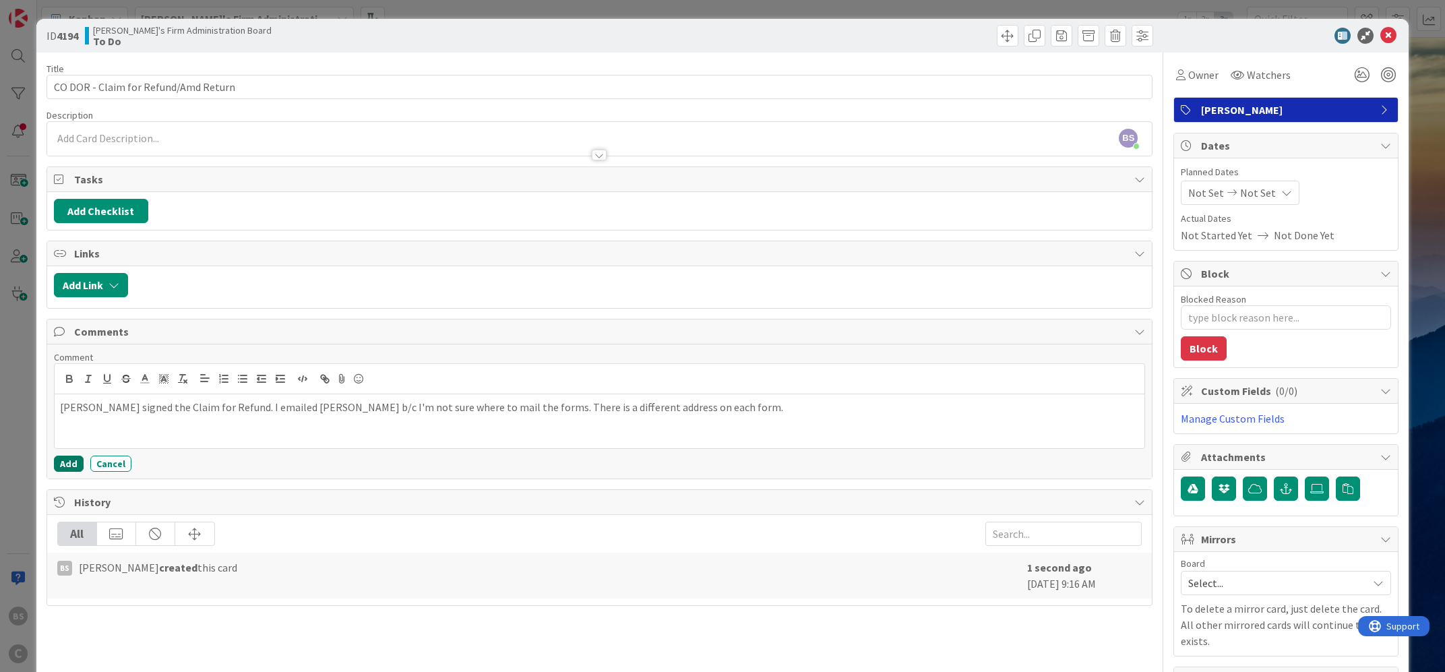
click at [57, 466] on button "Add" at bounding box center [69, 464] width 30 height 16
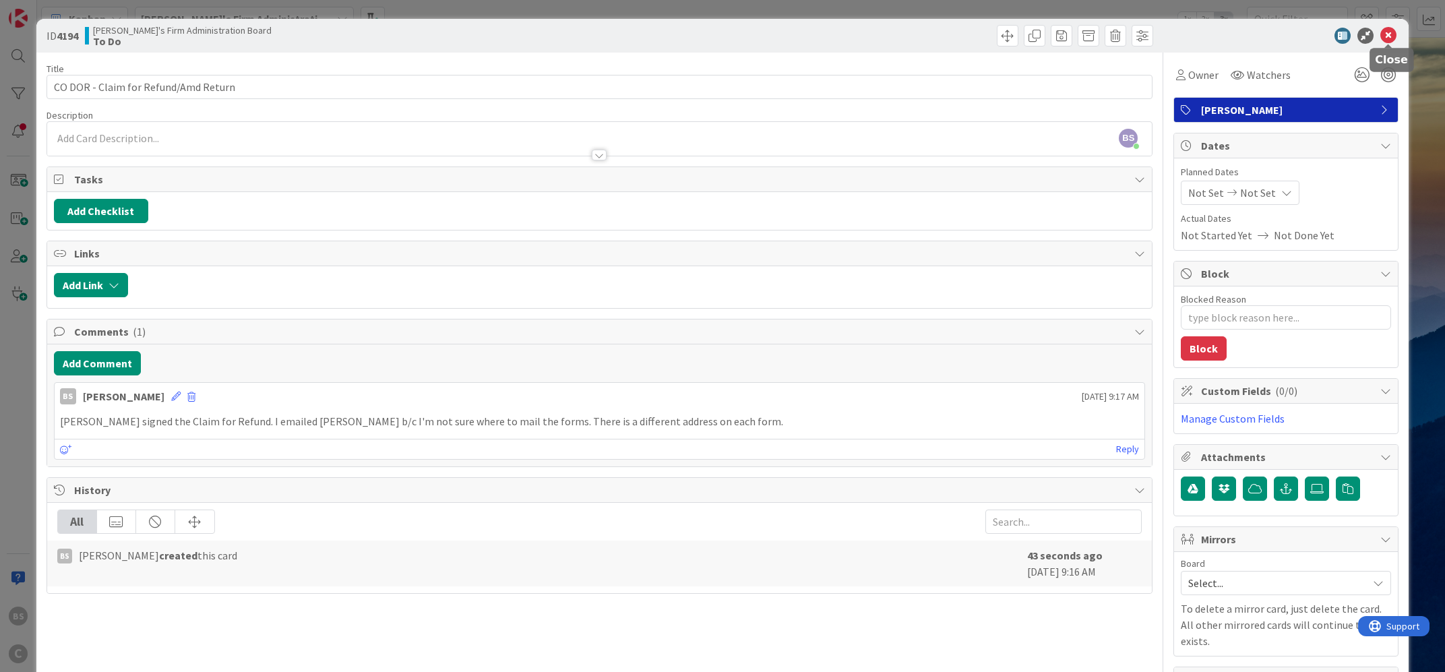
click at [1392, 28] on icon at bounding box center [1388, 36] width 16 height 16
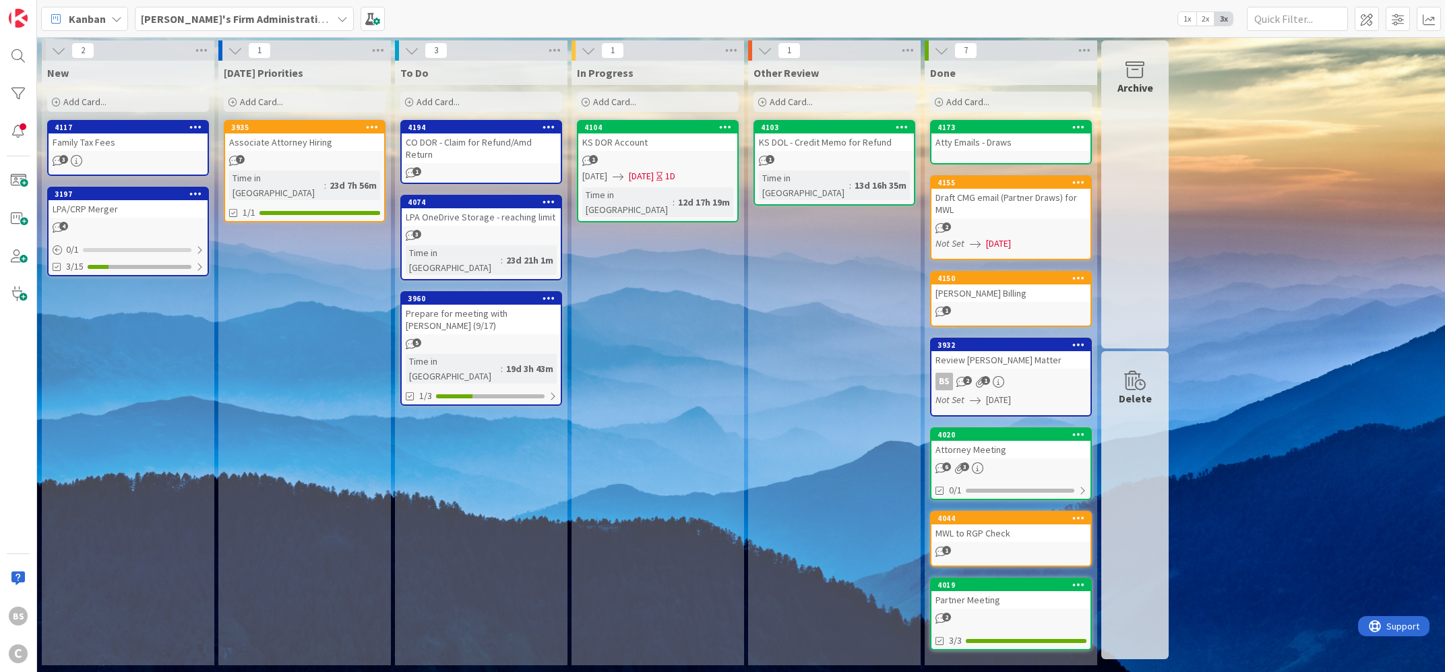
click at [462, 131] on div "4194" at bounding box center [481, 127] width 159 height 12
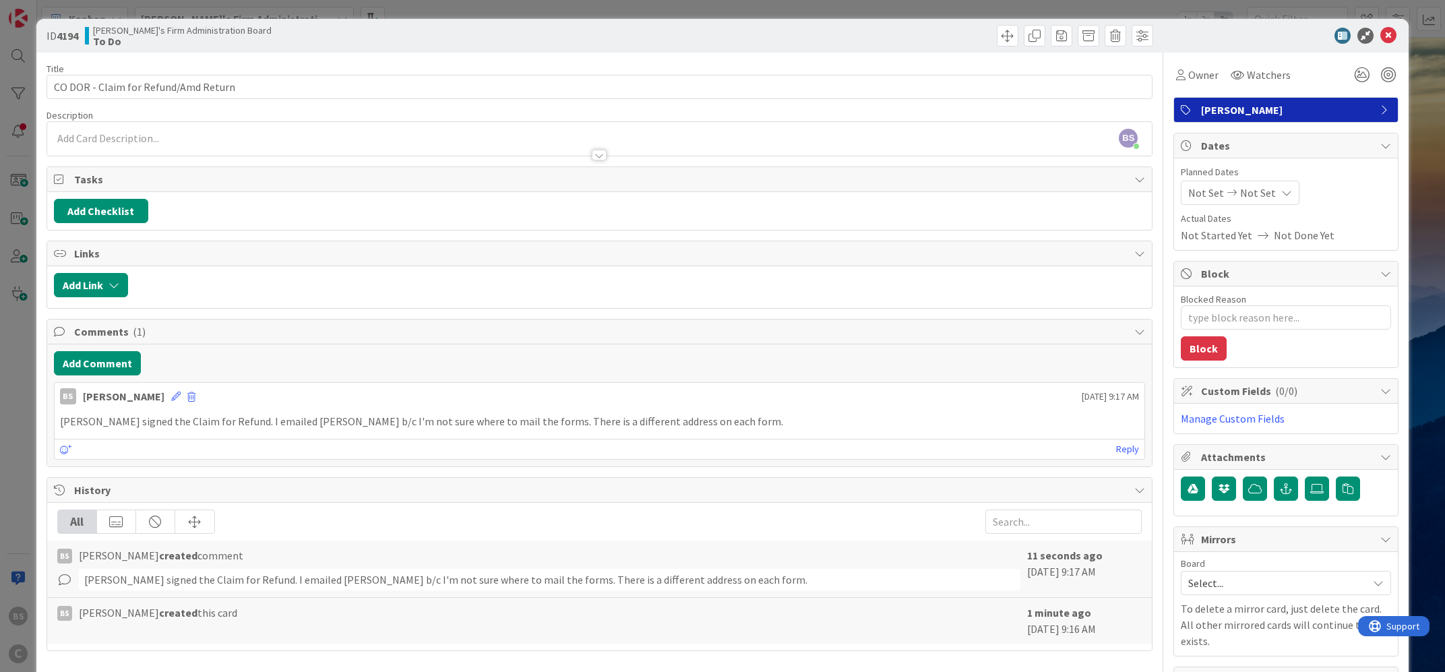
click at [1349, 104] on span "[PERSON_NAME]" at bounding box center [1287, 110] width 173 height 16
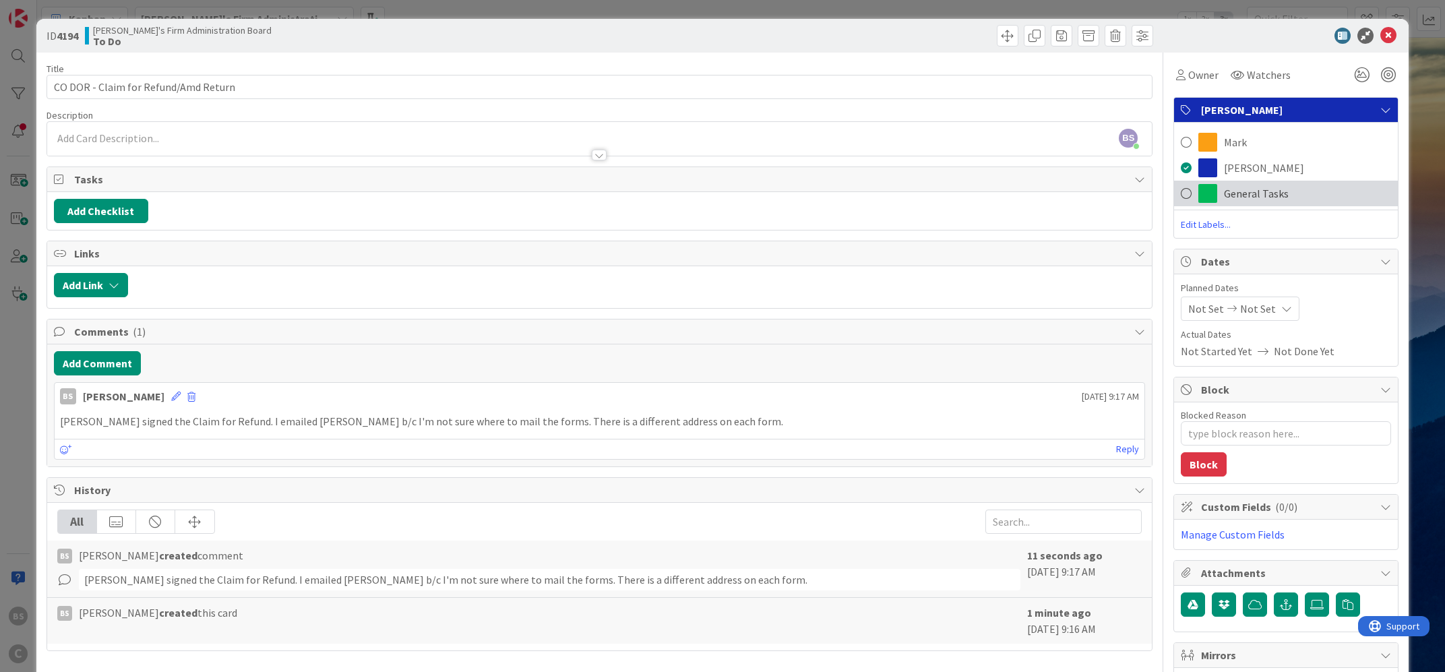
click at [1260, 195] on span "General Tasks" at bounding box center [1256, 193] width 65 height 16
type textarea "x"
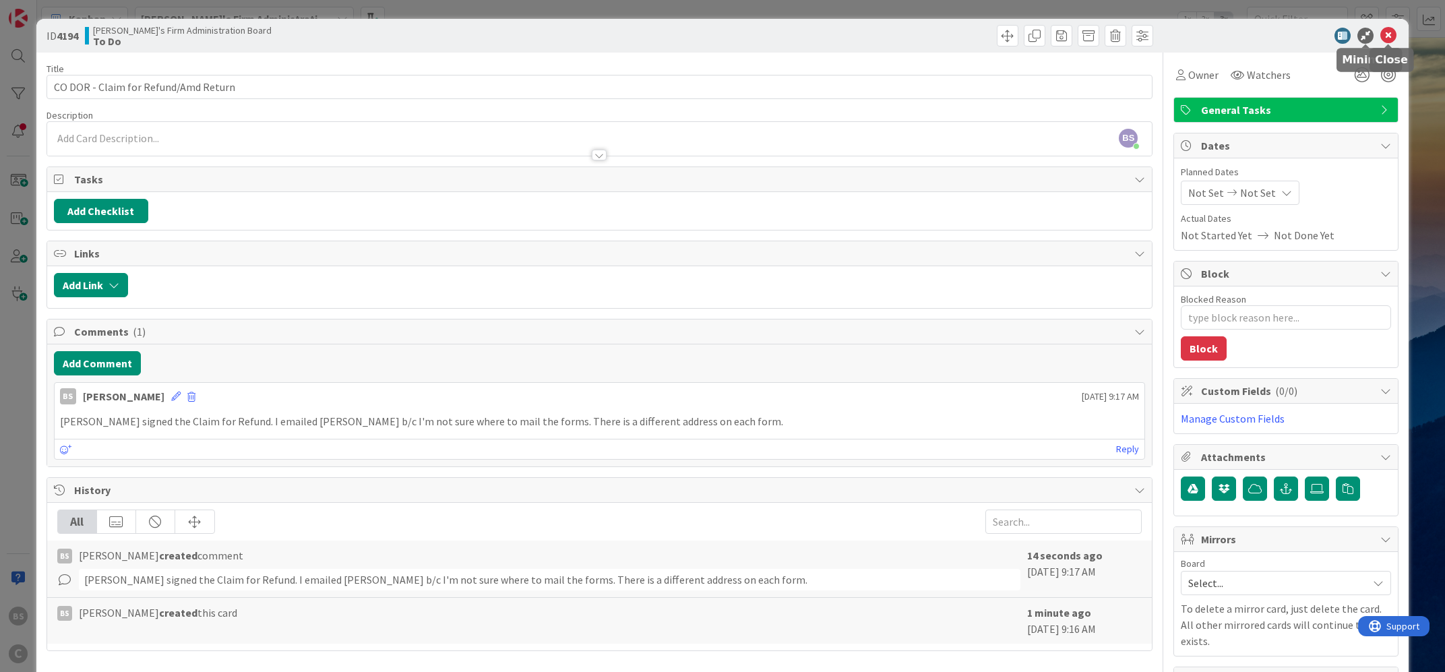
click at [1399, 31] on div at bounding box center [1279, 36] width 239 height 16
click at [1385, 30] on icon at bounding box center [1388, 36] width 16 height 16
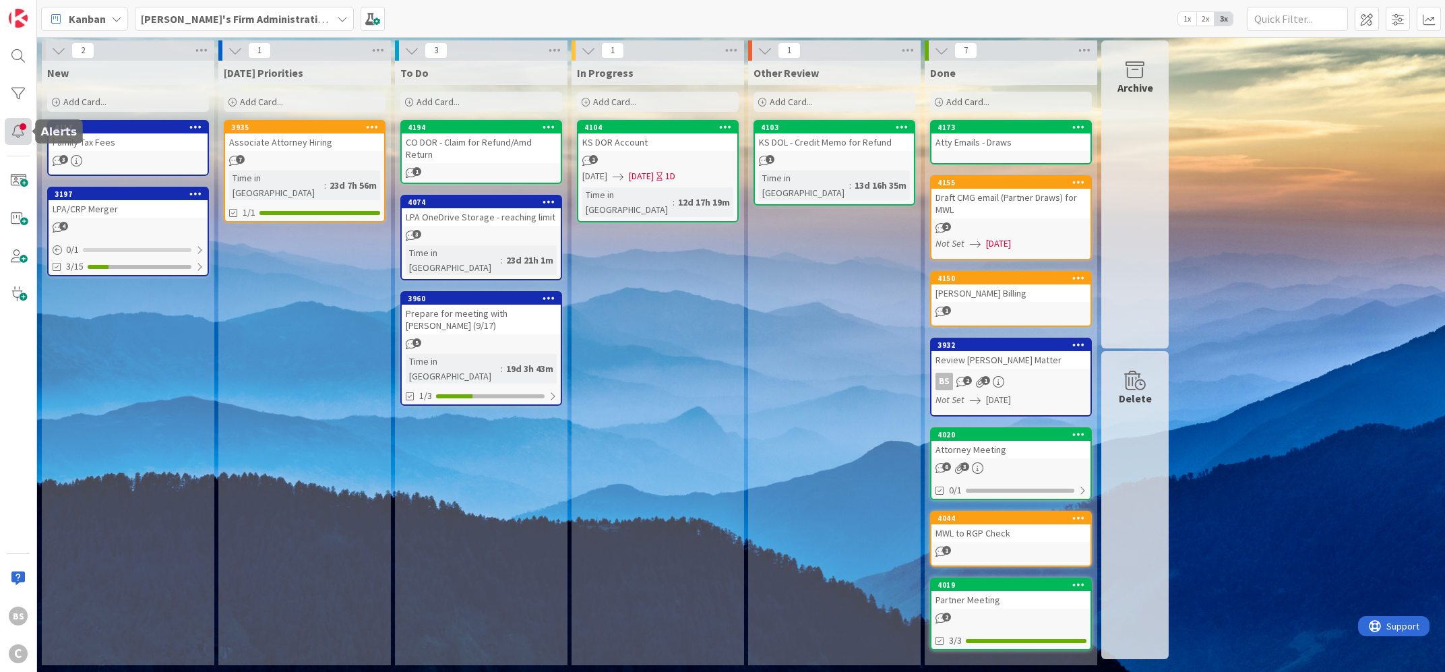
click at [18, 130] on div at bounding box center [18, 131] width 27 height 27
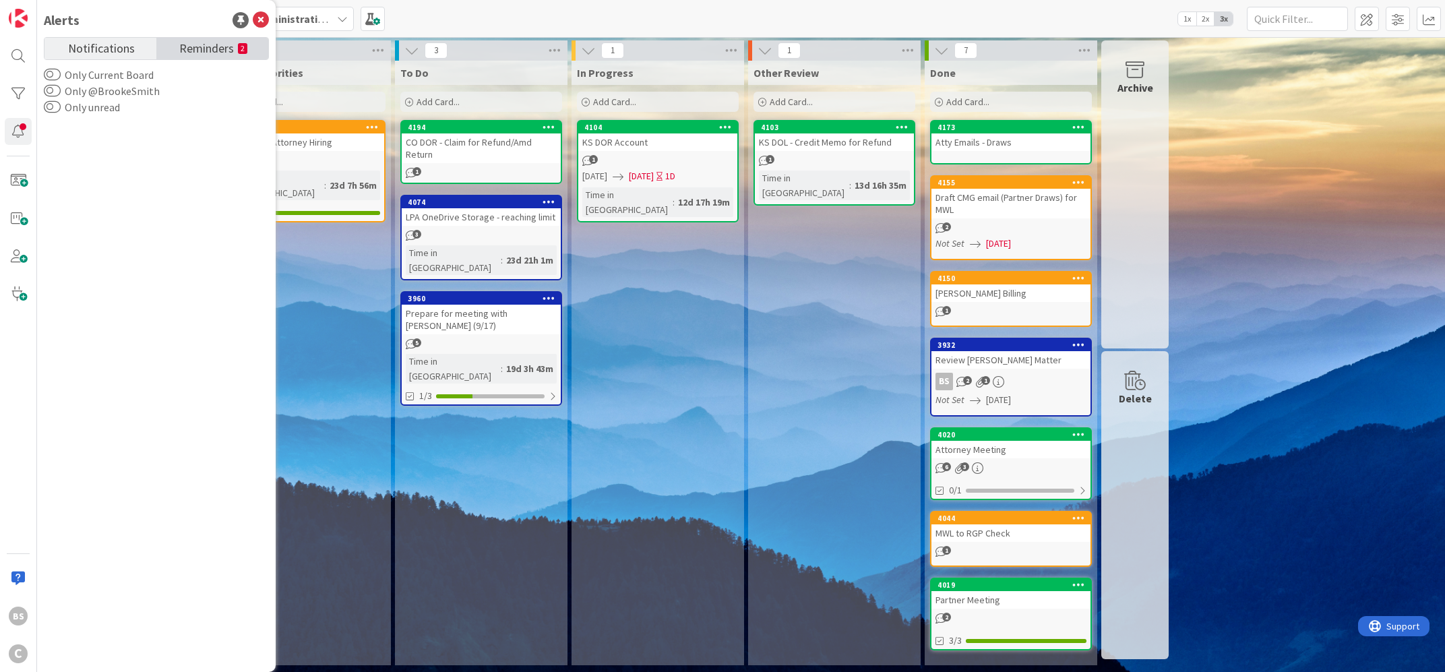
click at [202, 48] on span "Reminders" at bounding box center [206, 47] width 55 height 19
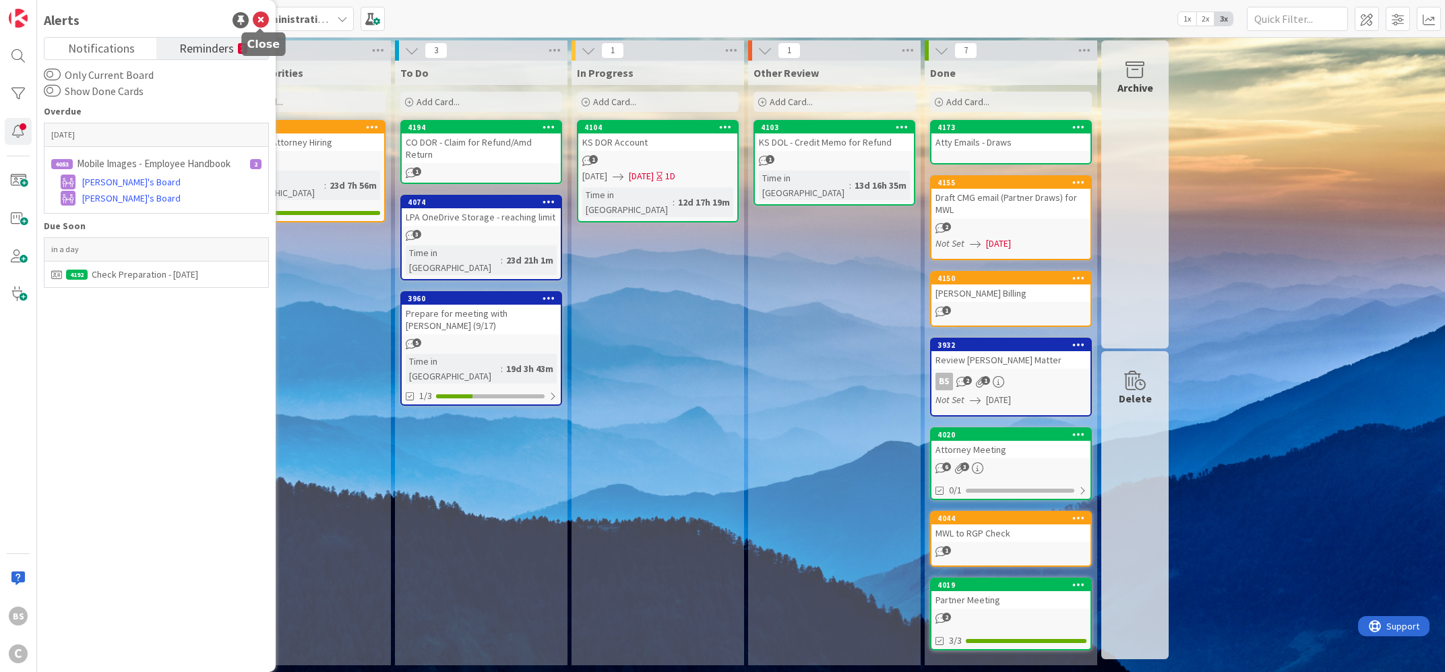
click at [265, 18] on icon at bounding box center [261, 20] width 16 height 16
